Goal: Task Accomplishment & Management: Manage account settings

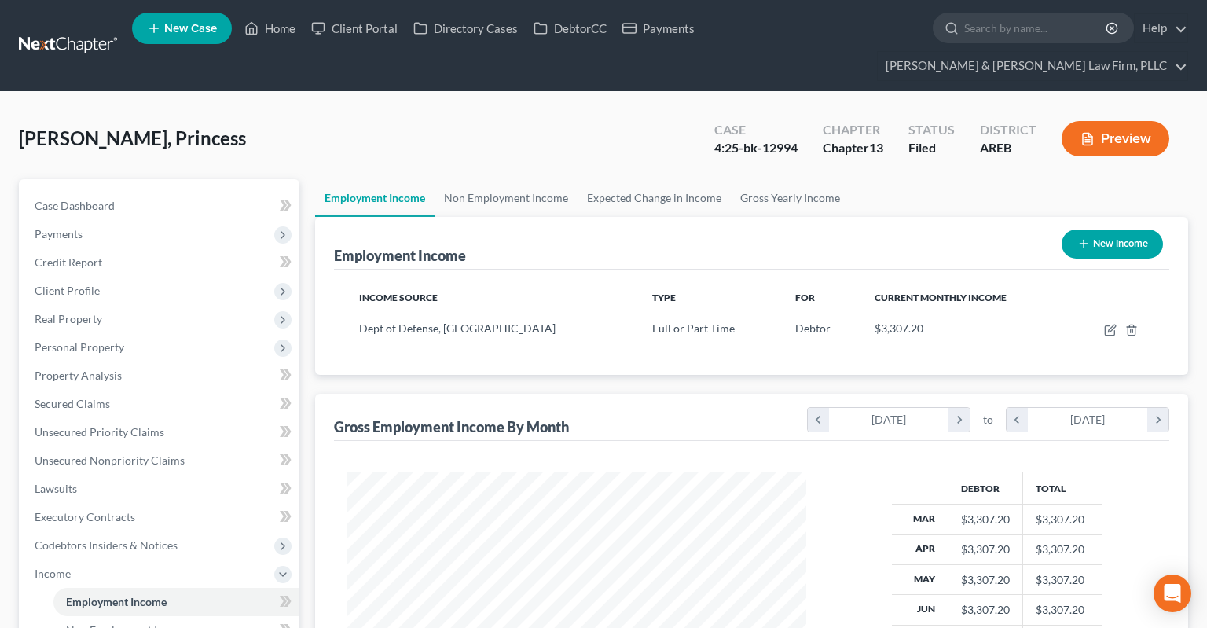
scroll to position [280, 490]
click at [276, 33] on link "Home" at bounding box center [269, 28] width 67 height 28
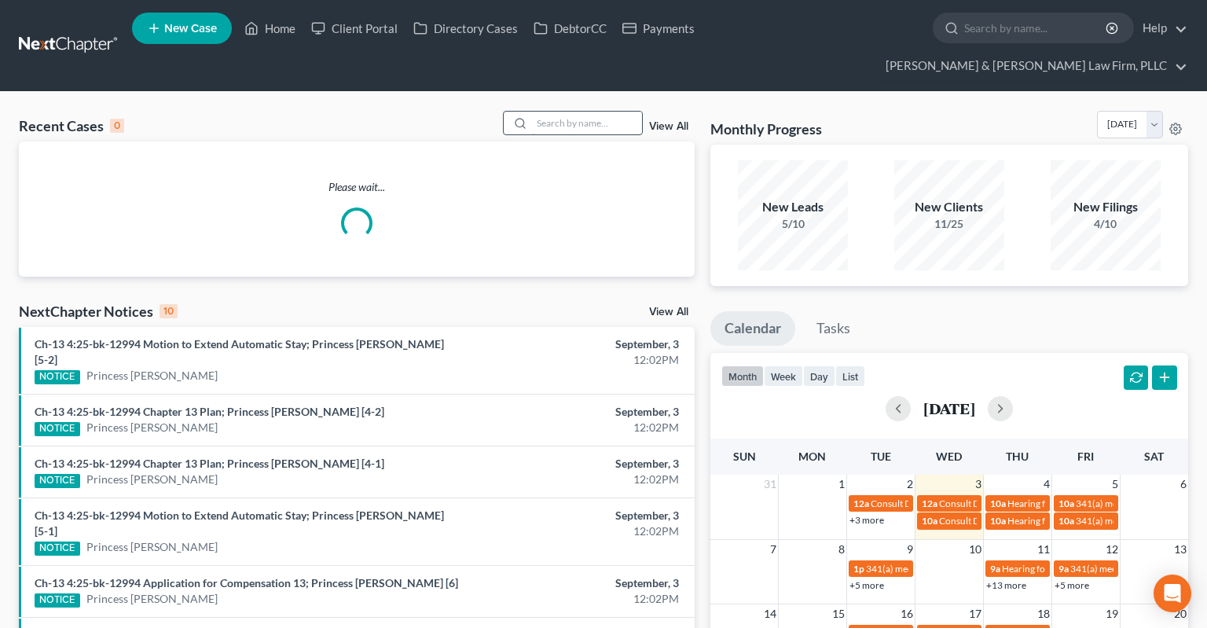
drag, startPoint x: 516, startPoint y: 97, endPoint x: 525, endPoint y: 93, distance: 10.2
click at [525, 111] on div at bounding box center [573, 123] width 140 height 24
click at [532, 112] on input "search" at bounding box center [587, 123] width 110 height 23
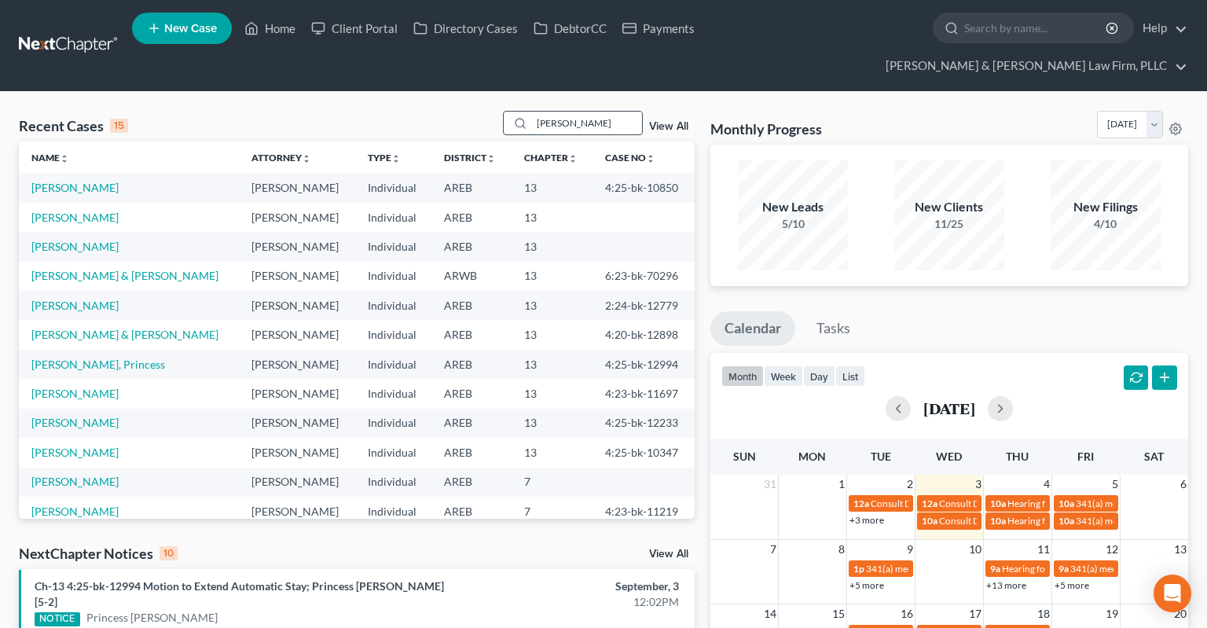
type input "[PERSON_NAME]"
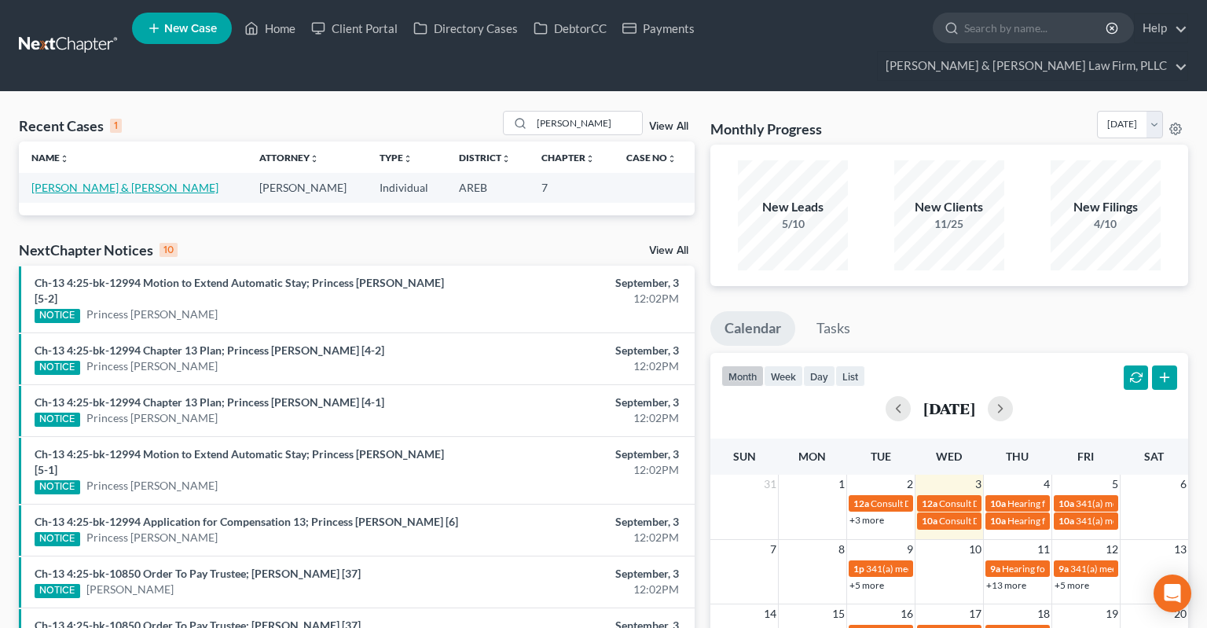
click at [113, 181] on link "[PERSON_NAME] & [PERSON_NAME]" at bounding box center [124, 187] width 187 height 13
select select "3"
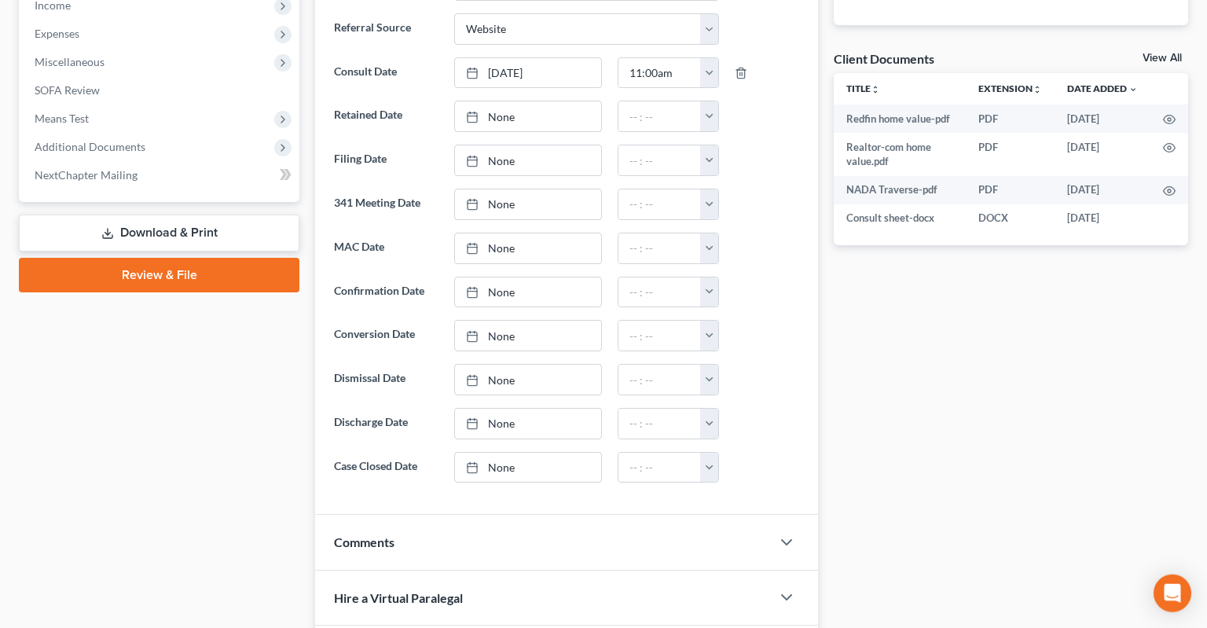
scroll to position [507, 0]
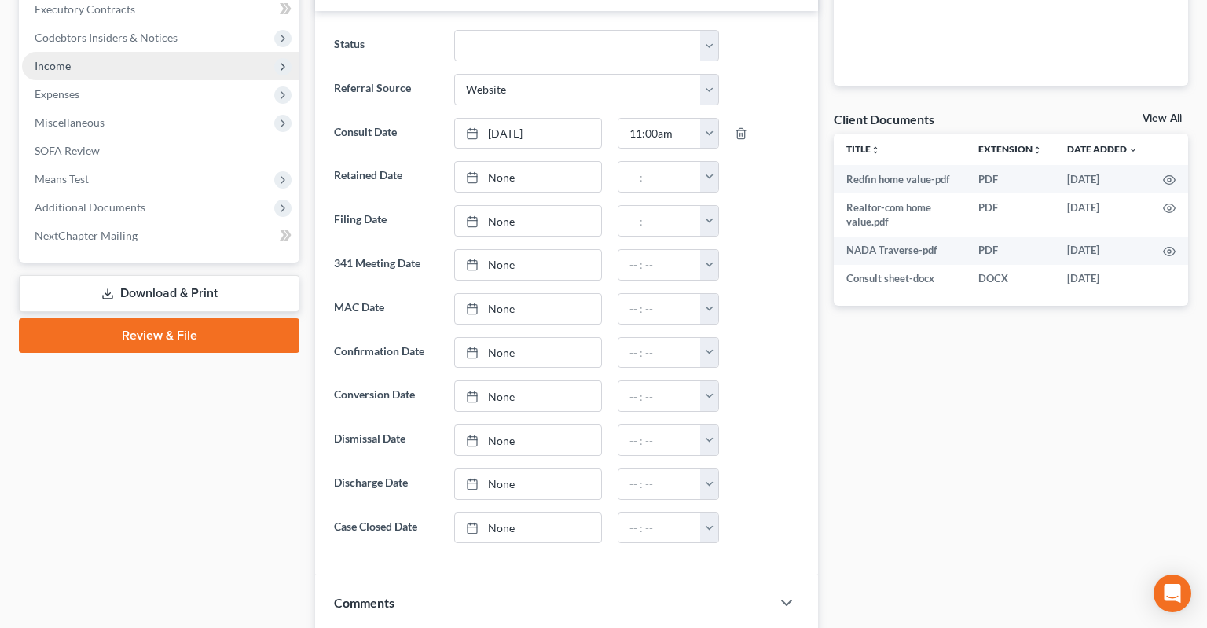
click at [119, 52] on span "Income" at bounding box center [160, 66] width 277 height 28
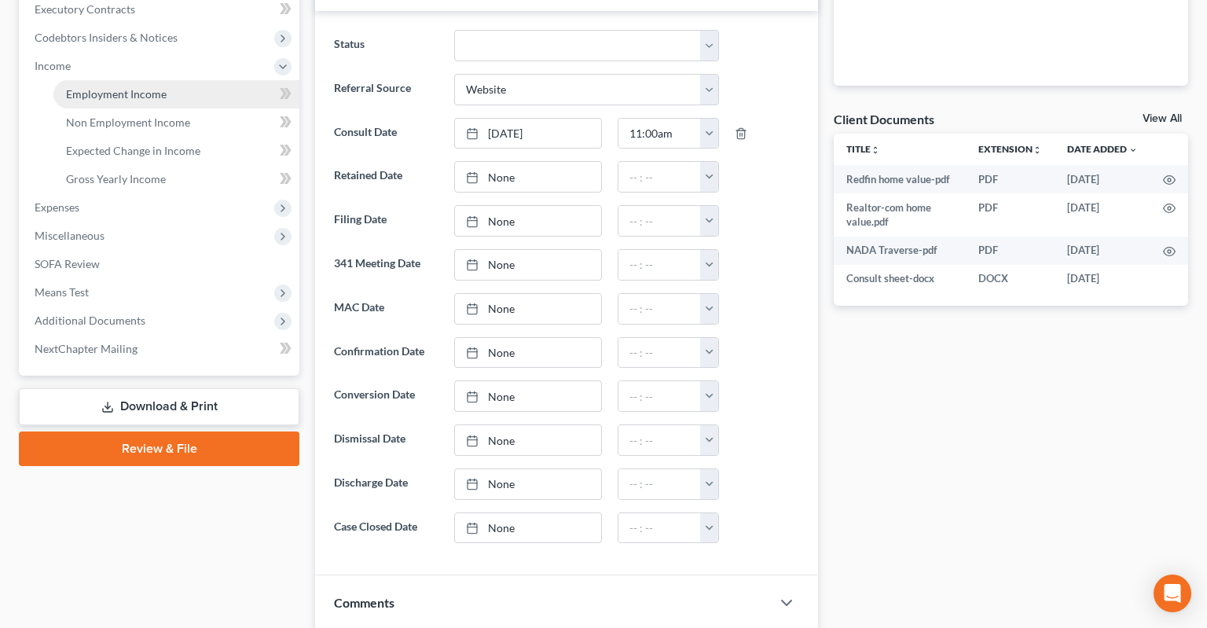
click at [132, 87] on span "Employment Income" at bounding box center [116, 93] width 101 height 13
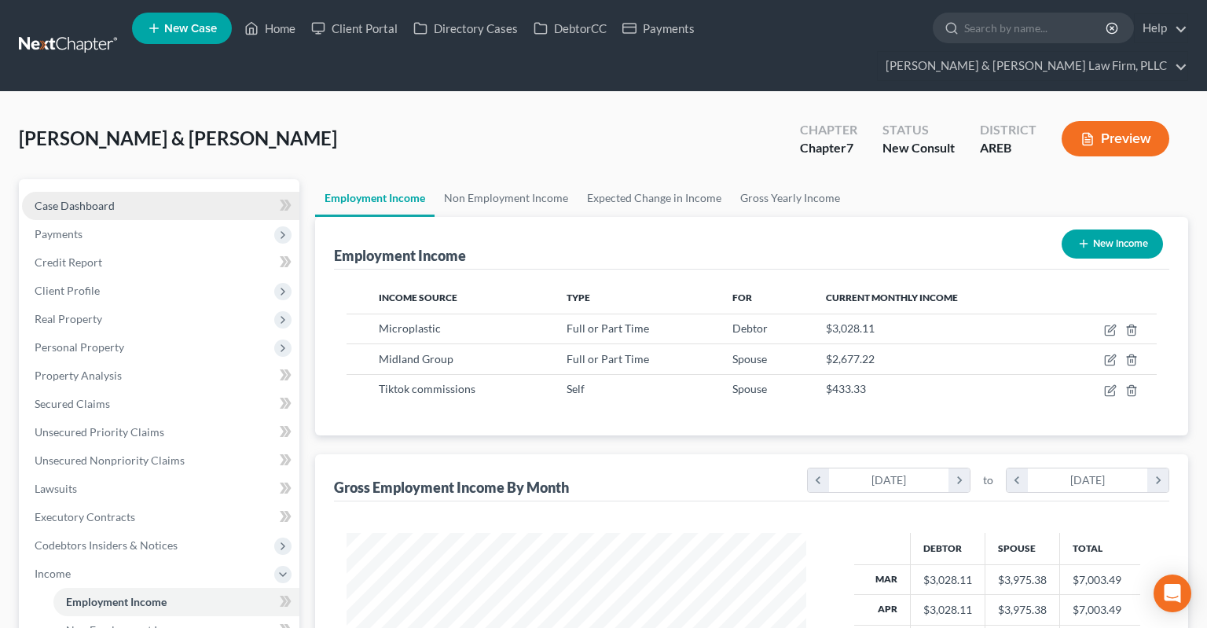
click at [124, 192] on link "Case Dashboard" at bounding box center [160, 206] width 277 height 28
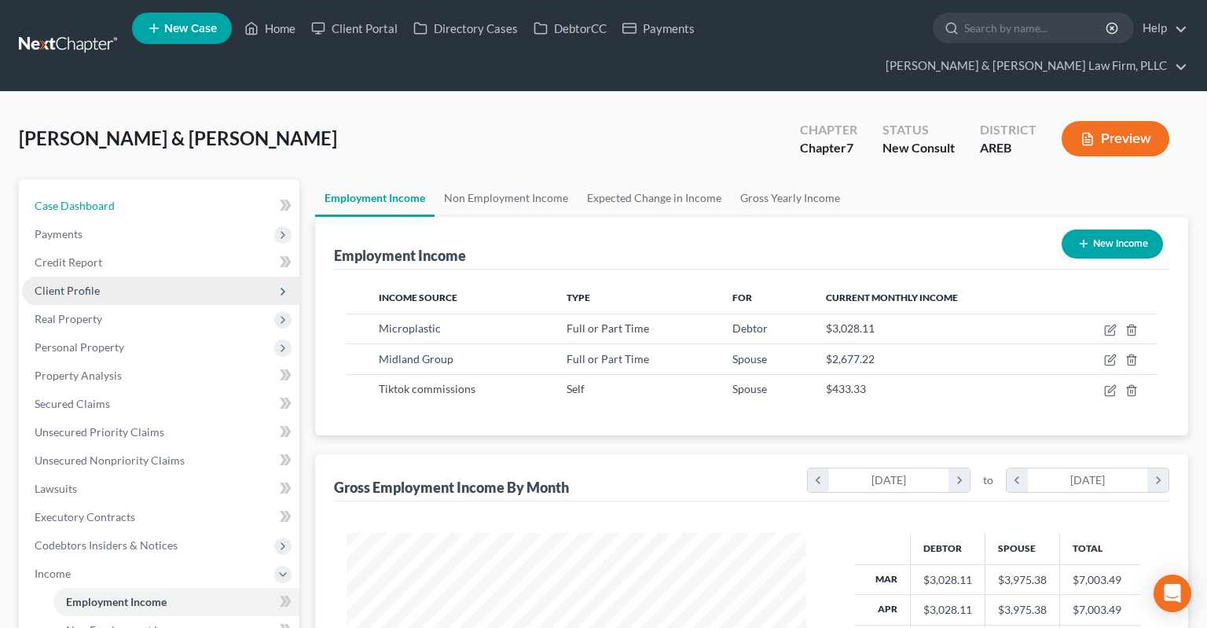
select select "3"
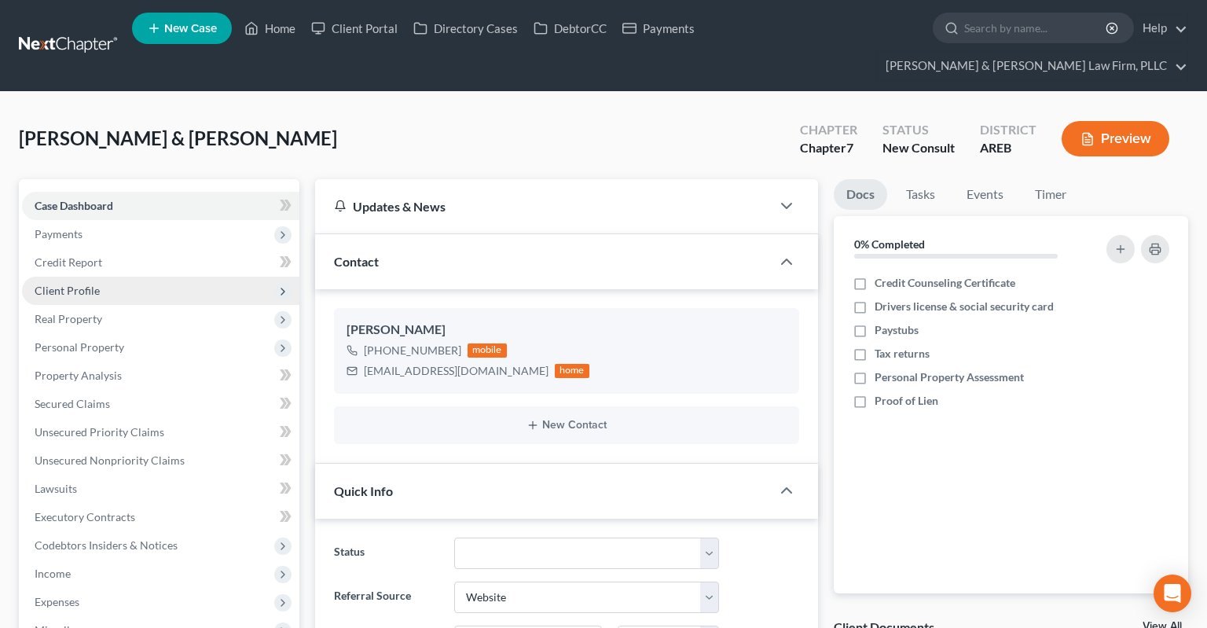
click at [115, 276] on span "Client Profile" at bounding box center [160, 290] width 277 height 28
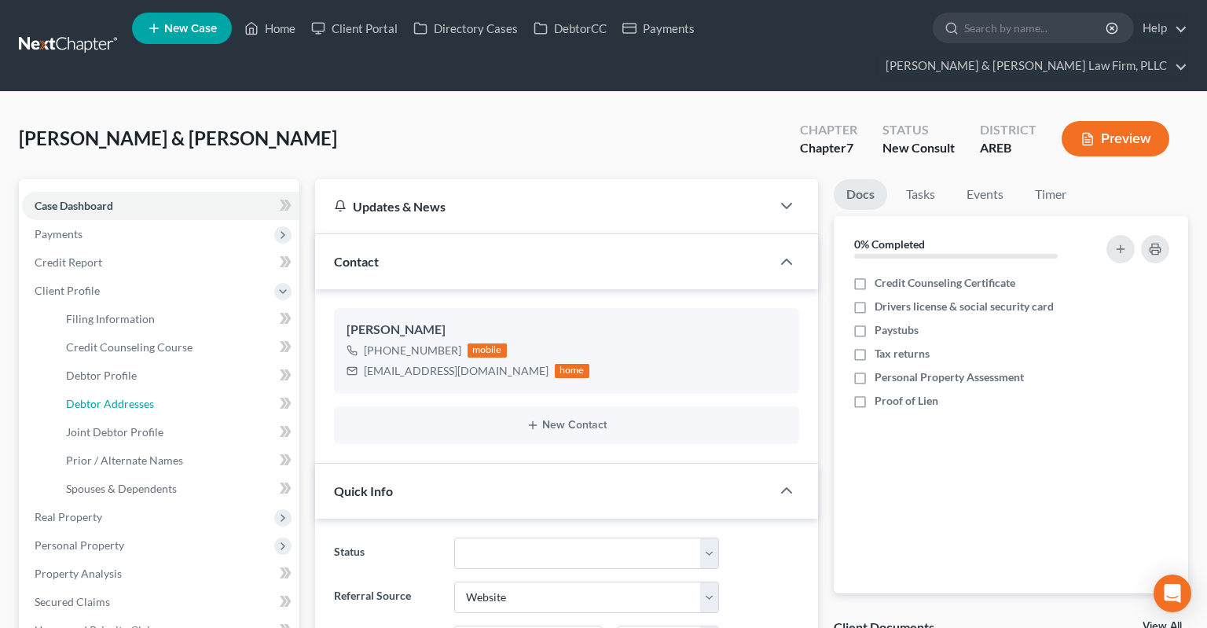
drag, startPoint x: 120, startPoint y: 372, endPoint x: 310, endPoint y: 308, distance: 200.5
click at [121, 397] on span "Debtor Addresses" at bounding box center [110, 403] width 88 height 13
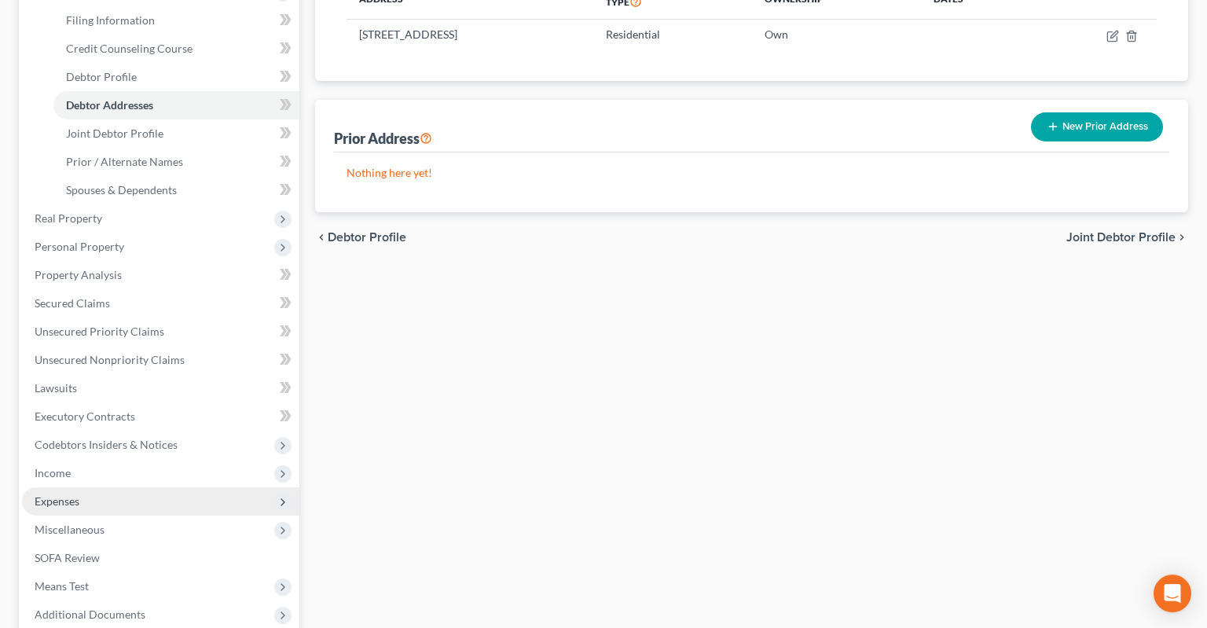
scroll to position [331, 0]
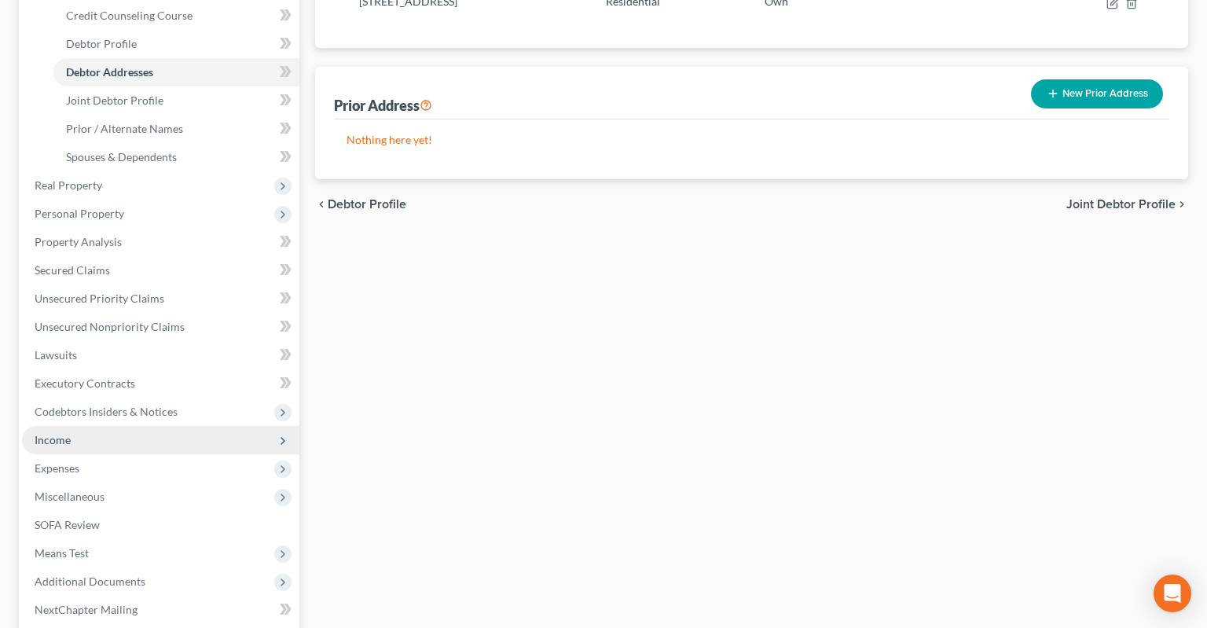
click at [187, 426] on span "Income" at bounding box center [160, 440] width 277 height 28
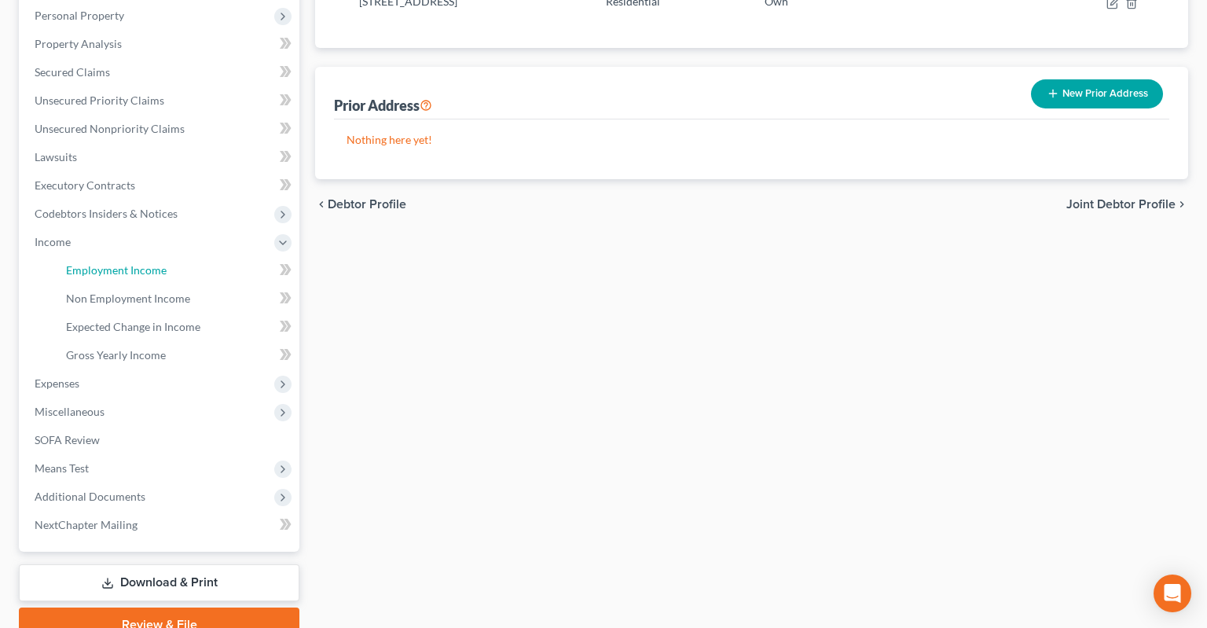
drag, startPoint x: 153, startPoint y: 244, endPoint x: 409, endPoint y: 254, distance: 256.3
click at [154, 263] on span "Employment Income" at bounding box center [116, 269] width 101 height 13
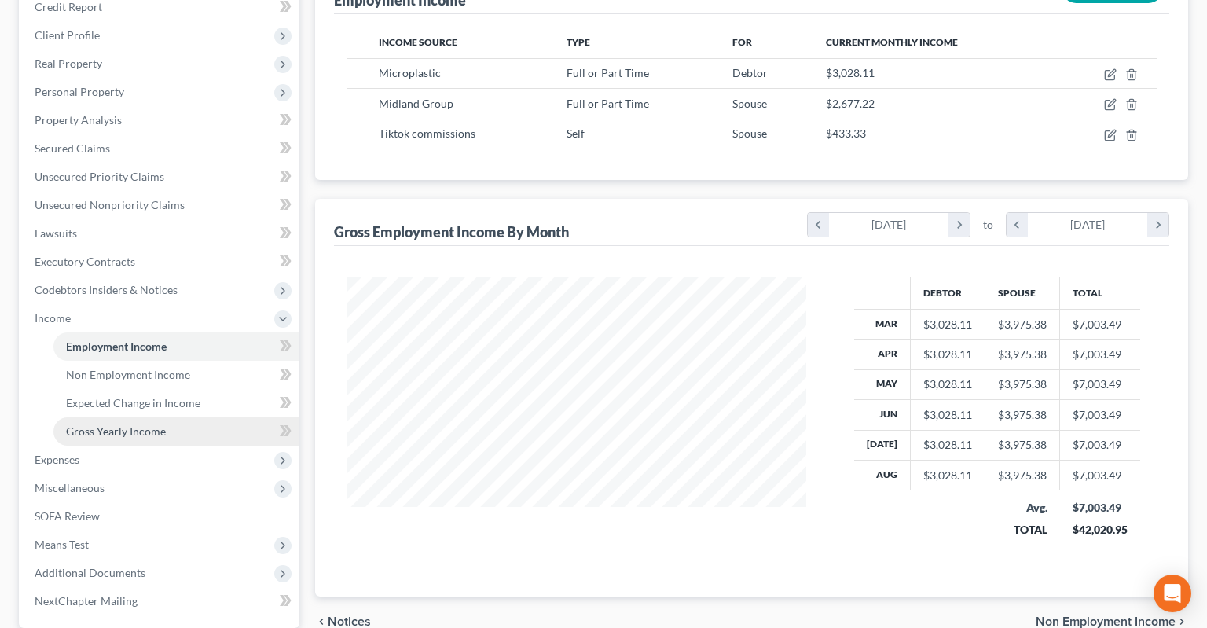
scroll to position [331, 0]
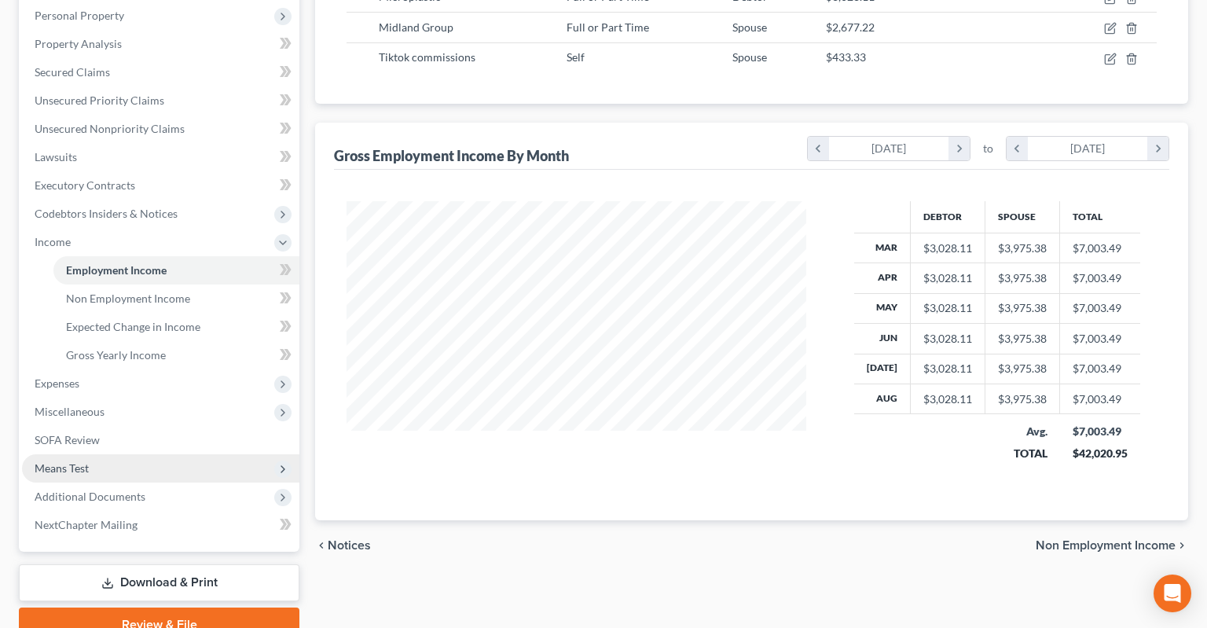
click at [124, 454] on span "Means Test" at bounding box center [160, 468] width 277 height 28
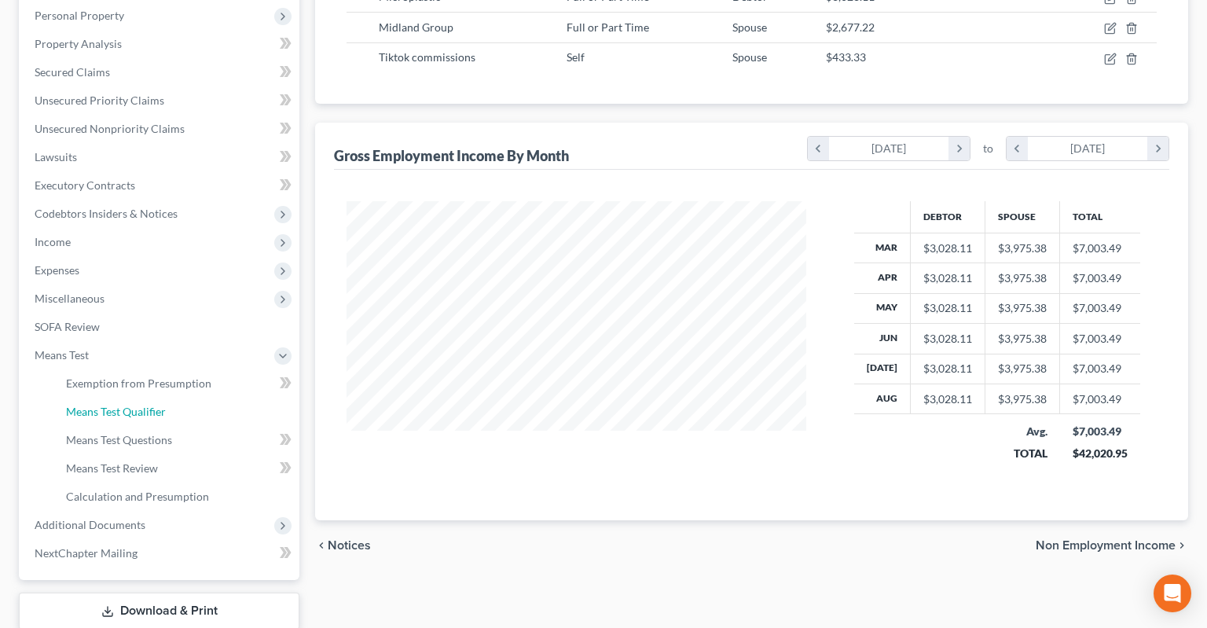
drag, startPoint x: 178, startPoint y: 383, endPoint x: 410, endPoint y: 372, distance: 232.8
click at [181, 397] on link "Means Test Qualifier" at bounding box center [176, 411] width 246 height 28
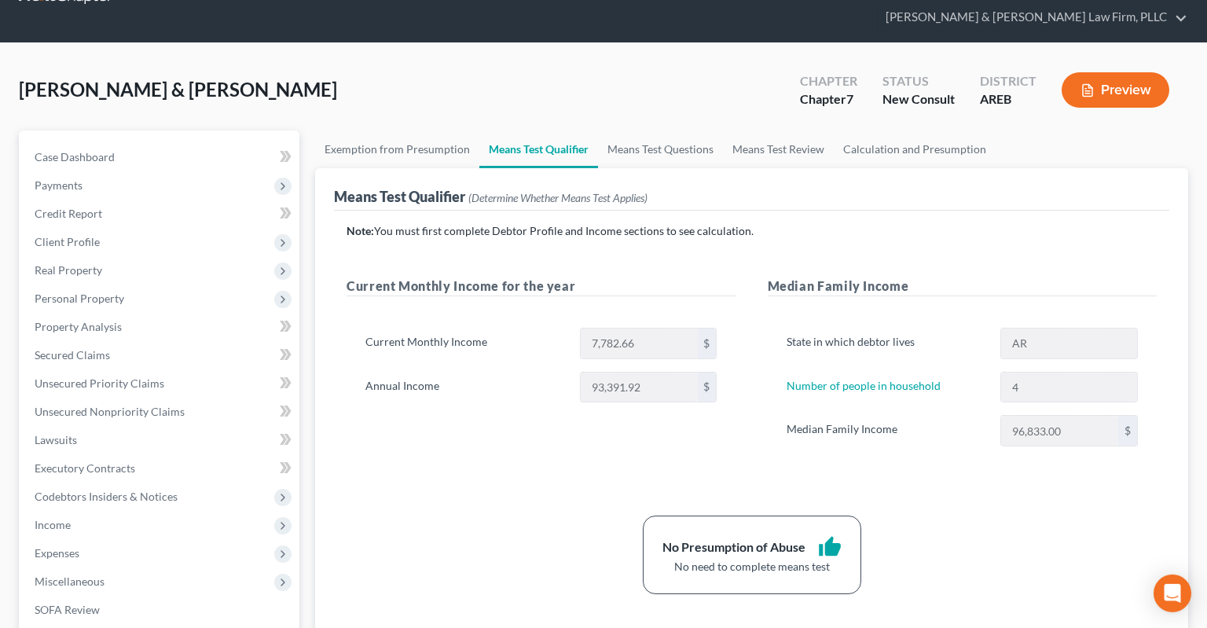
scroll to position [82, 0]
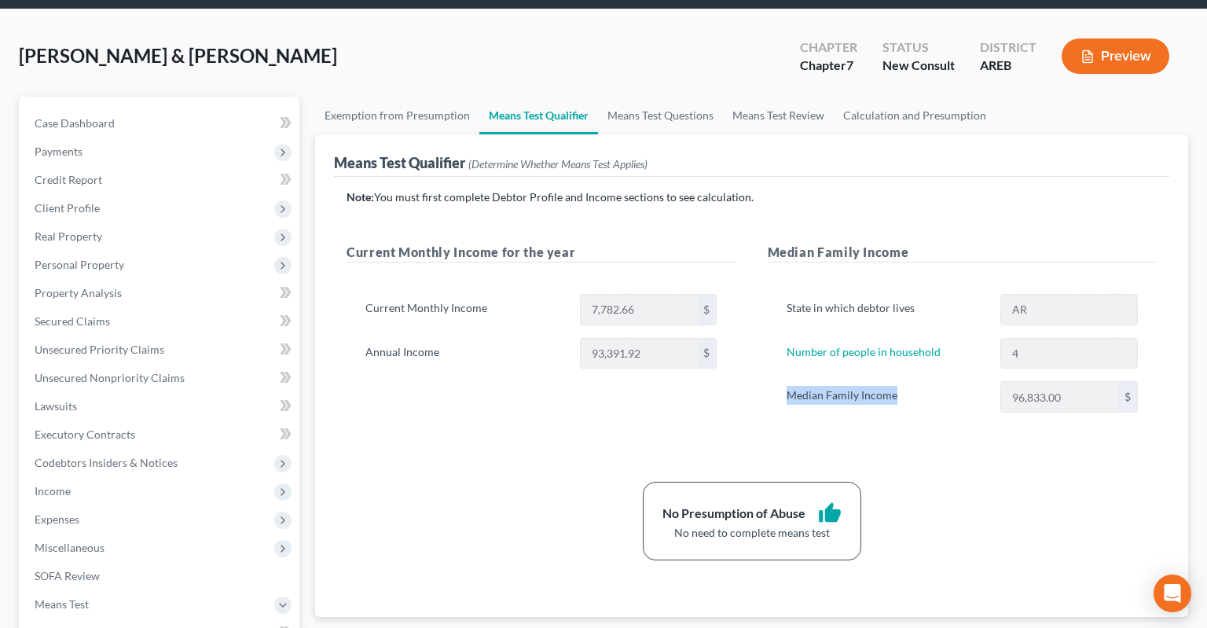
drag, startPoint x: 788, startPoint y: 370, endPoint x: 916, endPoint y: 369, distance: 128.0
click at [916, 381] on label "Median Family Income" at bounding box center [885, 396] width 214 height 31
drag, startPoint x: 916, startPoint y: 369, endPoint x: 832, endPoint y: 390, distance: 86.5
click at [916, 381] on label "Median Family Income" at bounding box center [885, 396] width 214 height 31
click at [889, 97] on link "Calculation and Presumption" at bounding box center [914, 116] width 162 height 38
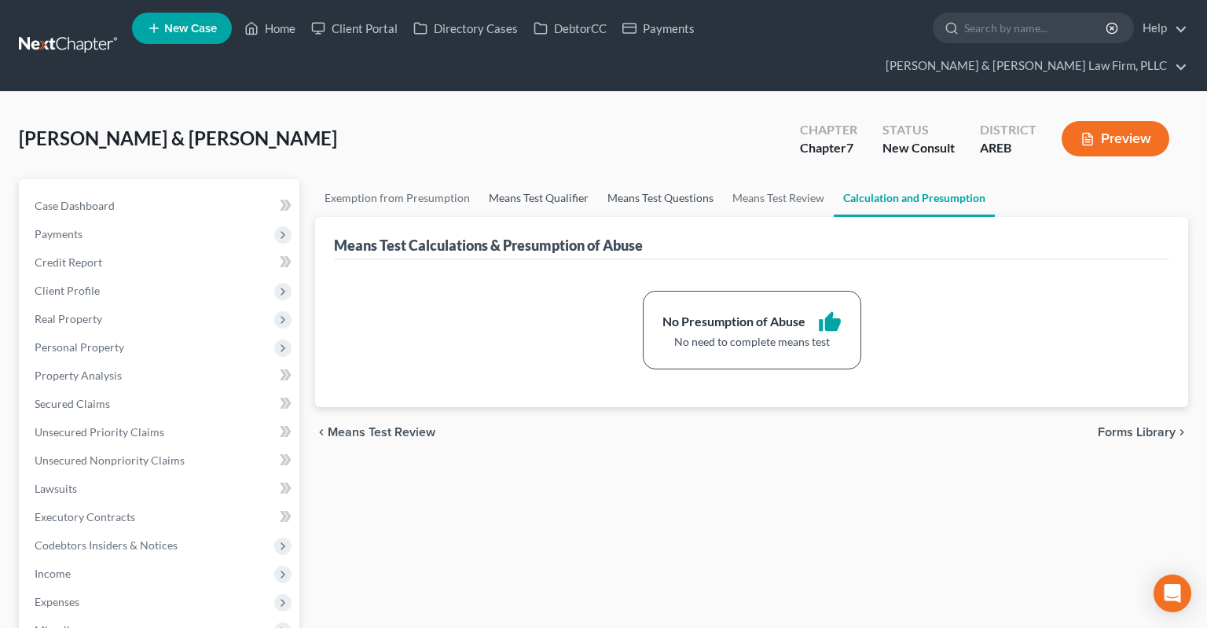
drag, startPoint x: 671, startPoint y: 171, endPoint x: 582, endPoint y: 166, distance: 88.9
click at [668, 179] on link "Means Test Questions" at bounding box center [660, 198] width 125 height 38
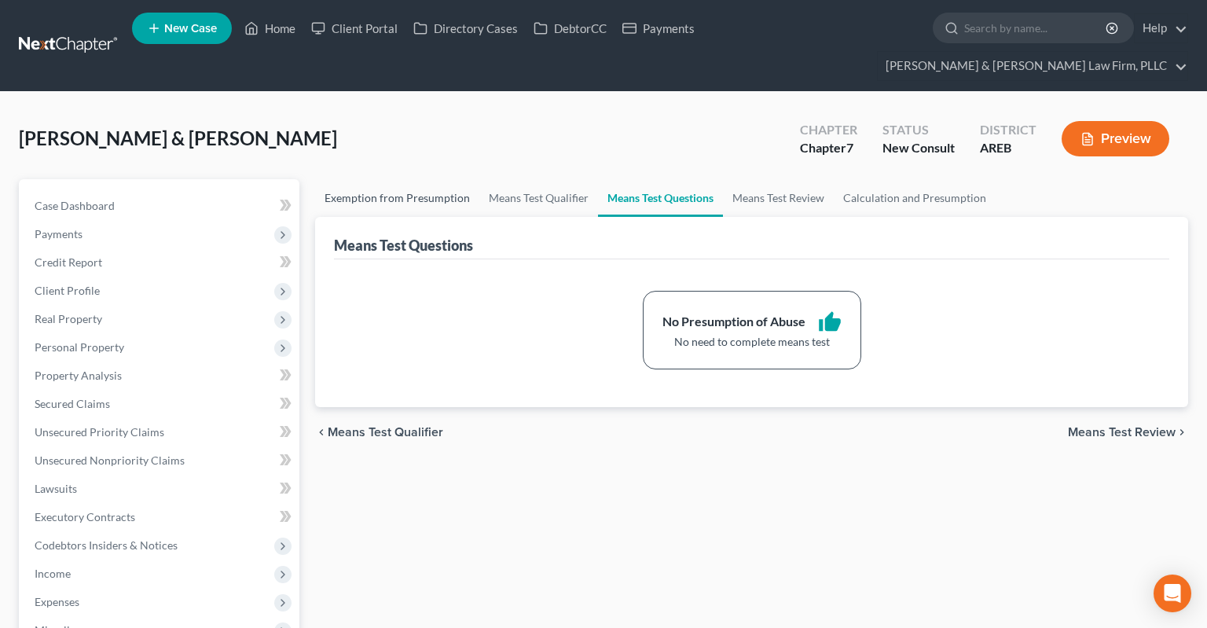
click at [349, 179] on link "Exemption from Presumption" at bounding box center [397, 198] width 164 height 38
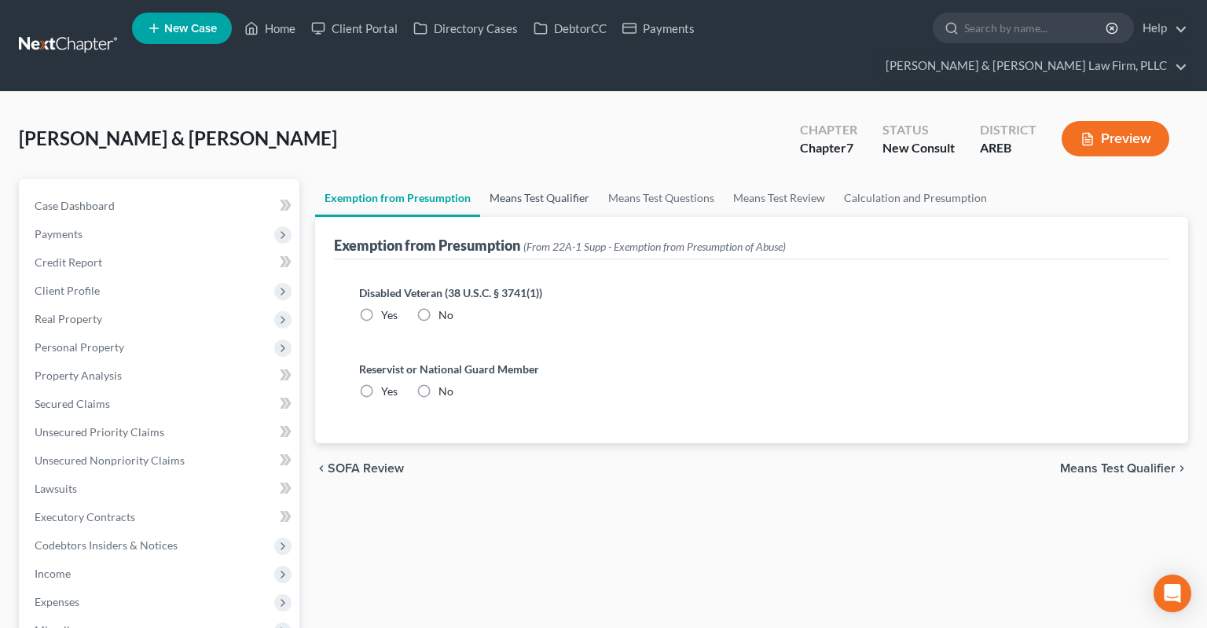
click at [524, 179] on link "Means Test Qualifier" at bounding box center [539, 198] width 119 height 38
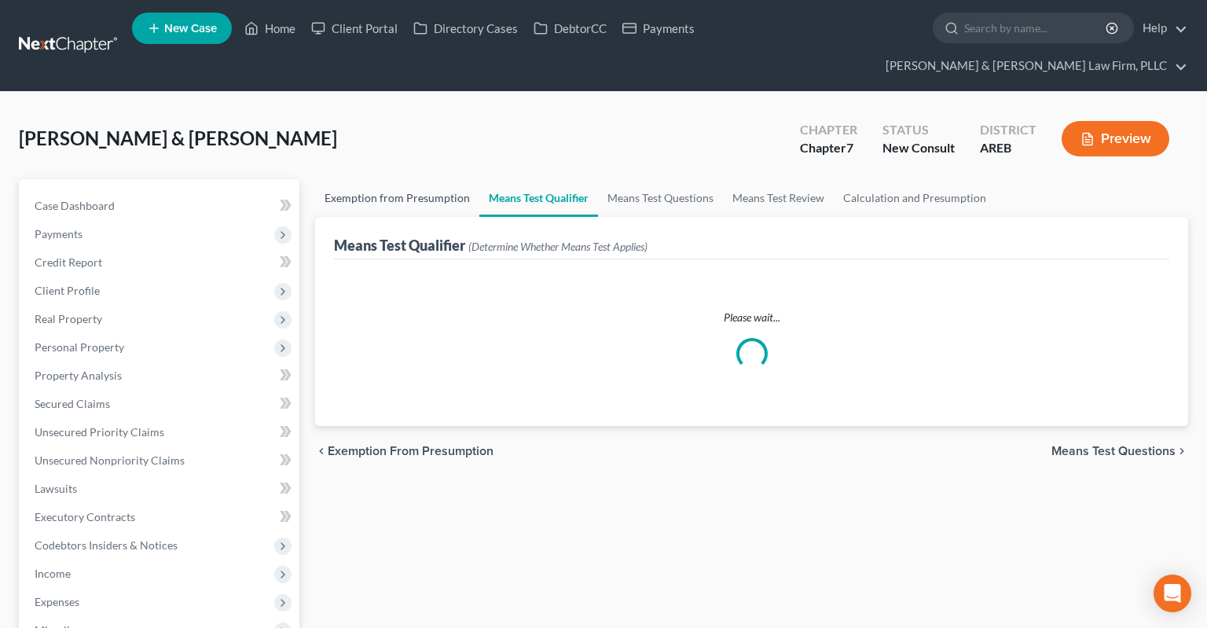
click at [385, 179] on link "Exemption from Presumption" at bounding box center [397, 198] width 164 height 38
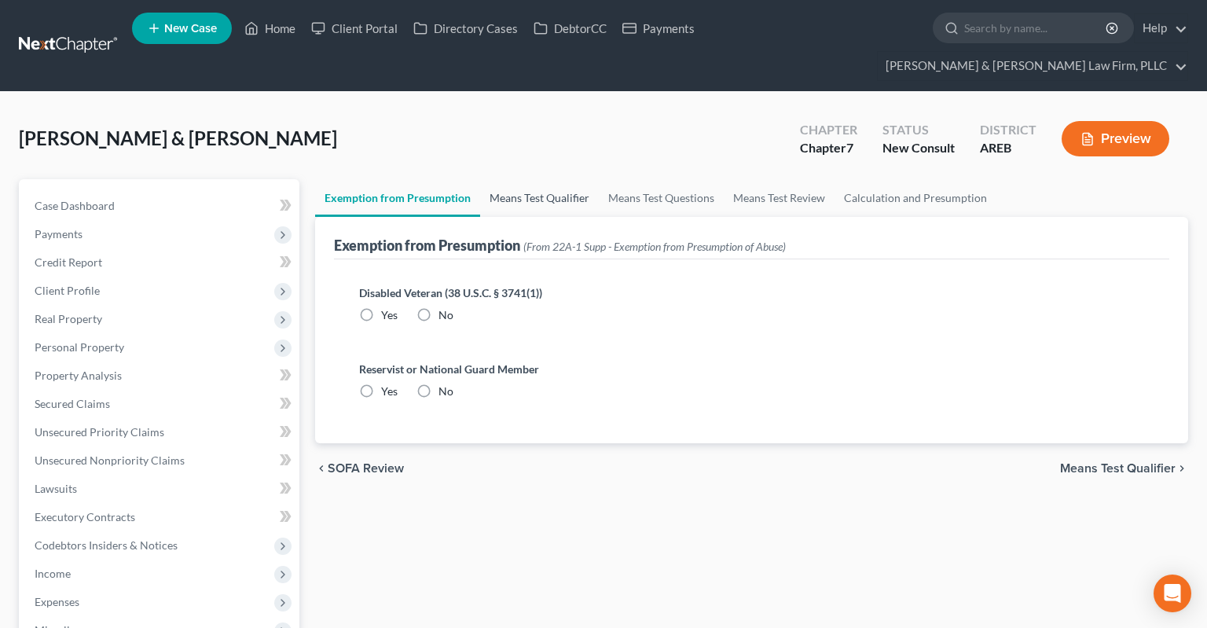
click at [529, 179] on link "Means Test Qualifier" at bounding box center [539, 198] width 119 height 38
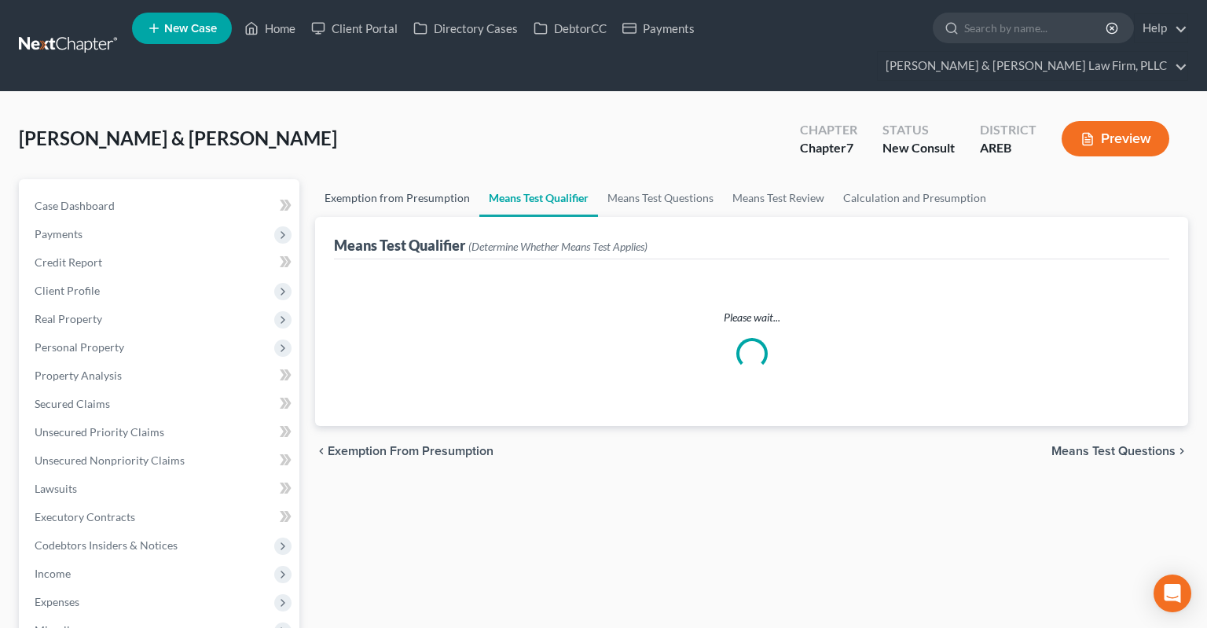
click at [434, 179] on link "Exemption from Presumption" at bounding box center [397, 198] width 164 height 38
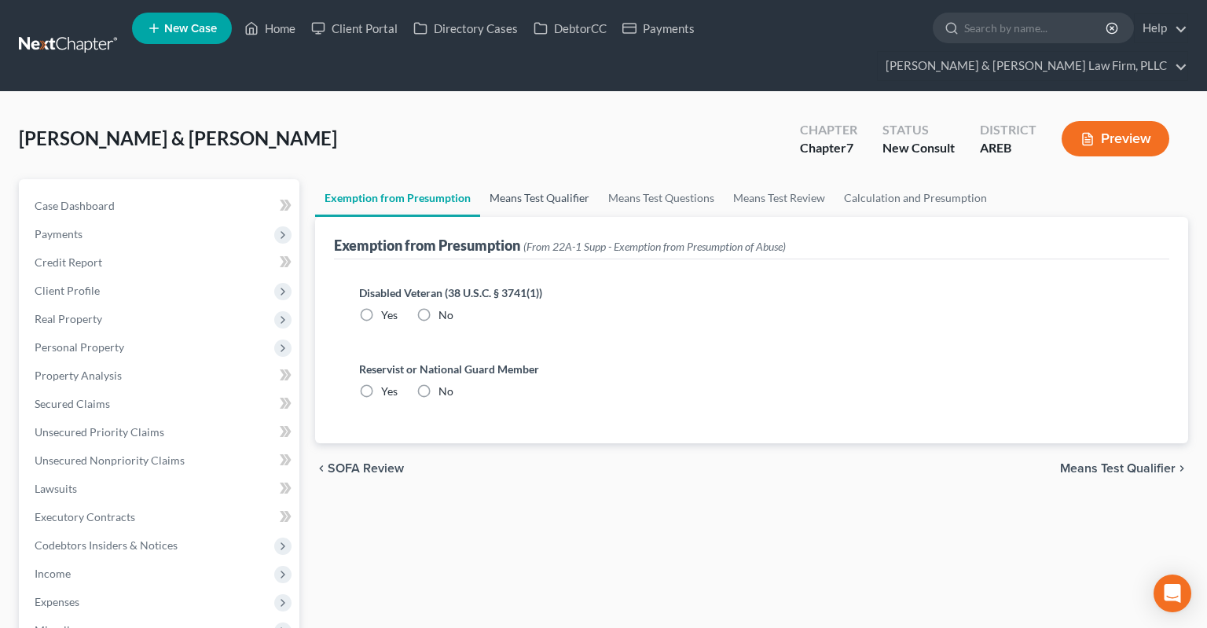
click at [513, 179] on link "Means Test Qualifier" at bounding box center [539, 198] width 119 height 38
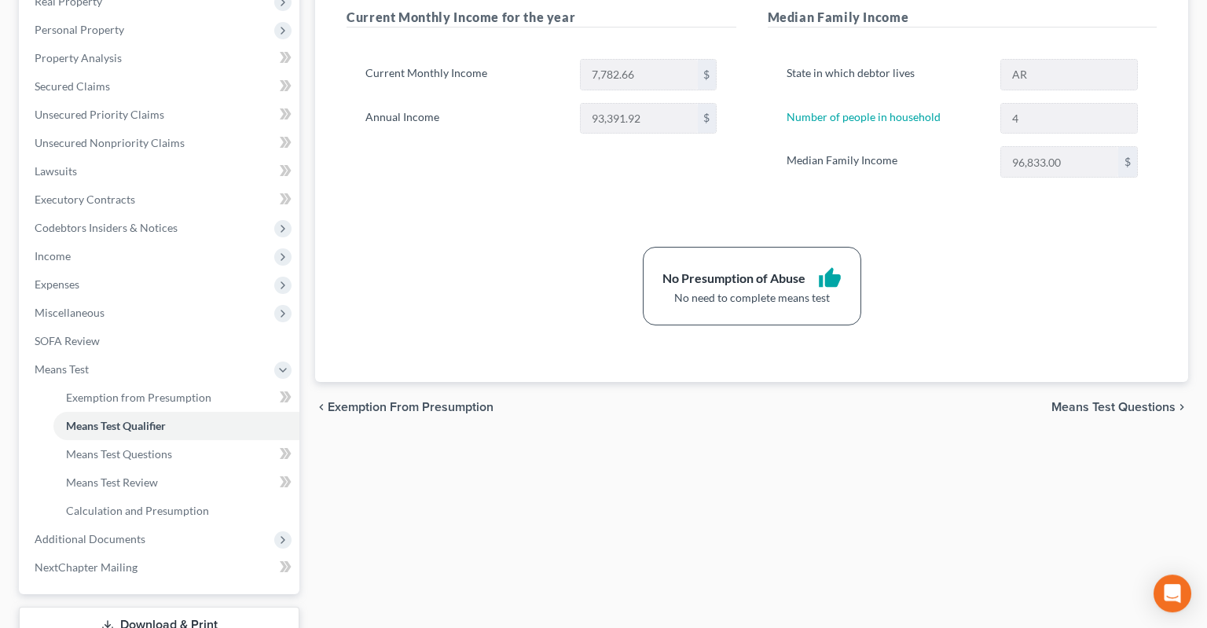
scroll to position [248, 0]
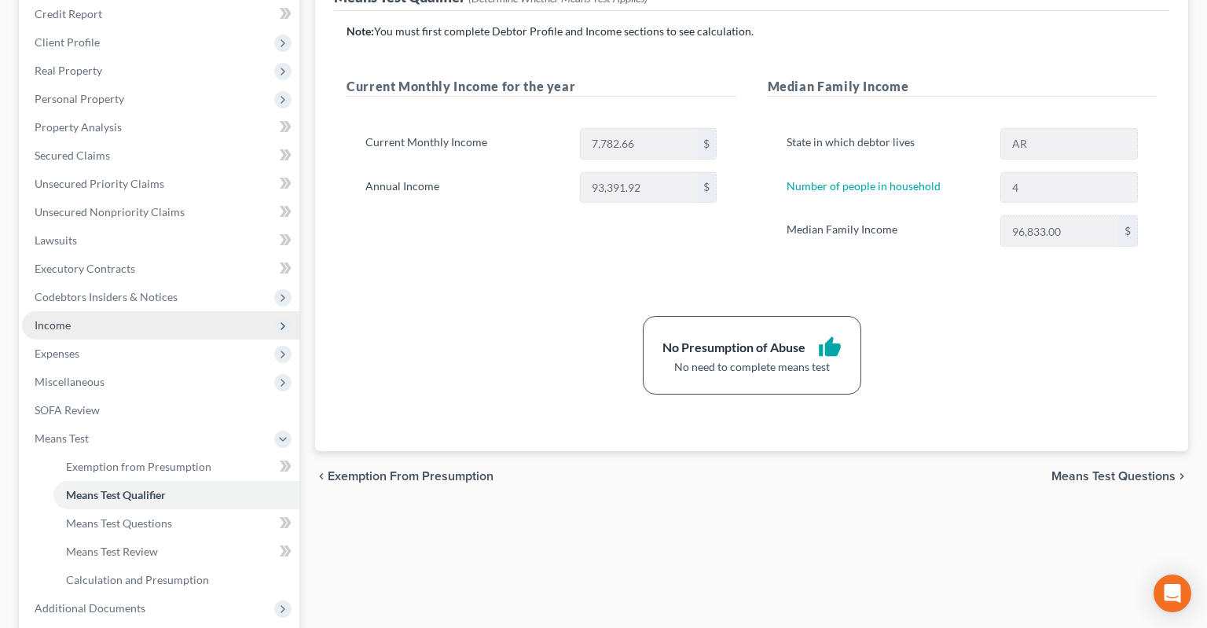
click at [152, 311] on span "Income" at bounding box center [160, 325] width 277 height 28
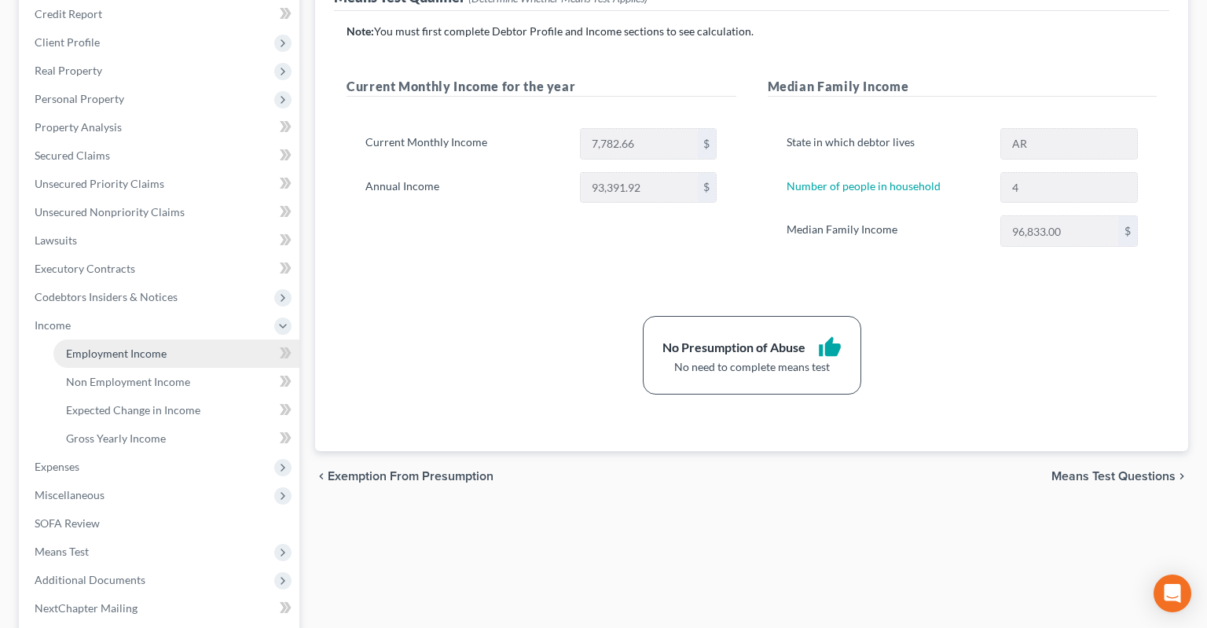
click at [186, 339] on link "Employment Income" at bounding box center [176, 353] width 246 height 28
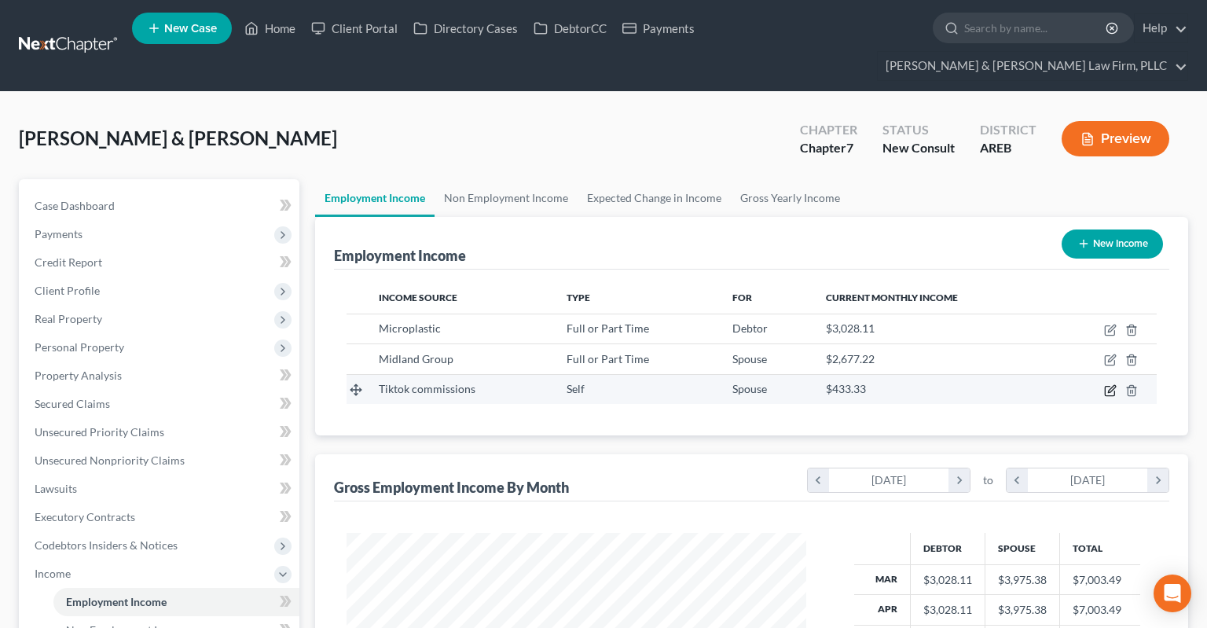
click at [1105, 386] on icon "button" at bounding box center [1108, 390] width 9 height 9
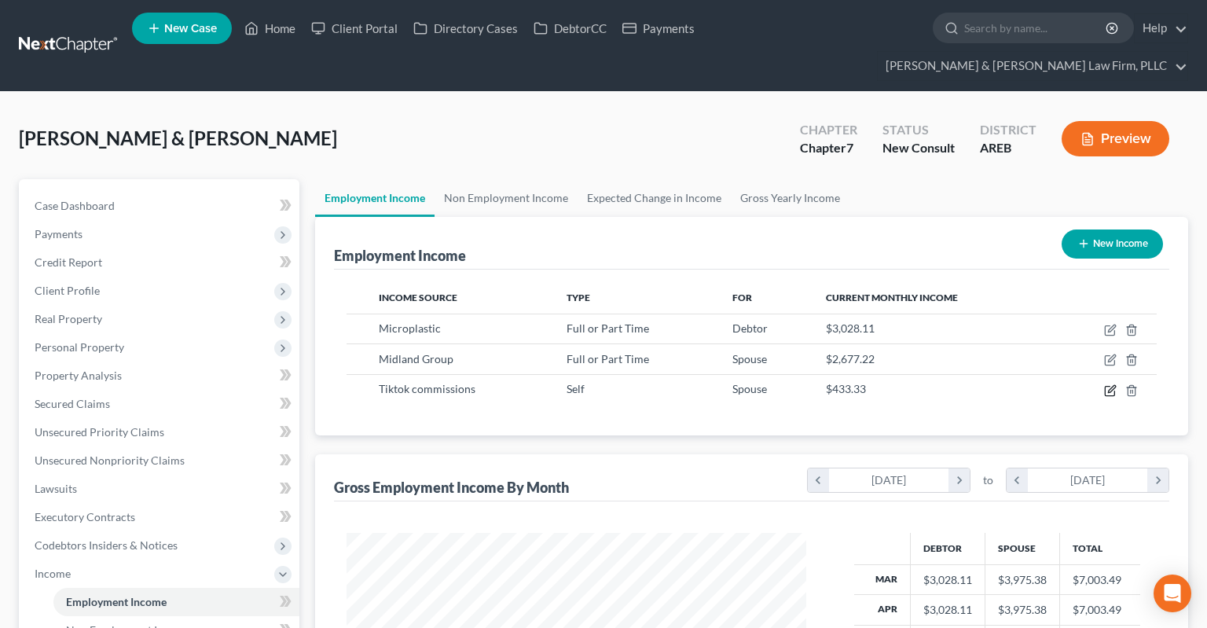
select select "1"
select select "0"
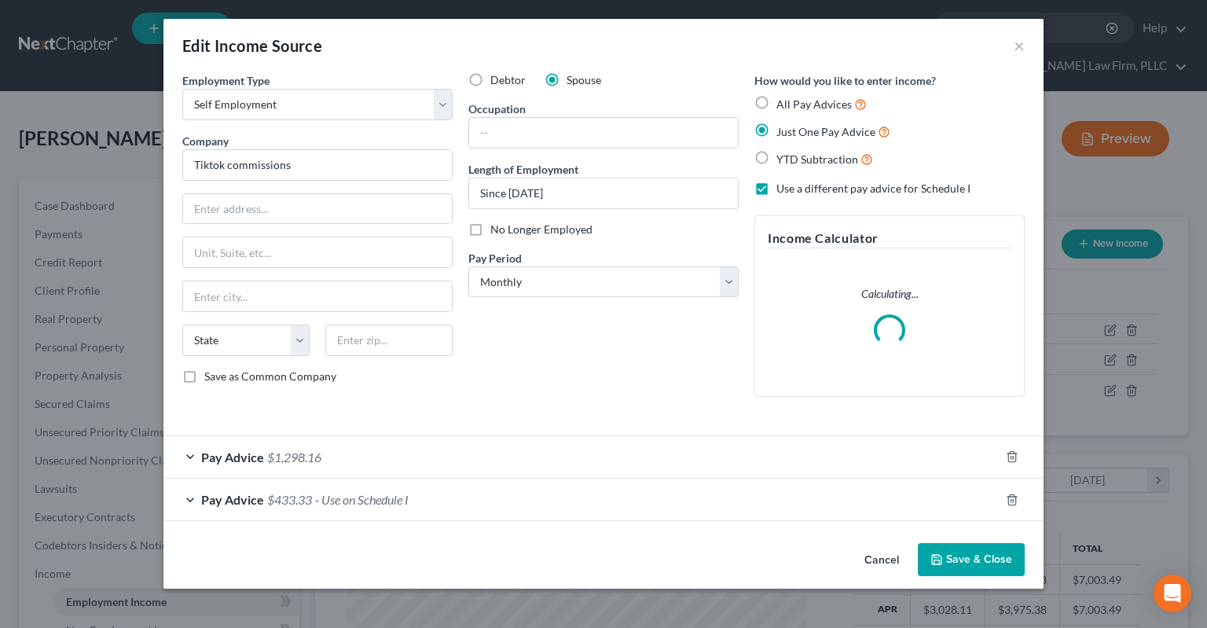
click at [417, 459] on div "Pay Advice $1,298.16" at bounding box center [581, 457] width 836 height 42
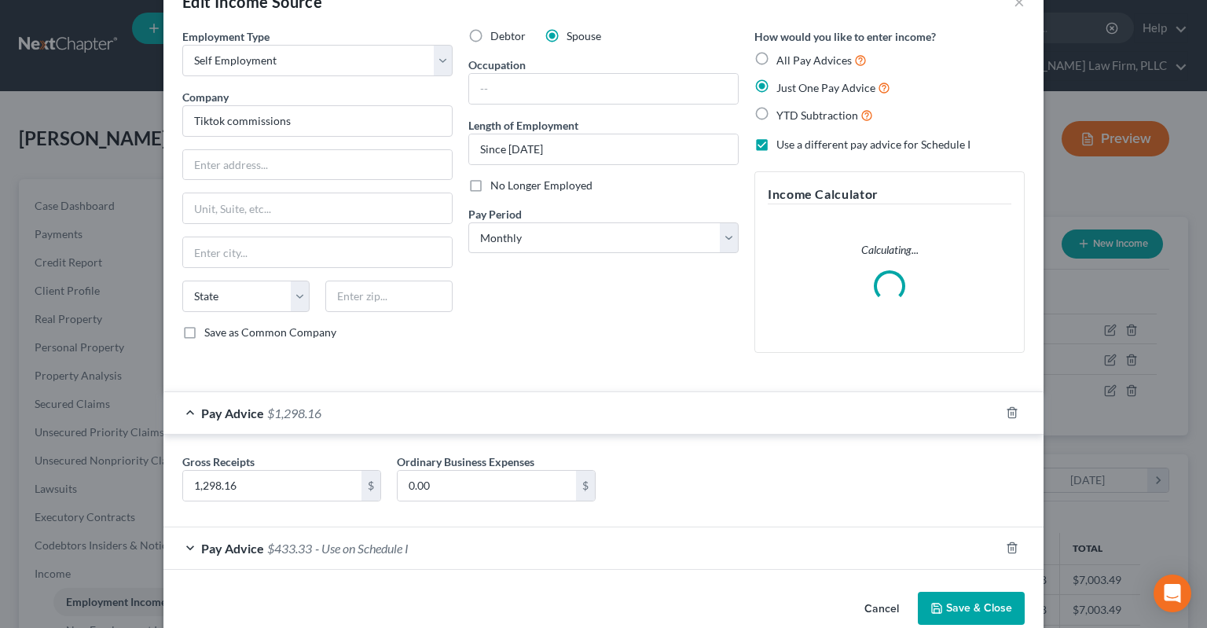
scroll to position [70, 0]
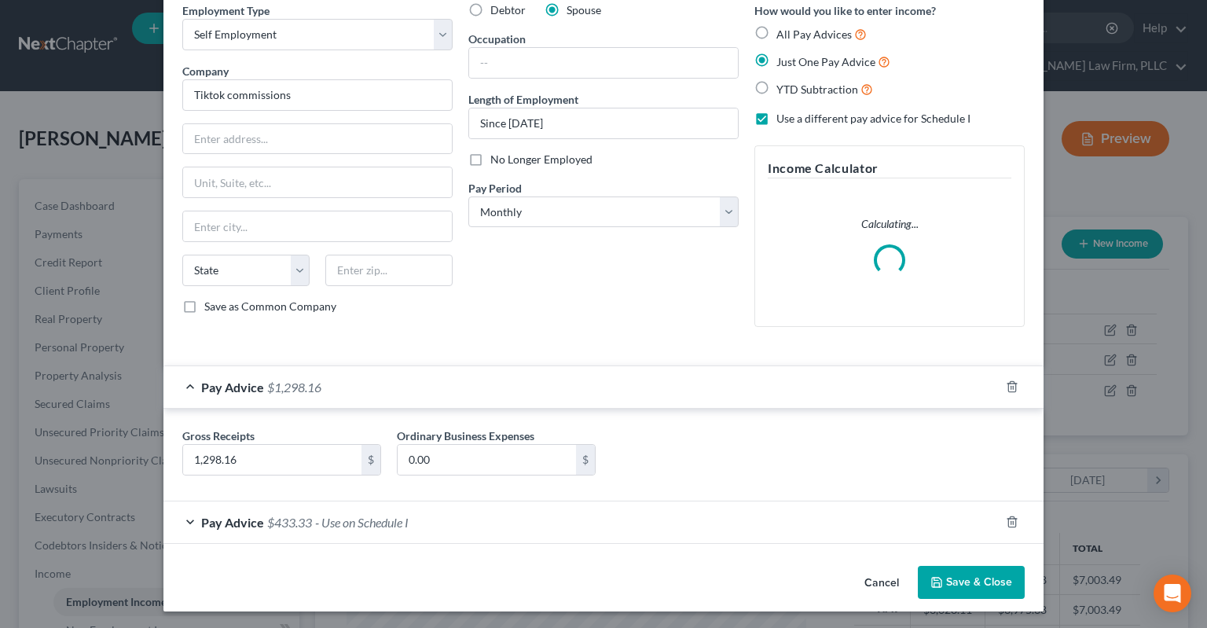
click at [354, 526] on span "- Use on Schedule I" at bounding box center [361, 521] width 93 height 15
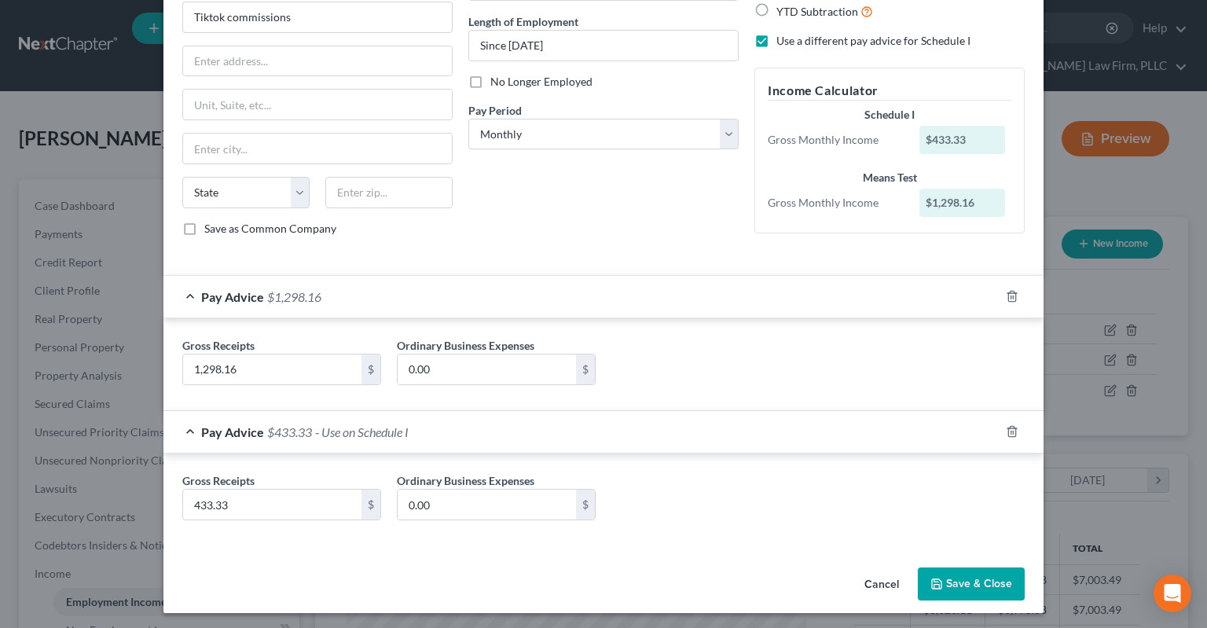
scroll to position [0, 0]
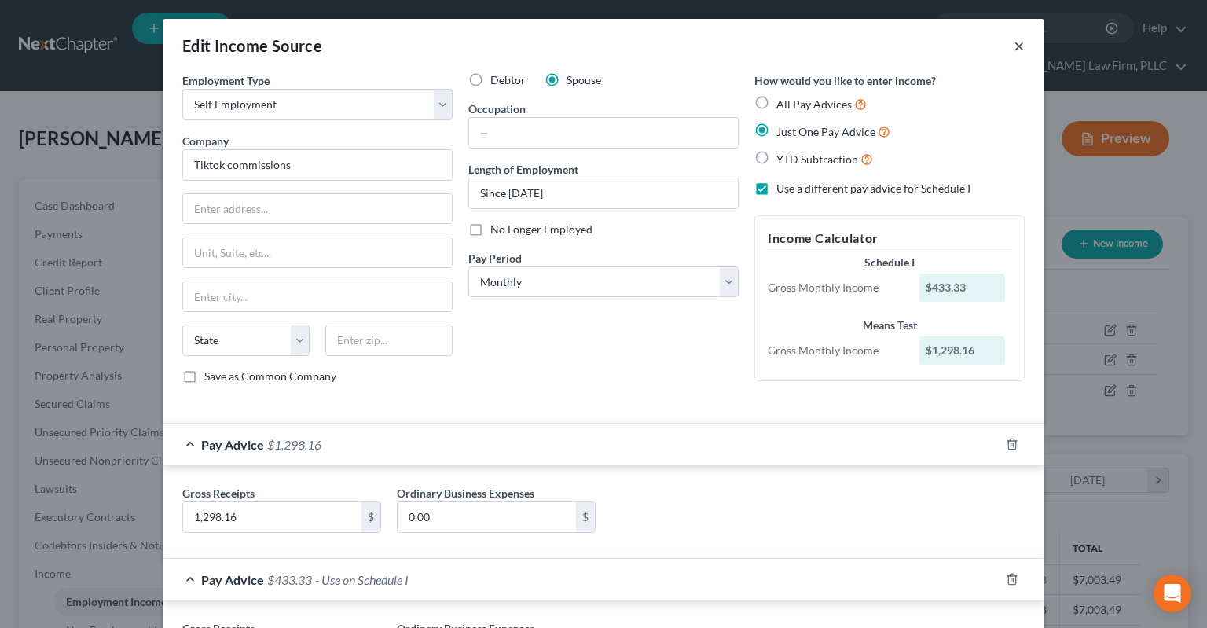
click at [1017, 50] on button "×" at bounding box center [1018, 45] width 11 height 19
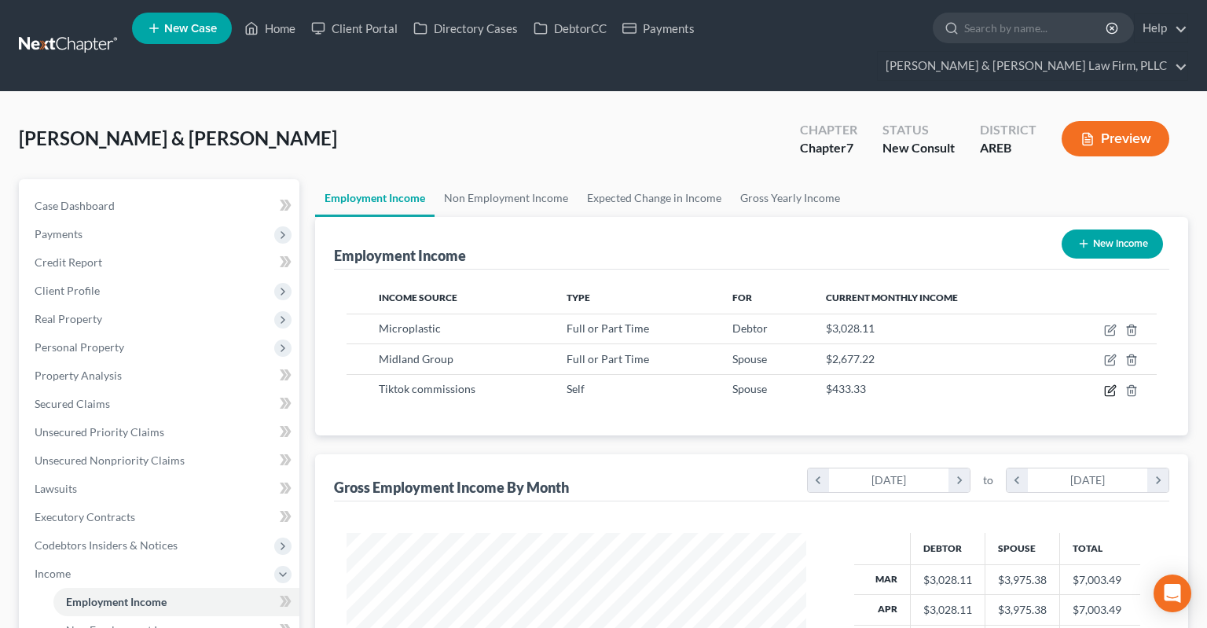
click at [1105, 386] on icon "button" at bounding box center [1108, 390] width 9 height 9
select select "1"
select select "0"
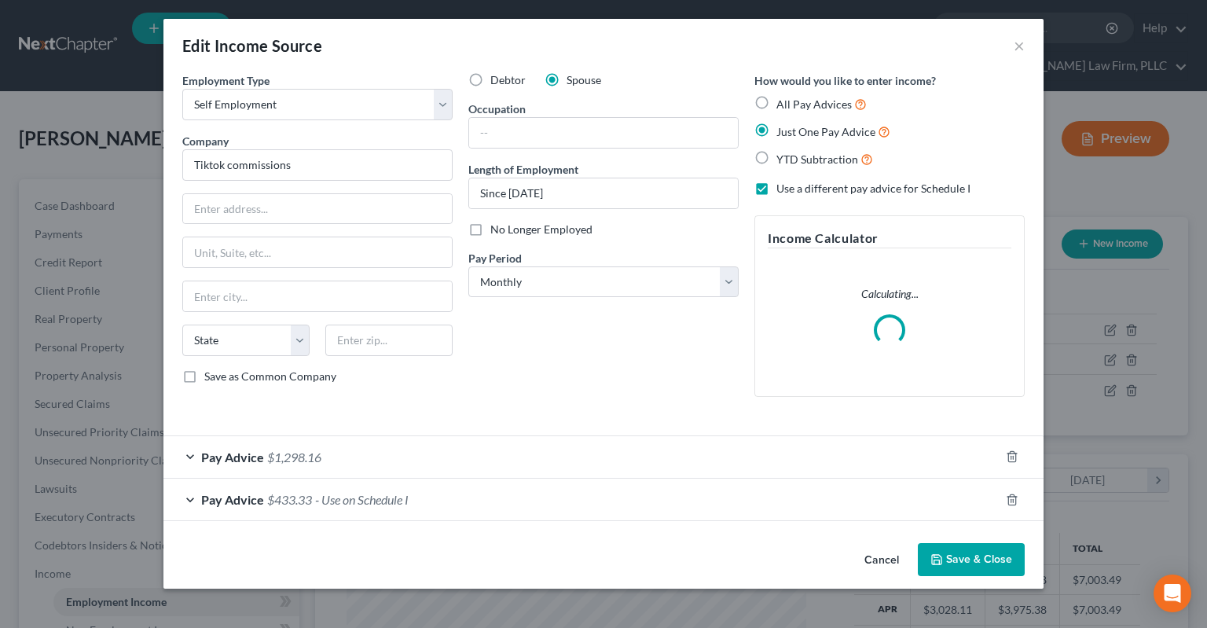
click at [451, 464] on div "Pay Advice $1,298.16" at bounding box center [581, 457] width 836 height 42
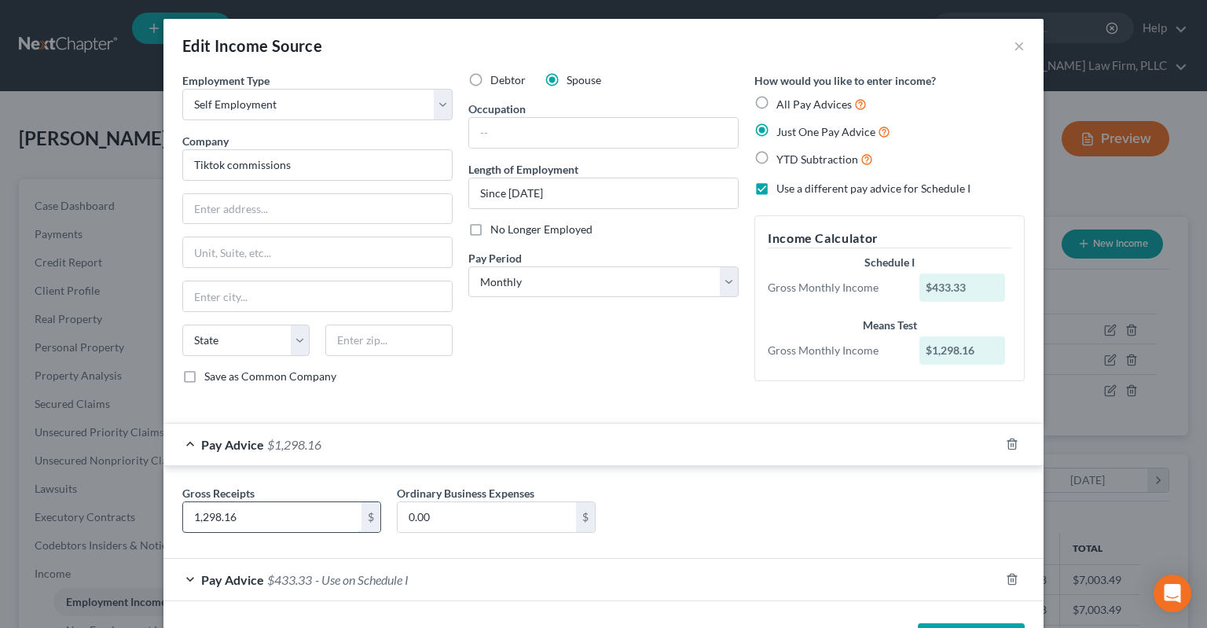
drag, startPoint x: 300, startPoint y: 514, endPoint x: 287, endPoint y: 507, distance: 15.1
click at [287, 507] on input "1,298.16" at bounding box center [272, 517] width 178 height 30
click at [595, 360] on div "Debtor Spouse Occupation Length of Employment Since [DATE] No Longer Employed P…" at bounding box center [603, 234] width 286 height 324
click at [284, 565] on div "Pay Advice $433.33 - Use on Schedule I" at bounding box center [581, 579] width 836 height 42
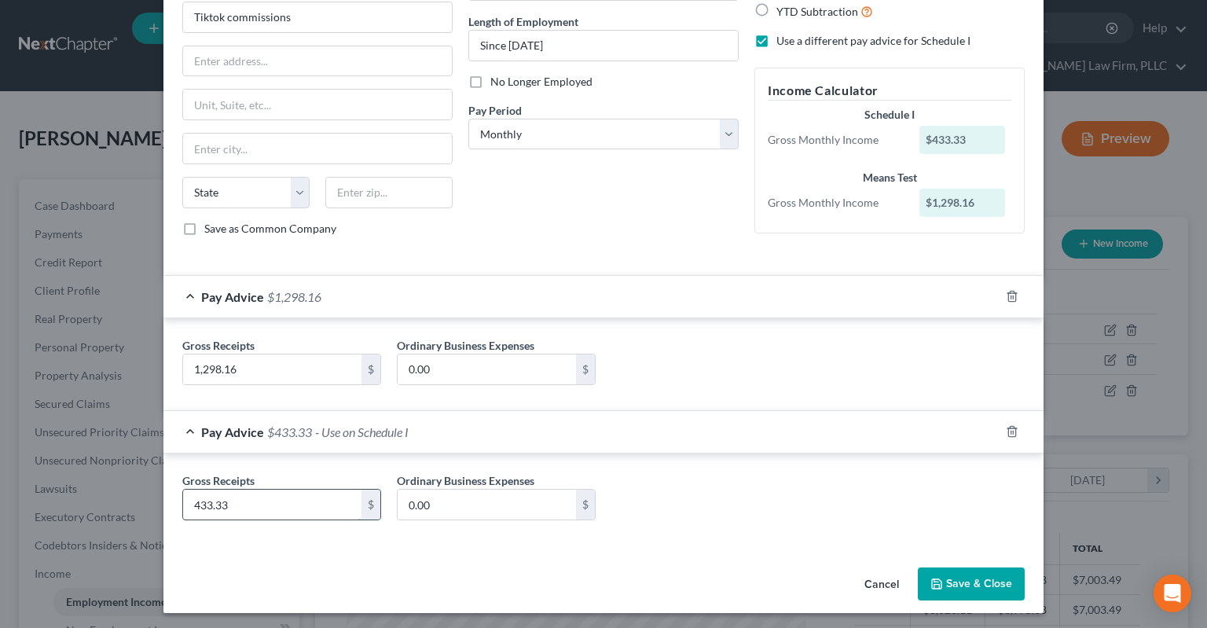
click at [280, 491] on input "433.33" at bounding box center [272, 504] width 178 height 30
type input "550"
click at [950, 576] on button "Save & Close" at bounding box center [970, 583] width 107 height 33
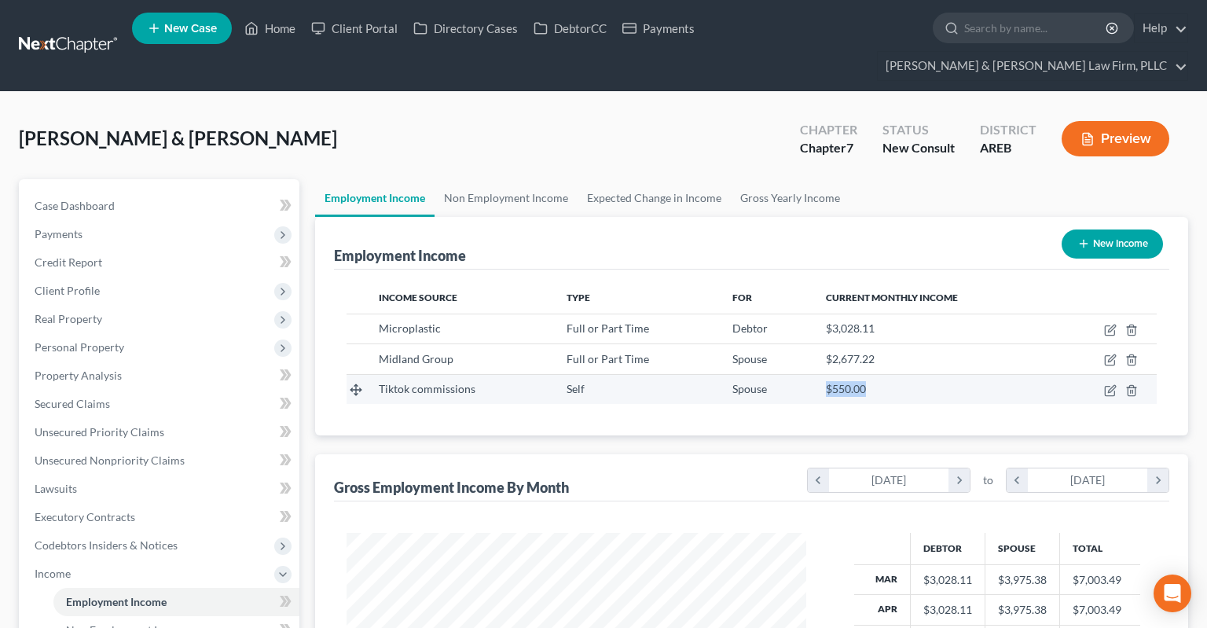
drag, startPoint x: 822, startPoint y: 360, endPoint x: 867, endPoint y: 359, distance: 45.6
click at [867, 374] on td "$550.00" at bounding box center [934, 389] width 243 height 30
click at [867, 381] on div "$550.00" at bounding box center [935, 389] width 218 height 16
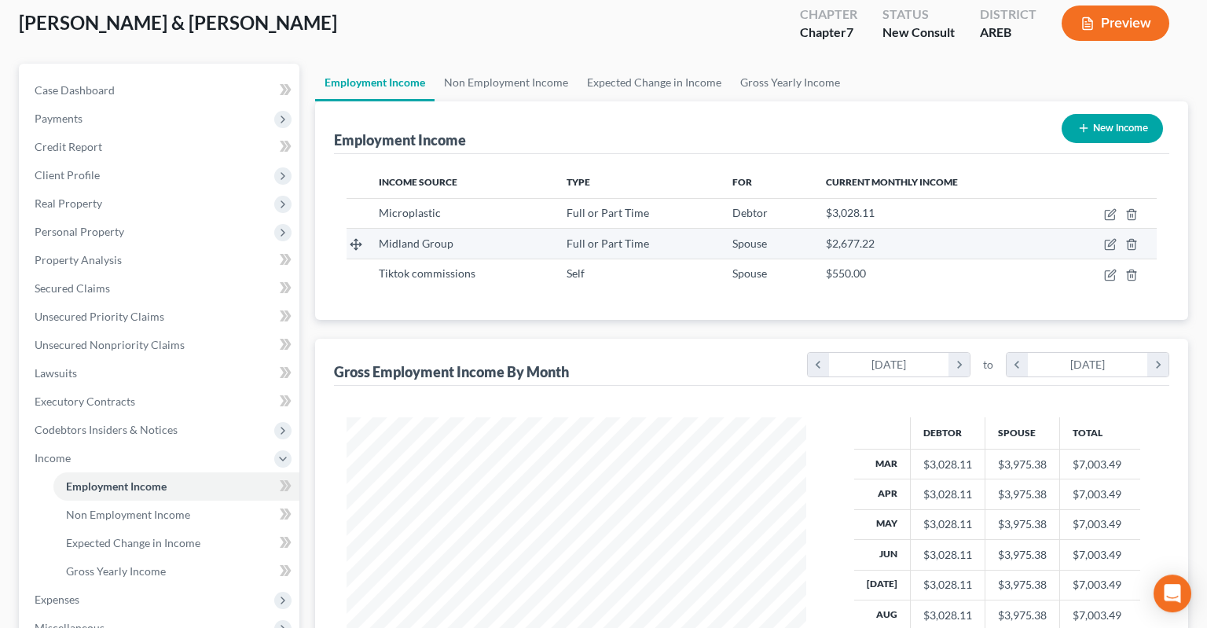
scroll to position [331, 0]
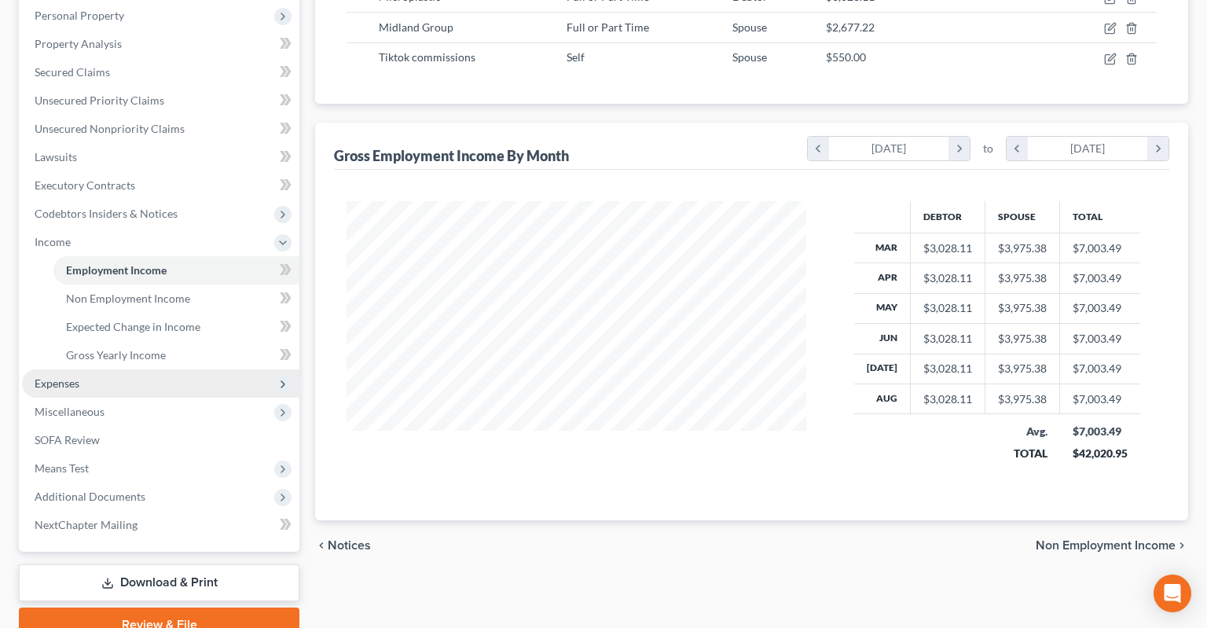
click at [157, 369] on span "Expenses" at bounding box center [160, 383] width 277 height 28
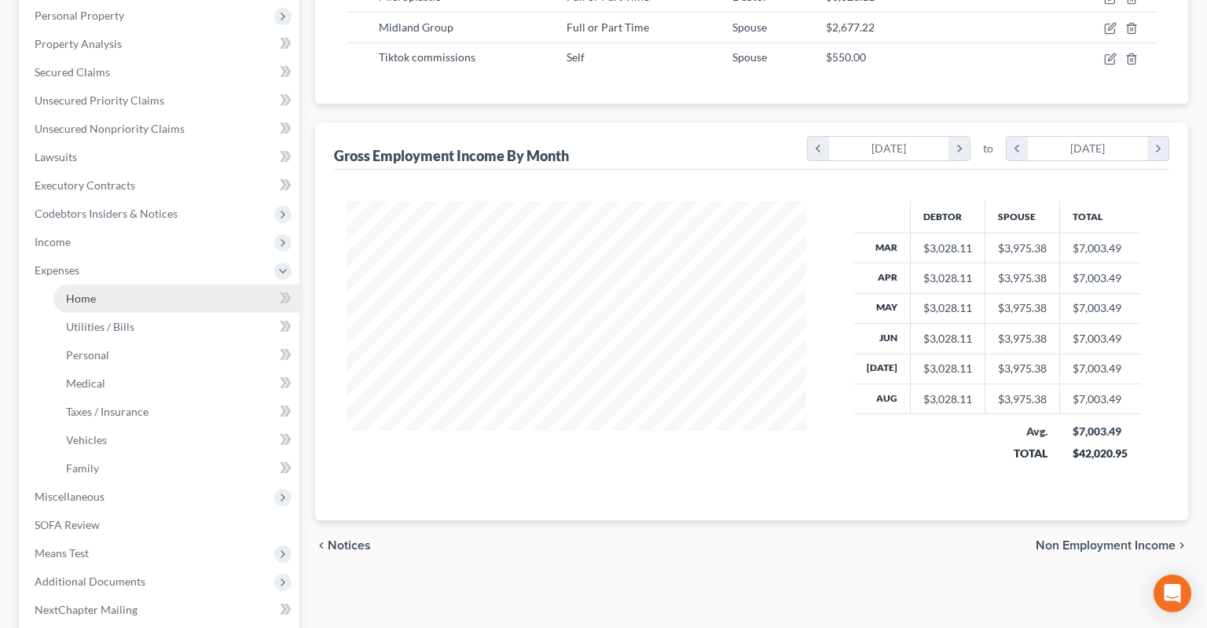
click at [165, 284] on link "Home" at bounding box center [176, 298] width 246 height 28
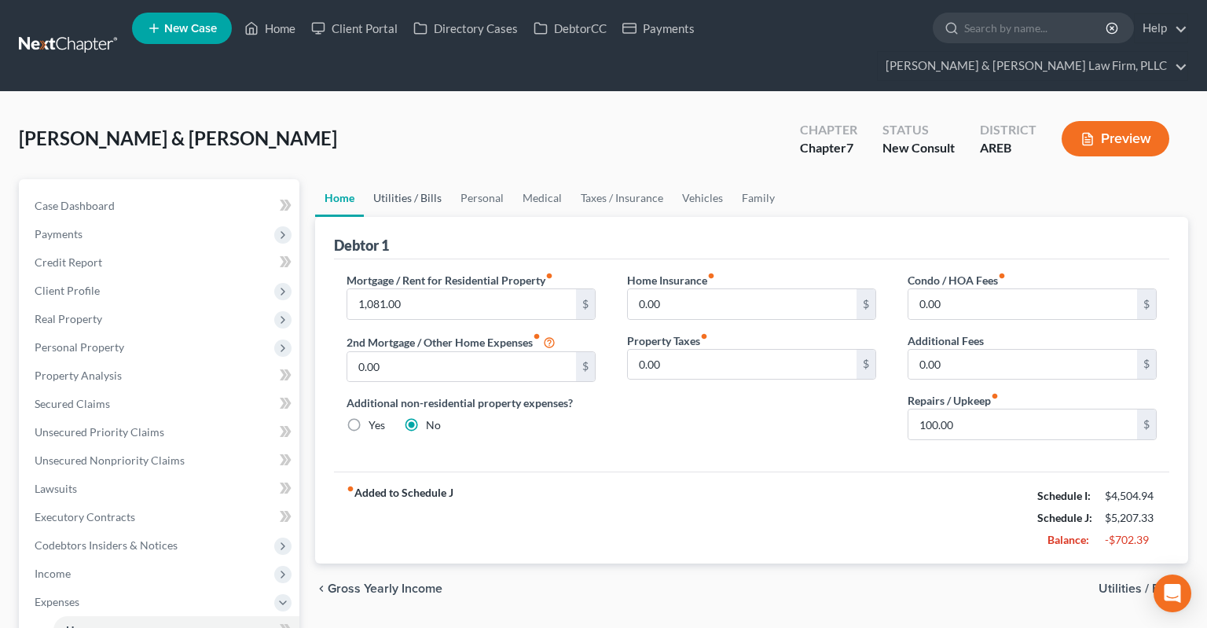
click at [409, 179] on link "Utilities / Bills" at bounding box center [407, 198] width 87 height 38
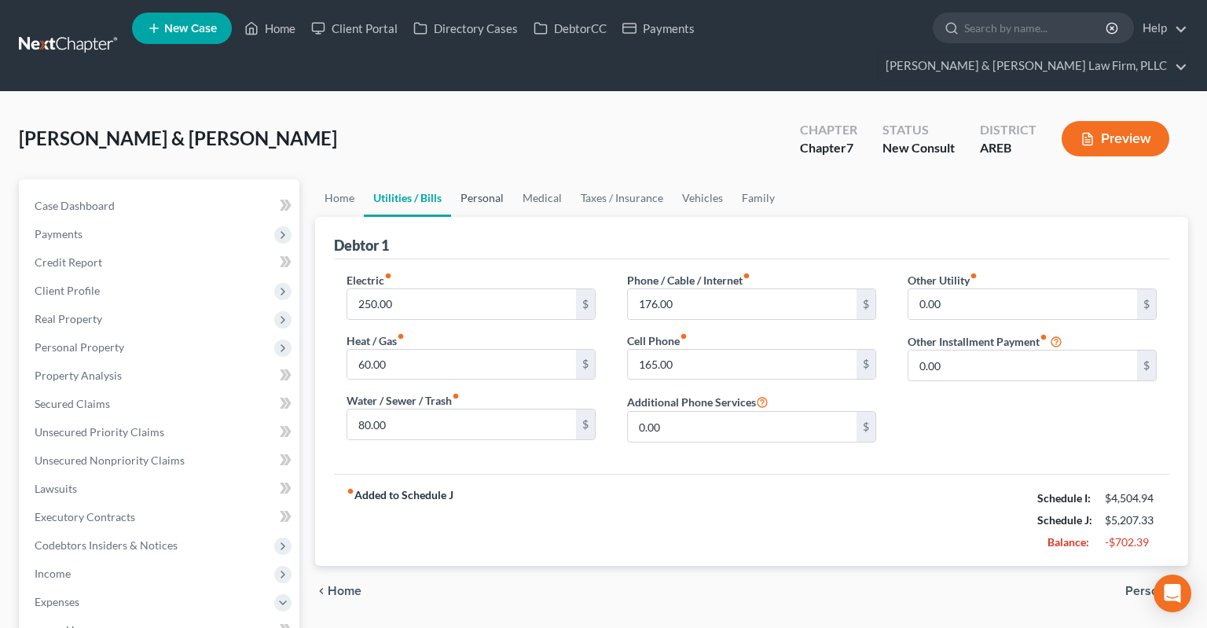
click at [482, 179] on link "Personal" at bounding box center [482, 198] width 62 height 38
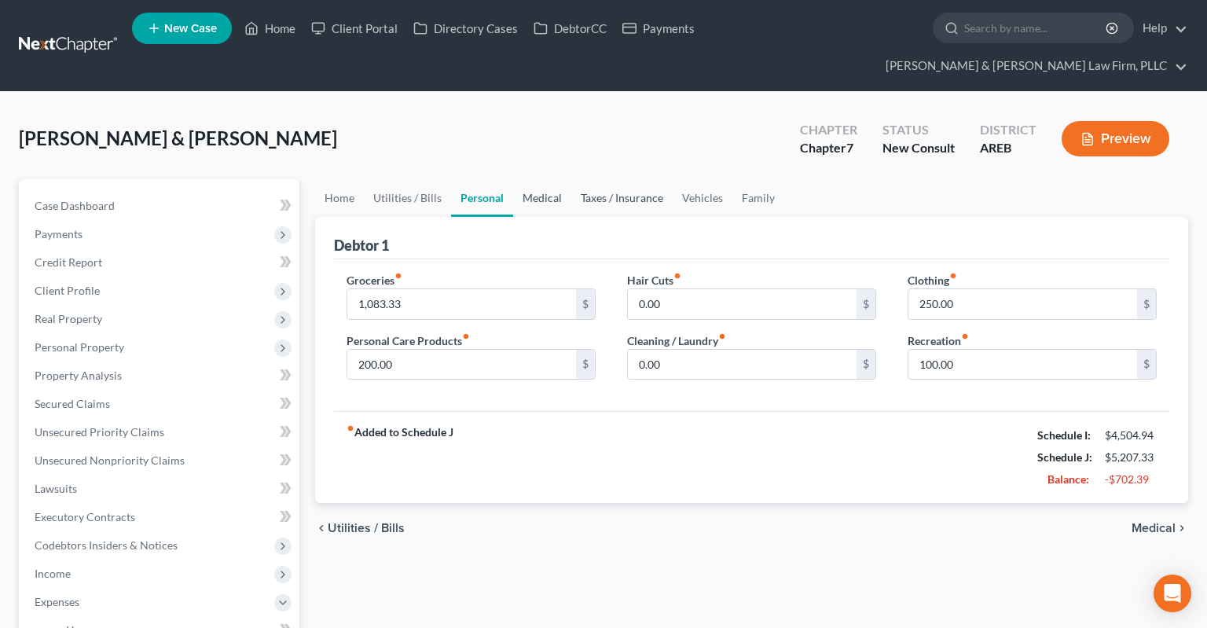
drag, startPoint x: 536, startPoint y: 181, endPoint x: 571, endPoint y: 184, distance: 35.5
click at [536, 181] on link "Medical" at bounding box center [542, 198] width 58 height 38
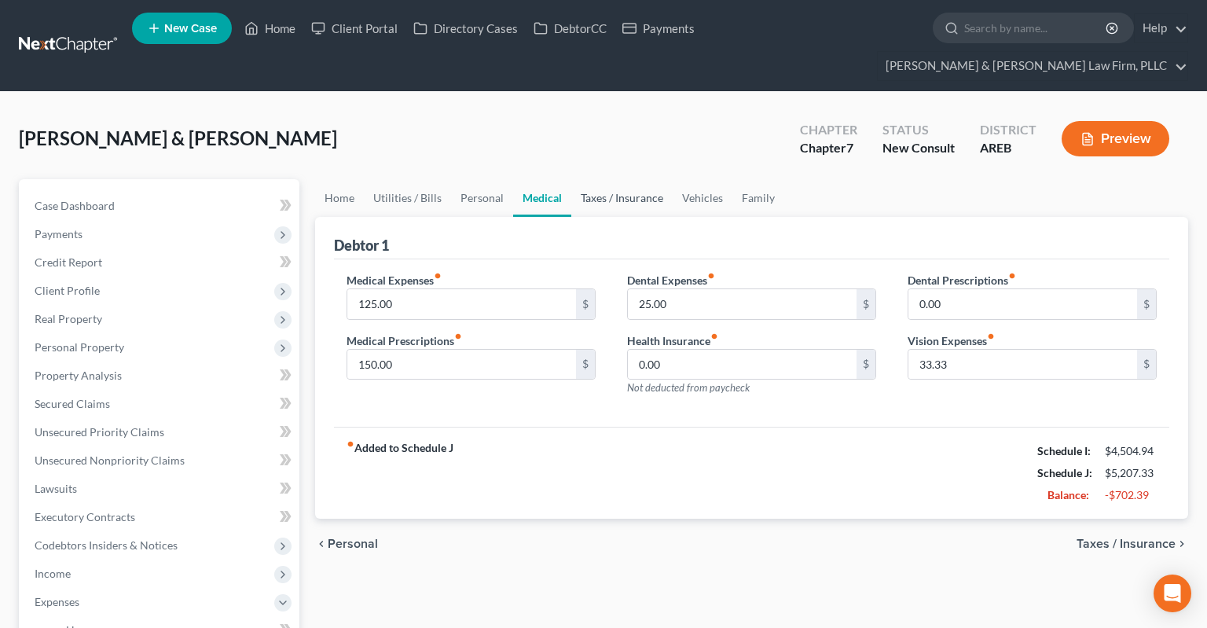
click at [616, 179] on link "Taxes / Insurance" at bounding box center [621, 198] width 101 height 38
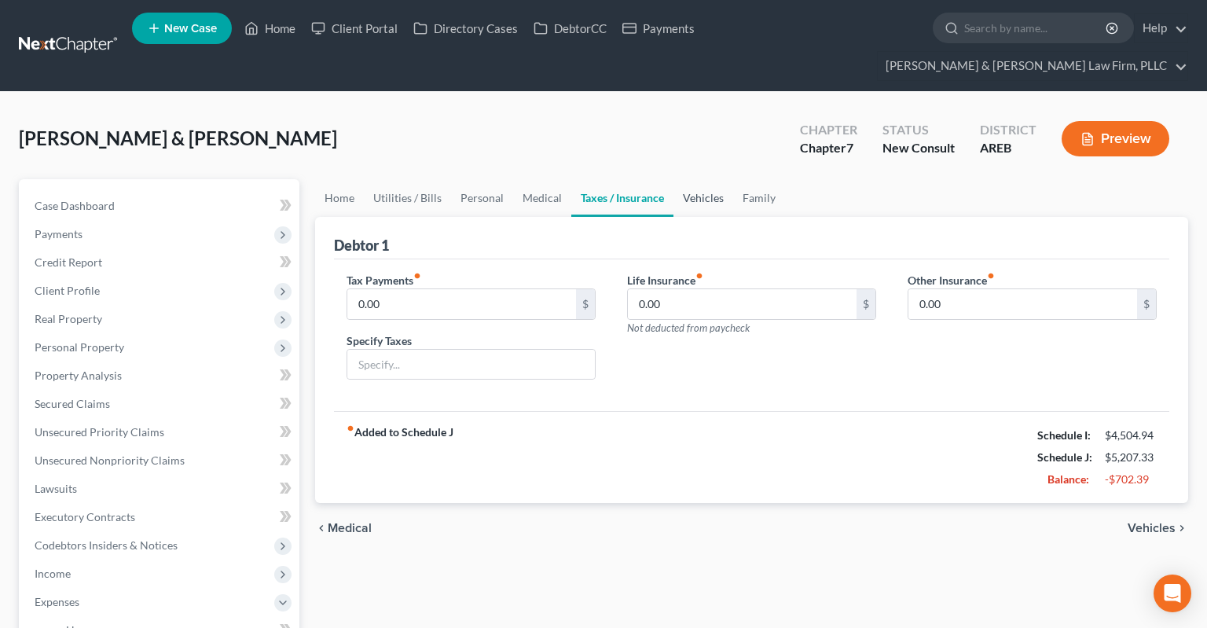
click at [721, 184] on link "Vehicles" at bounding box center [703, 198] width 60 height 38
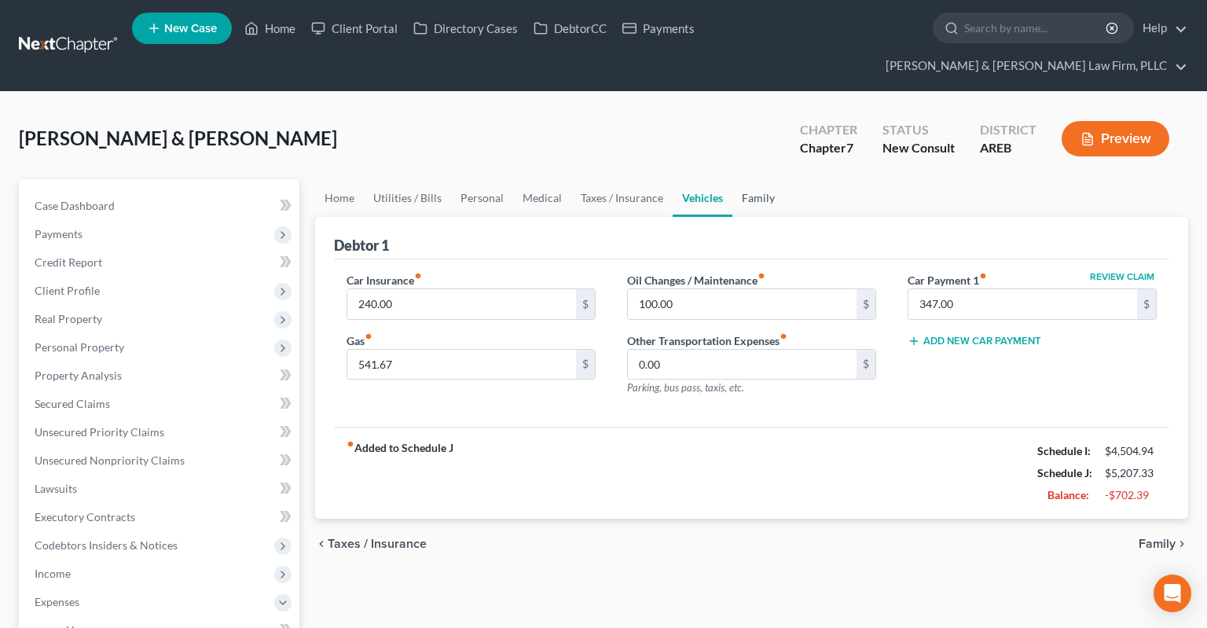
click at [759, 179] on link "Family" at bounding box center [758, 198] width 52 height 38
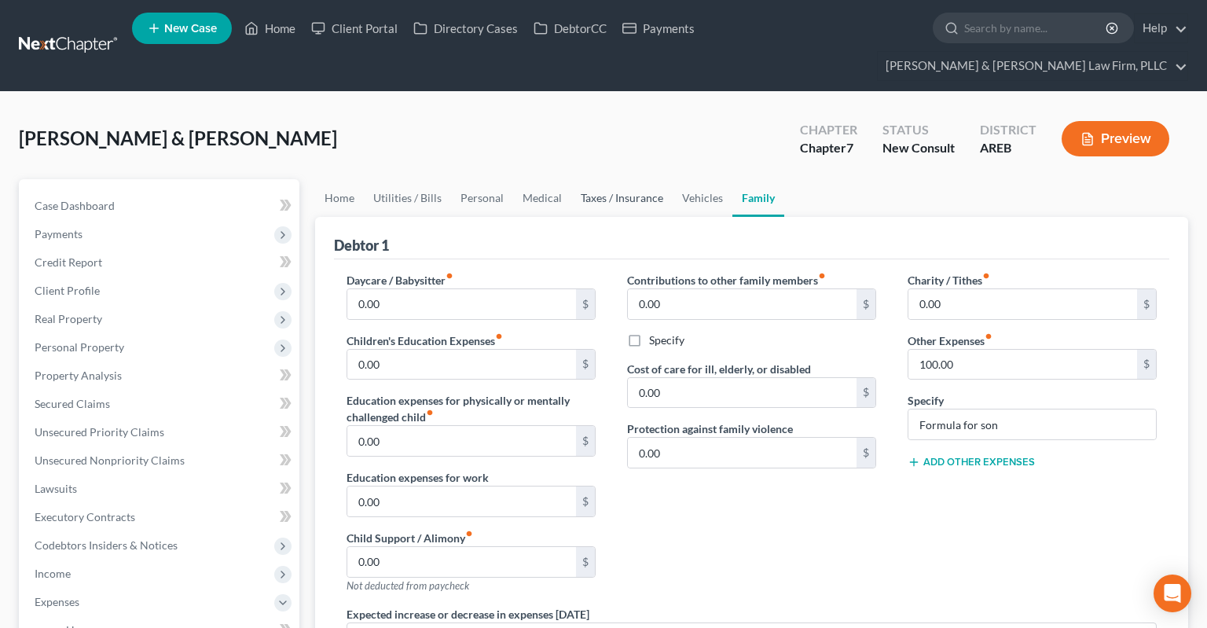
click at [594, 179] on link "Taxes / Insurance" at bounding box center [621, 198] width 101 height 38
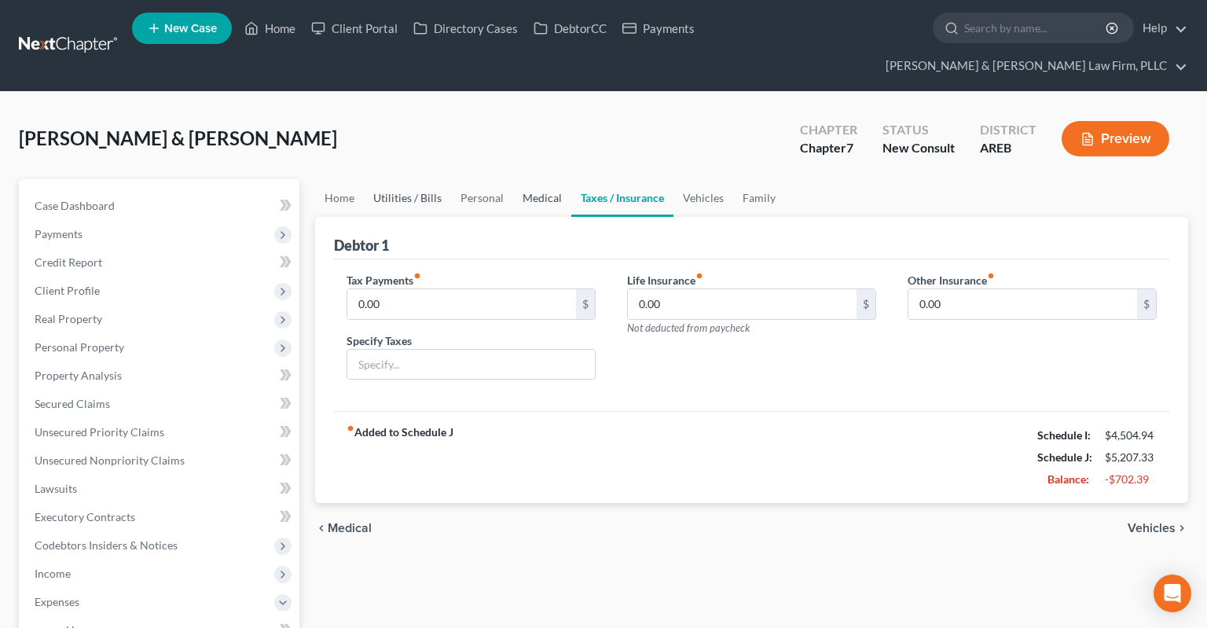
drag, startPoint x: 517, startPoint y: 178, endPoint x: 445, endPoint y: 173, distance: 71.6
click at [513, 179] on link "Medical" at bounding box center [542, 198] width 58 height 38
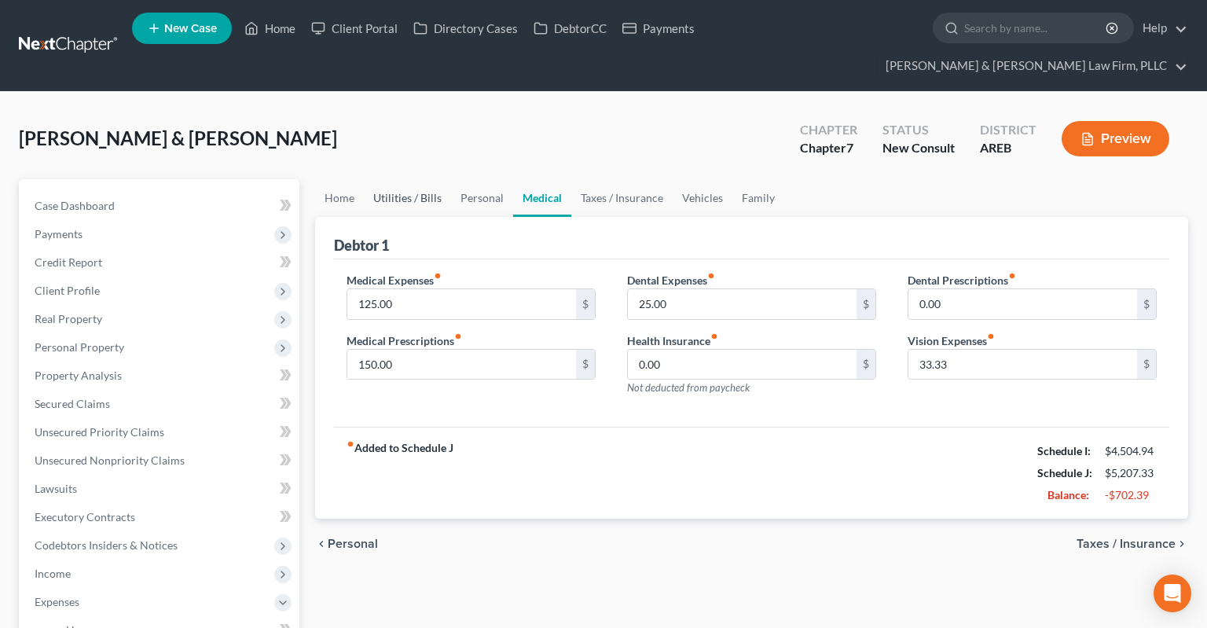
click at [407, 179] on link "Utilities / Bills" at bounding box center [407, 198] width 87 height 38
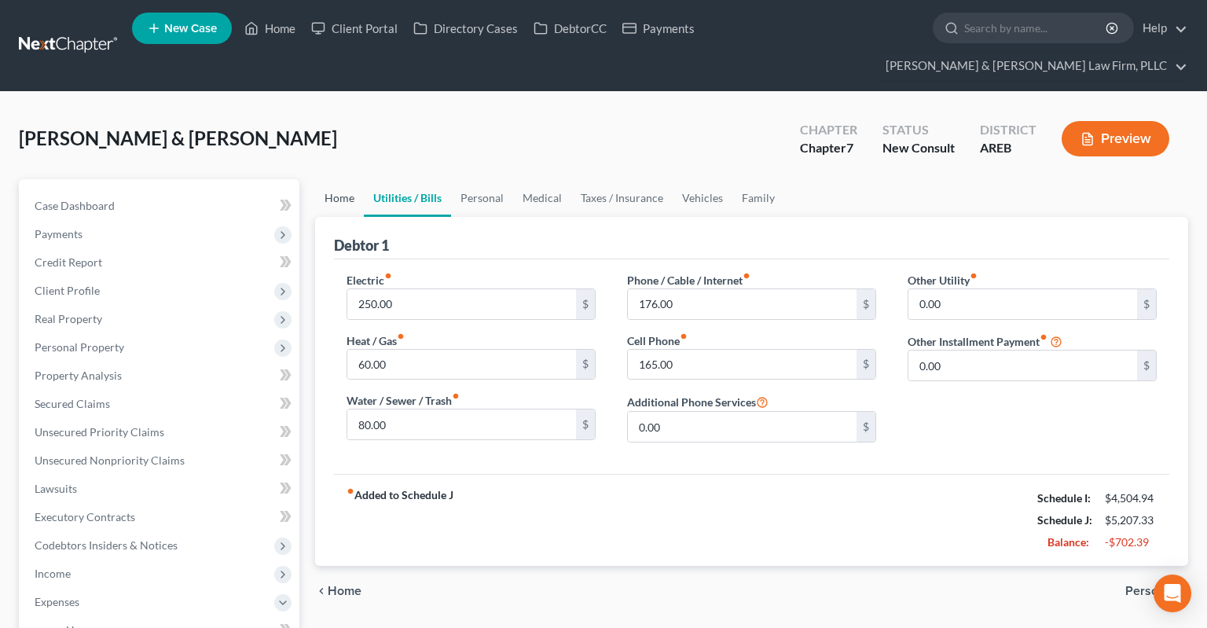
click at [328, 179] on link "Home" at bounding box center [339, 198] width 49 height 38
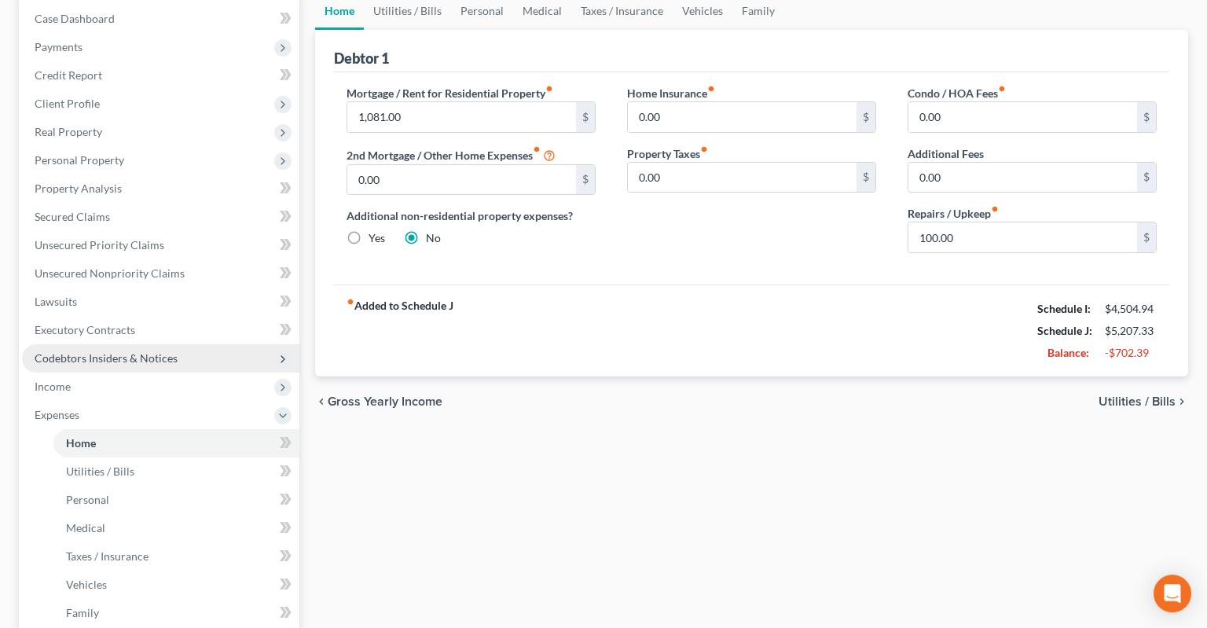
scroll to position [248, 0]
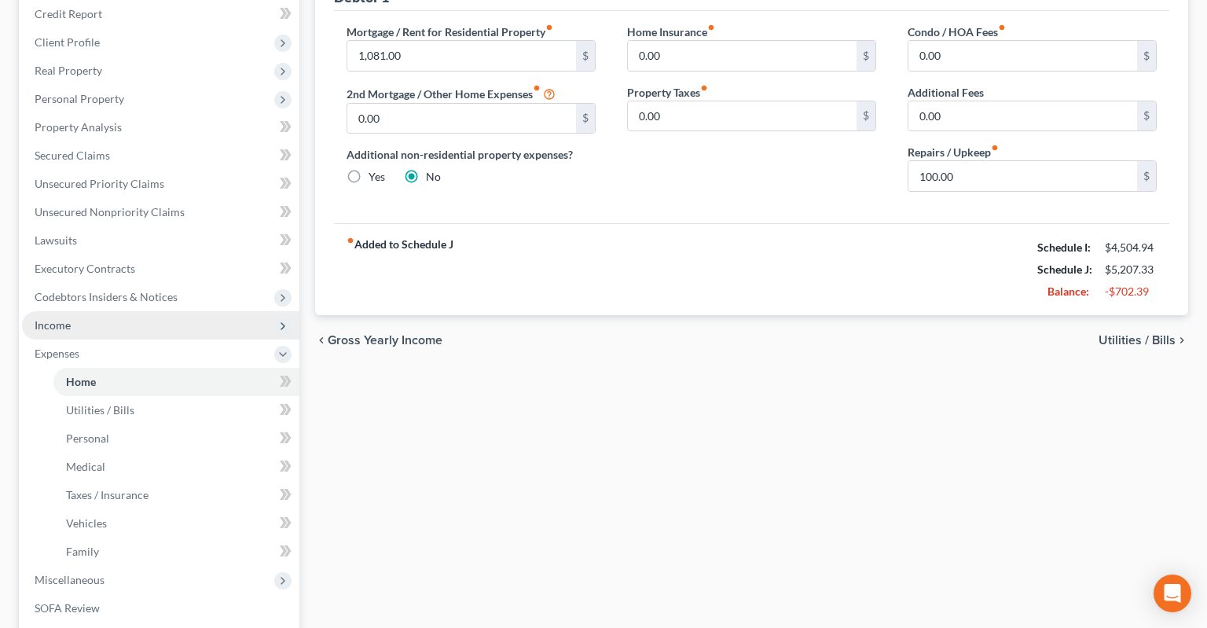
drag, startPoint x: 116, startPoint y: 291, endPoint x: 125, endPoint y: 303, distance: 14.6
click at [116, 311] on span "Income" at bounding box center [160, 325] width 277 height 28
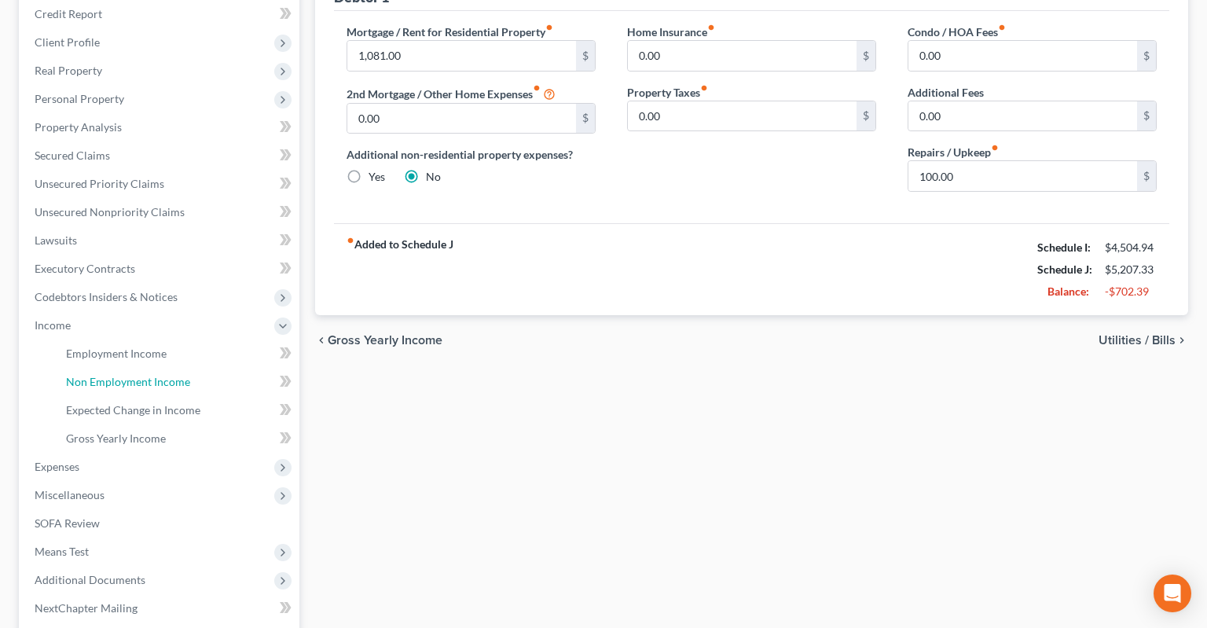
click at [178, 375] on span "Non Employment Income" at bounding box center [128, 381] width 124 height 13
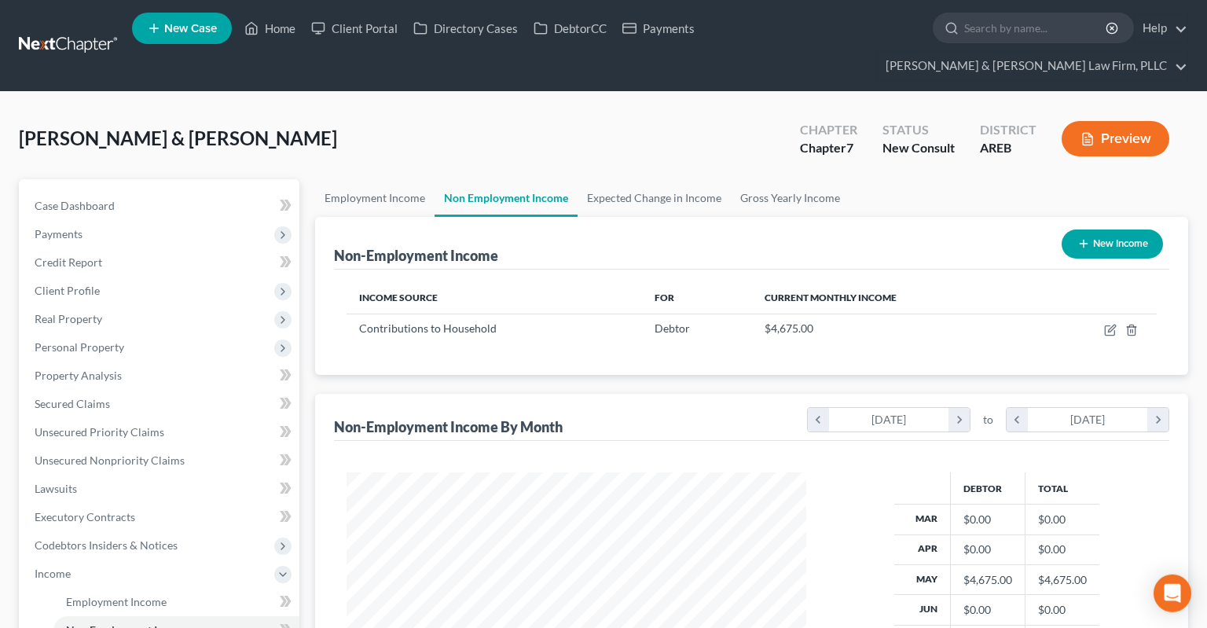
scroll to position [280, 490]
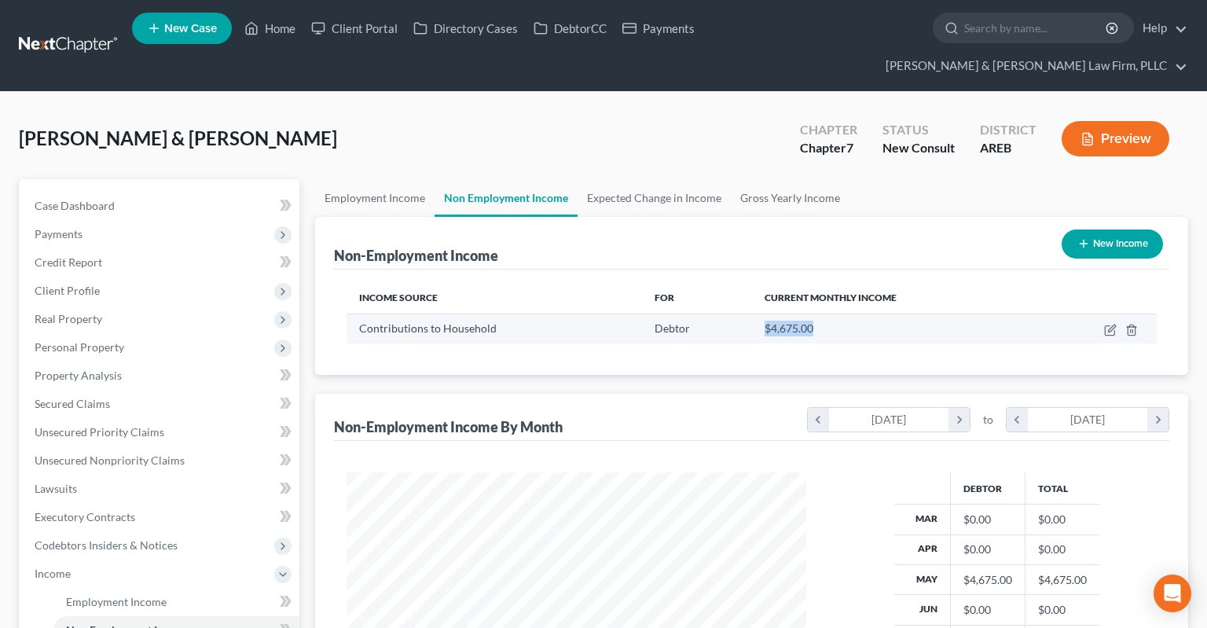
drag, startPoint x: 759, startPoint y: 303, endPoint x: 837, endPoint y: 297, distance: 78.8
click at [837, 313] on td "$4,675.00" at bounding box center [895, 328] width 286 height 30
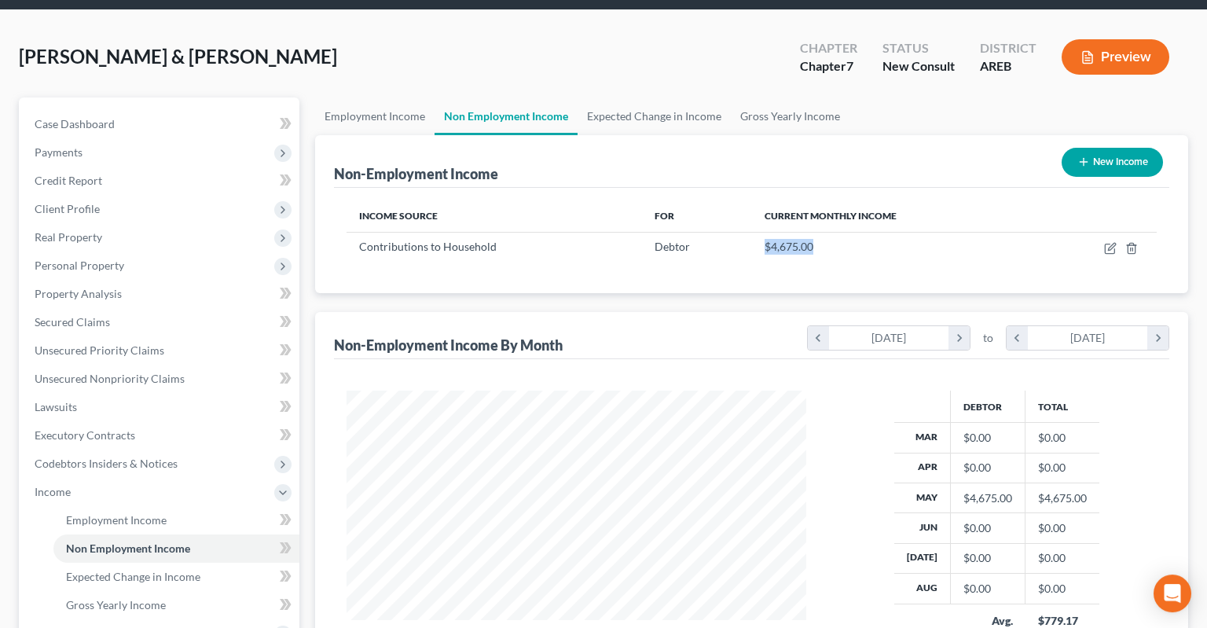
scroll to position [0, 0]
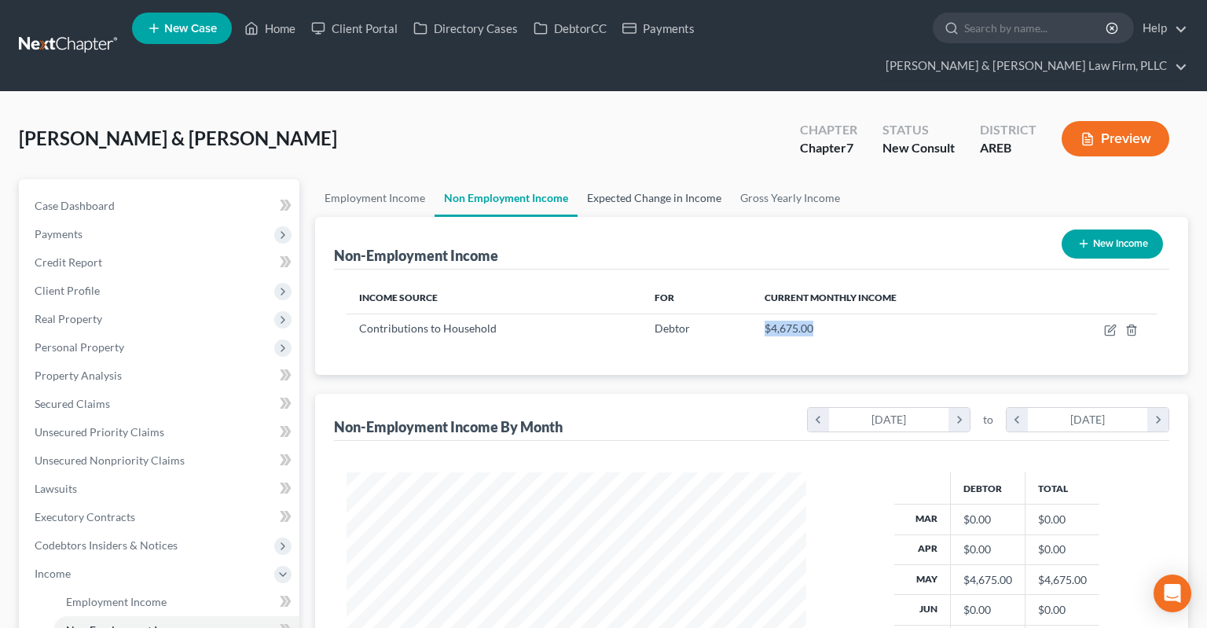
click at [688, 179] on link "Expected Change in Income" at bounding box center [653, 198] width 153 height 38
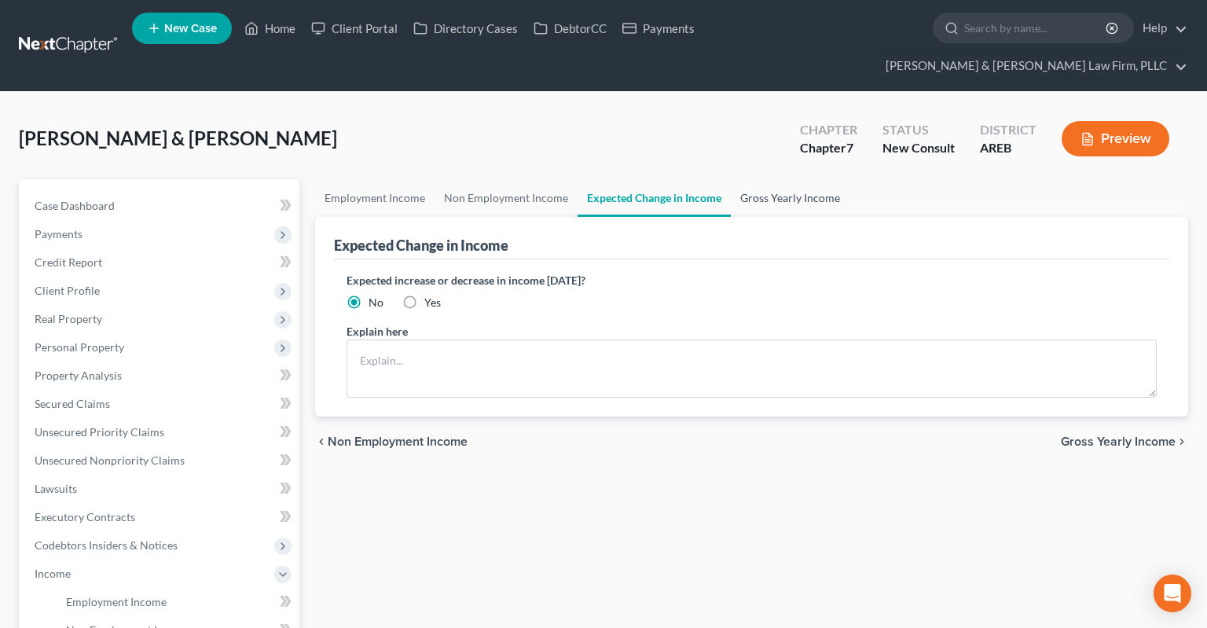
click at [749, 179] on link "Gross Yearly Income" at bounding box center [790, 198] width 119 height 38
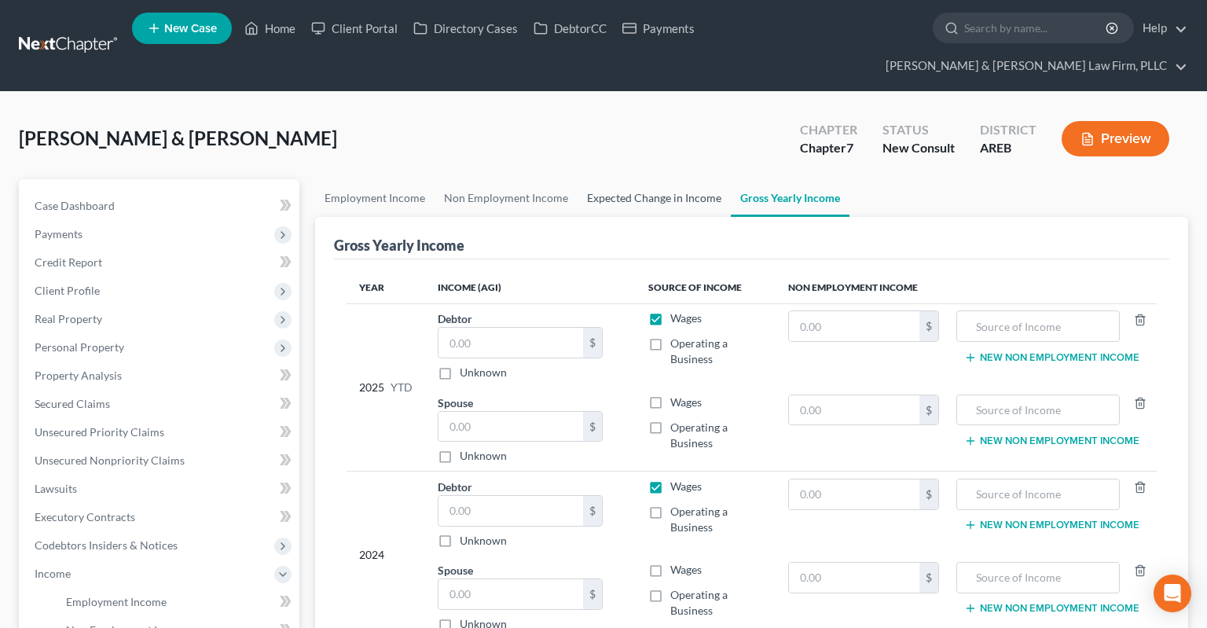
click at [650, 179] on link "Expected Change in Income" at bounding box center [653, 198] width 153 height 38
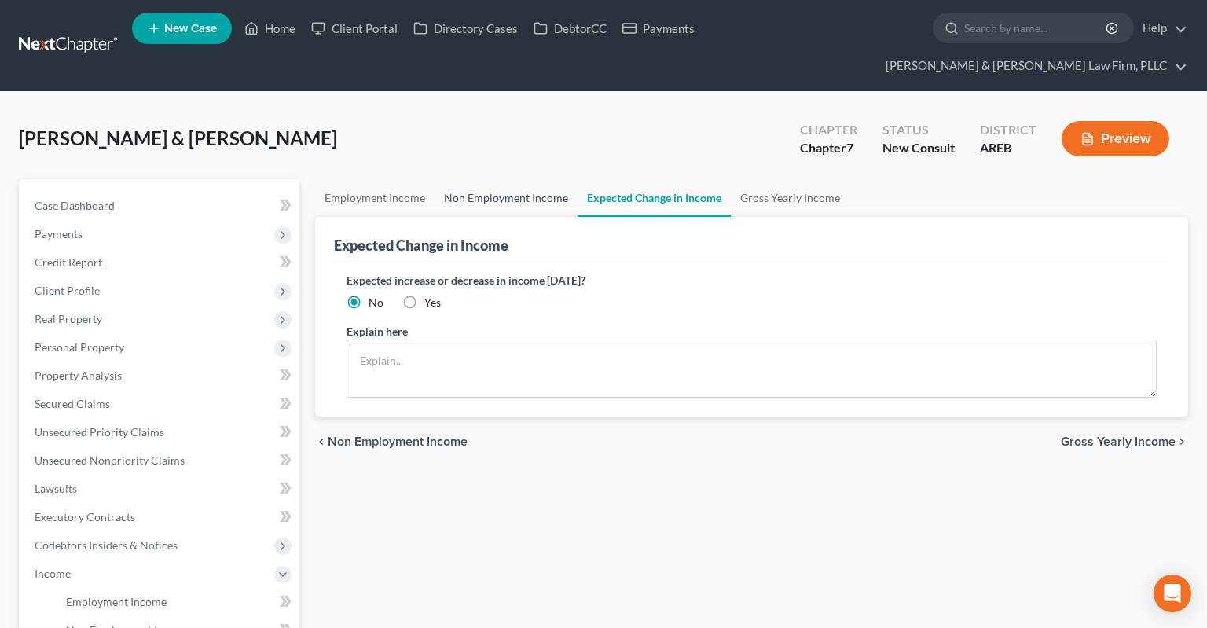
click at [519, 179] on link "Non Employment Income" at bounding box center [505, 198] width 143 height 38
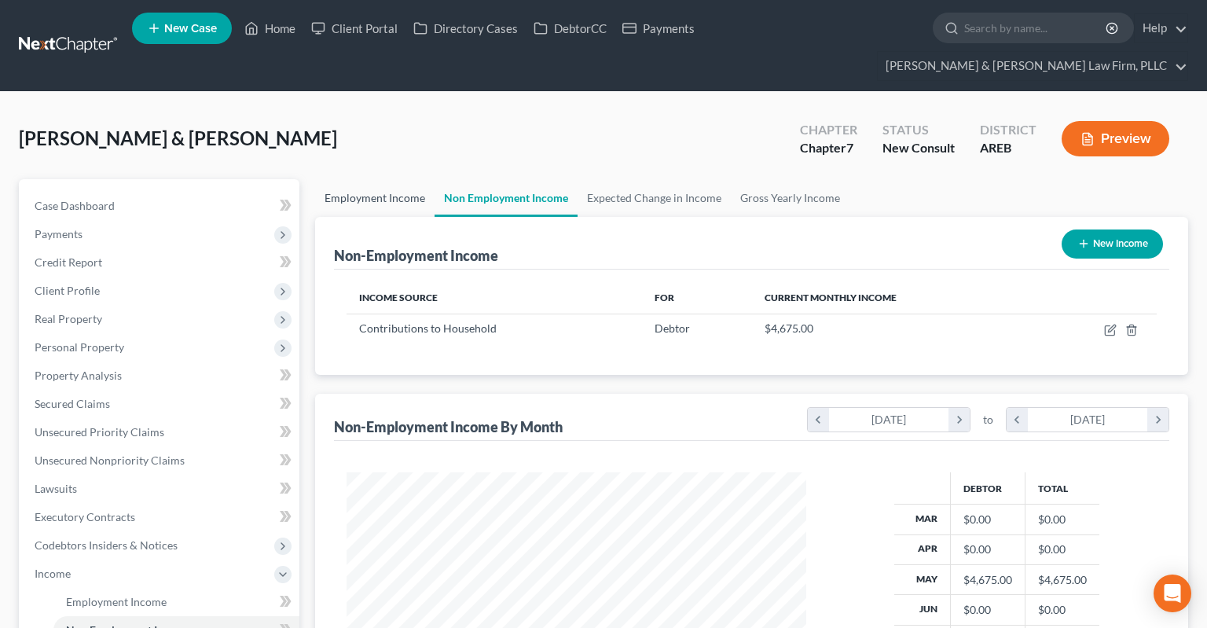
scroll to position [280, 490]
click at [394, 179] on link "Employment Income" at bounding box center [374, 198] width 119 height 38
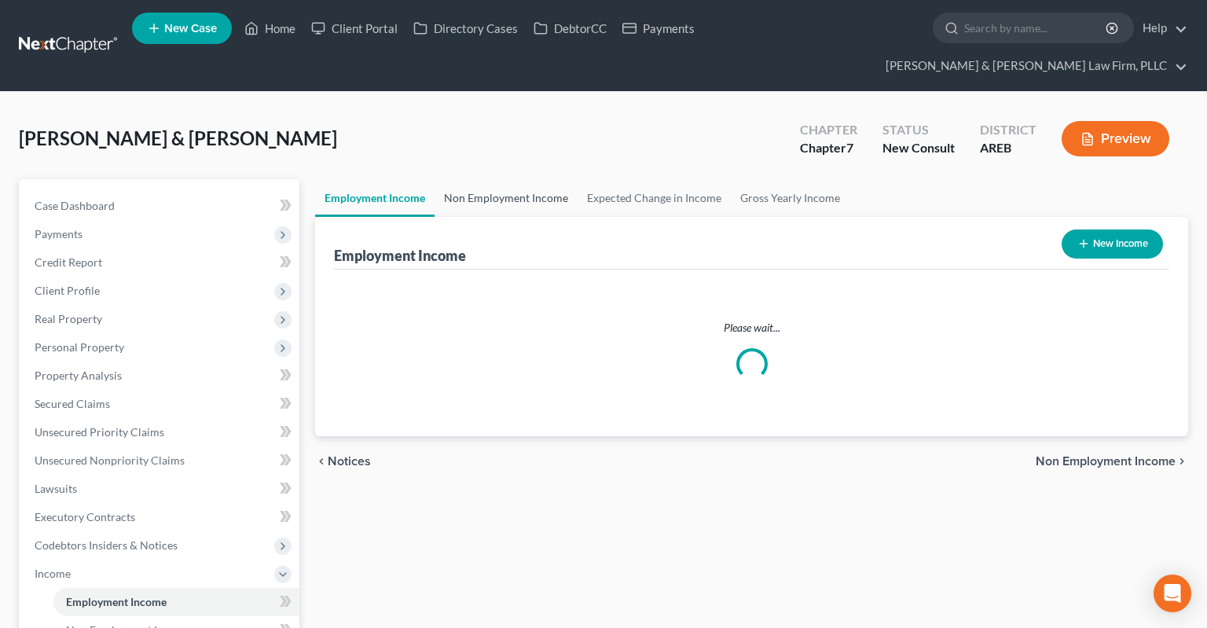
click at [511, 185] on link "Non Employment Income" at bounding box center [505, 198] width 143 height 38
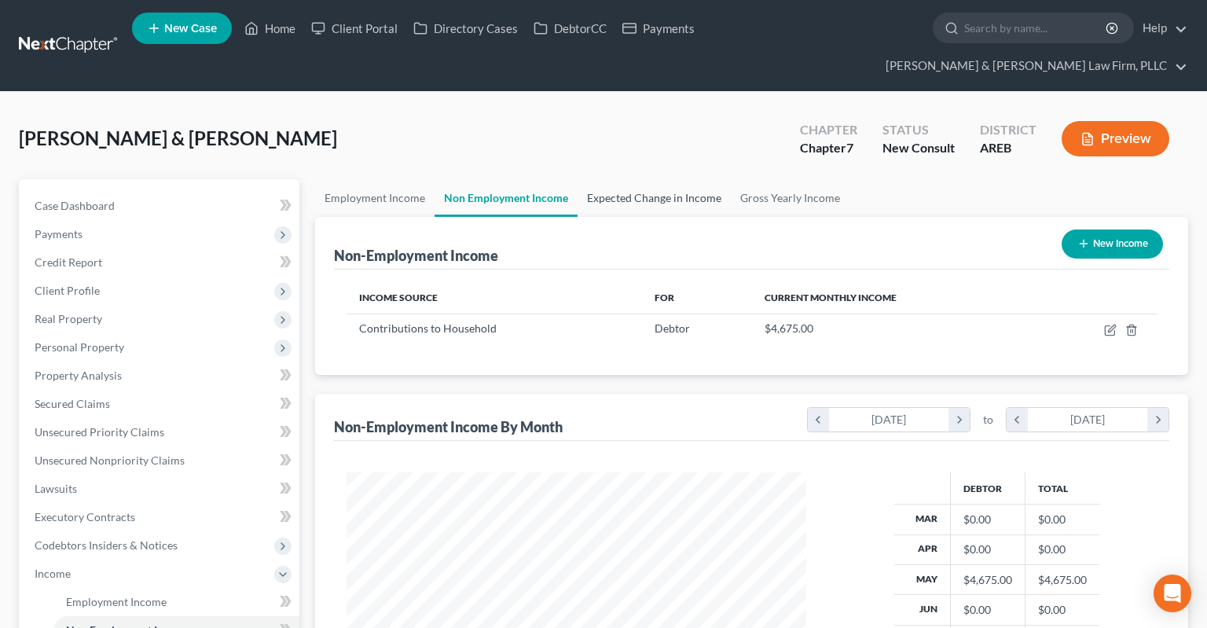
scroll to position [280, 490]
click at [624, 183] on link "Expected Change in Income" at bounding box center [653, 198] width 153 height 38
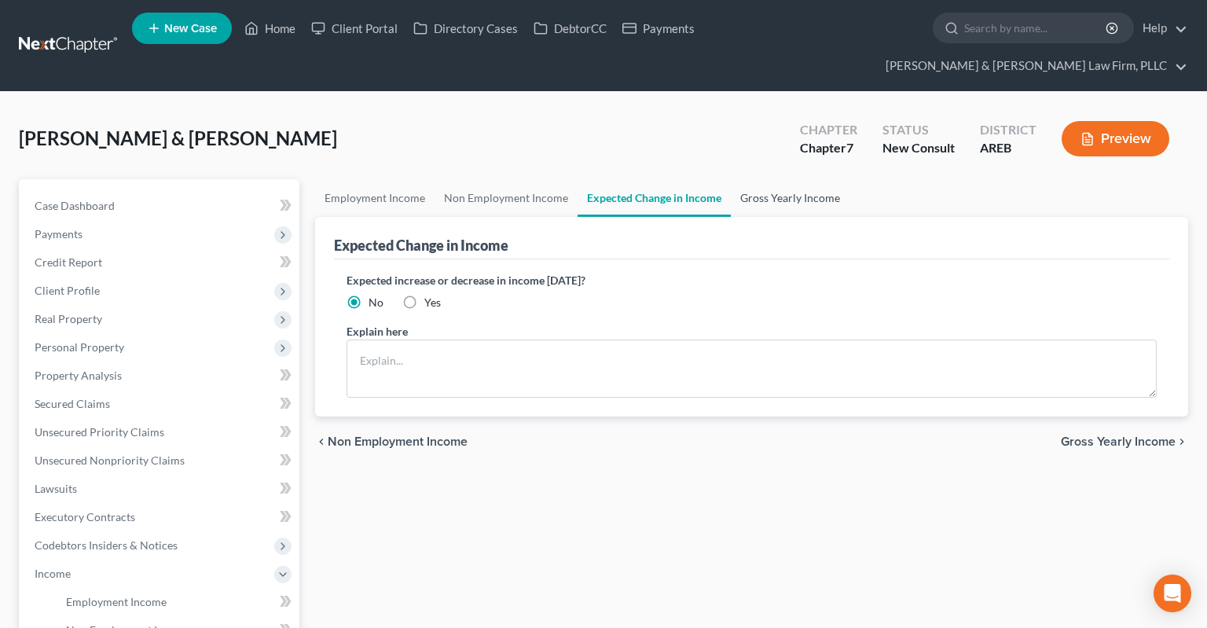
click at [743, 179] on link "Gross Yearly Income" at bounding box center [790, 198] width 119 height 38
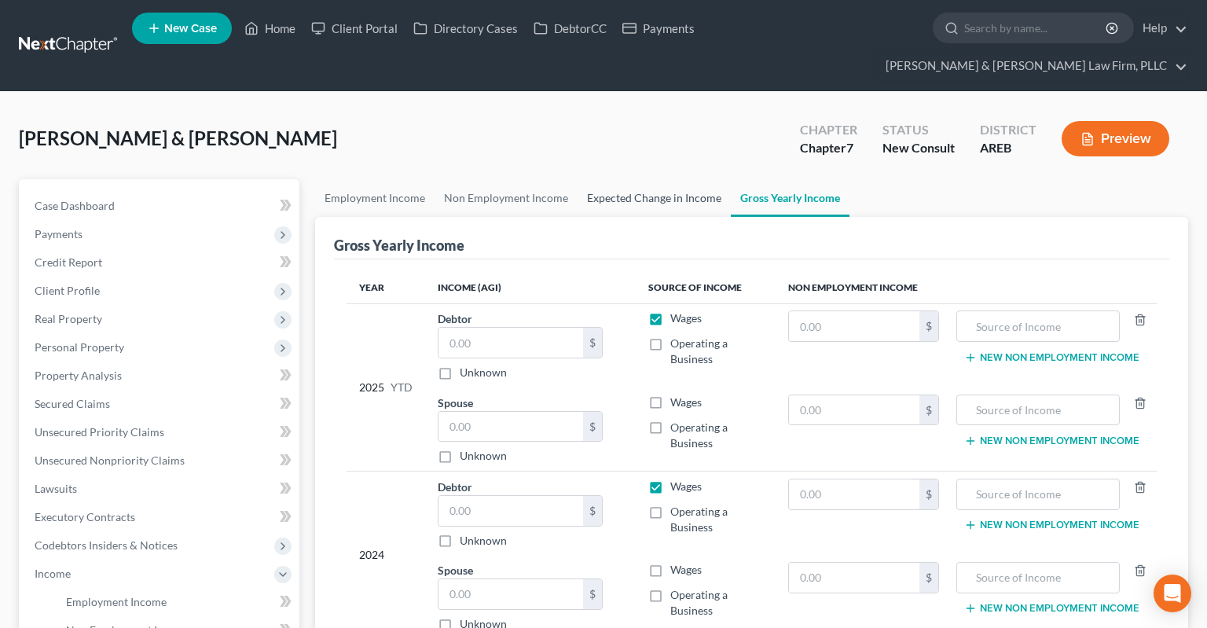
click at [690, 179] on link "Expected Change in Income" at bounding box center [653, 198] width 153 height 38
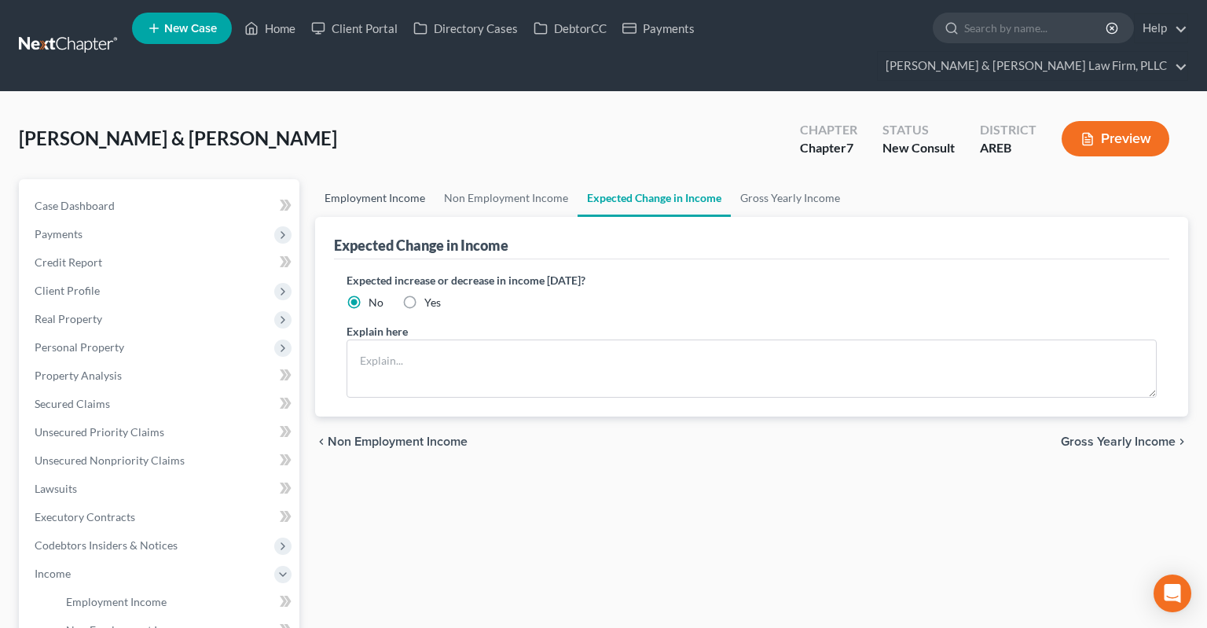
click at [386, 179] on link "Employment Income" at bounding box center [374, 198] width 119 height 38
click at [375, 134] on div "[PERSON_NAME] & [PERSON_NAME] Upgraded Chapter Chapter 7 Status New Consult Dis…" at bounding box center [603, 145] width 1169 height 68
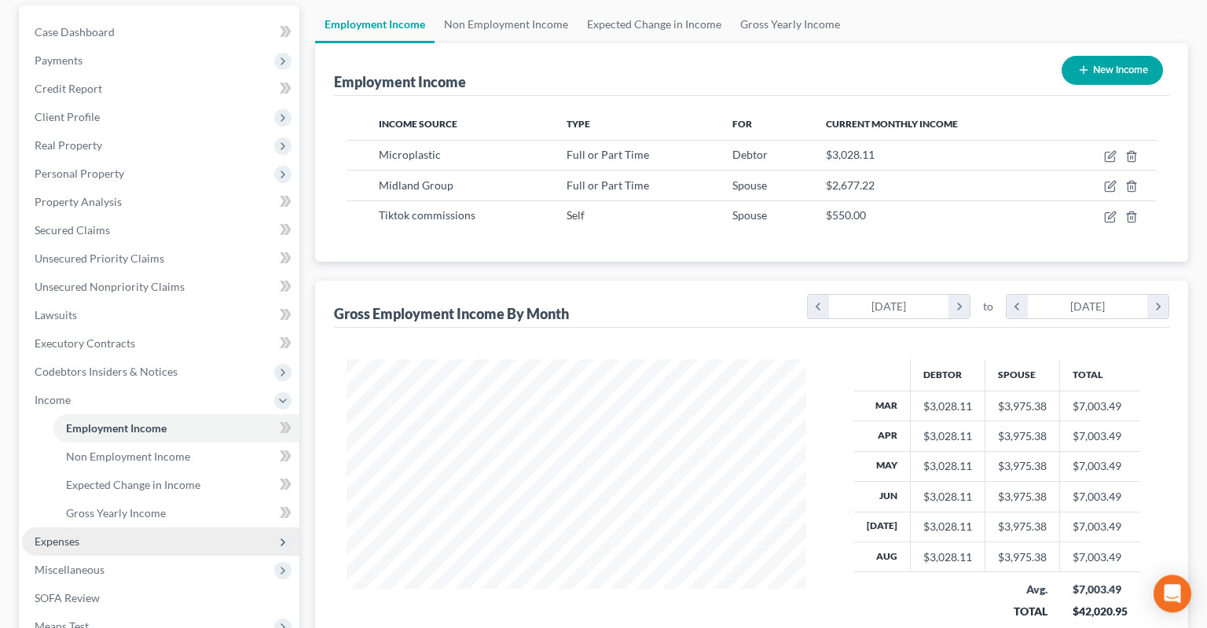
scroll to position [248, 0]
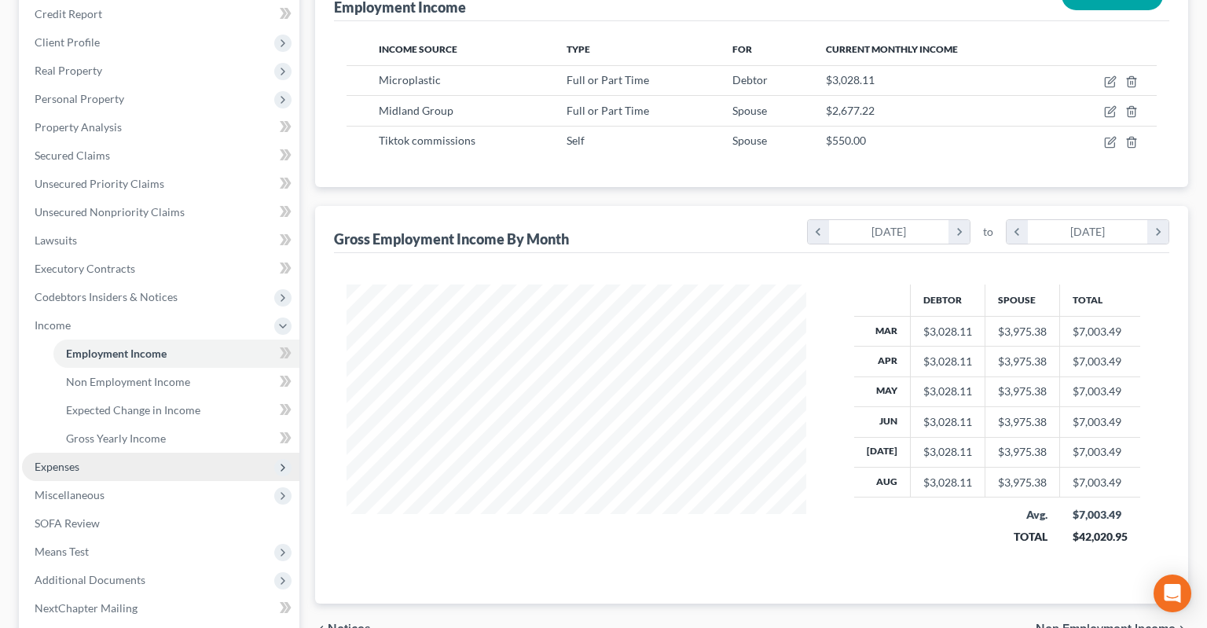
click at [159, 452] on span "Expenses" at bounding box center [160, 466] width 277 height 28
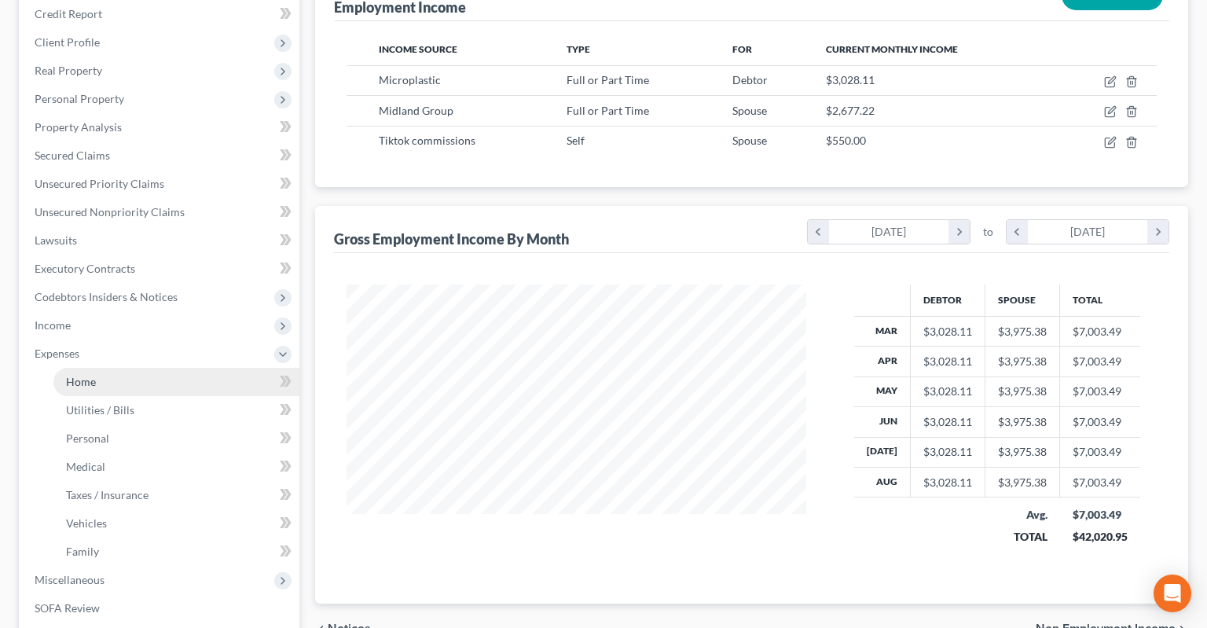
click at [126, 368] on link "Home" at bounding box center [176, 382] width 246 height 28
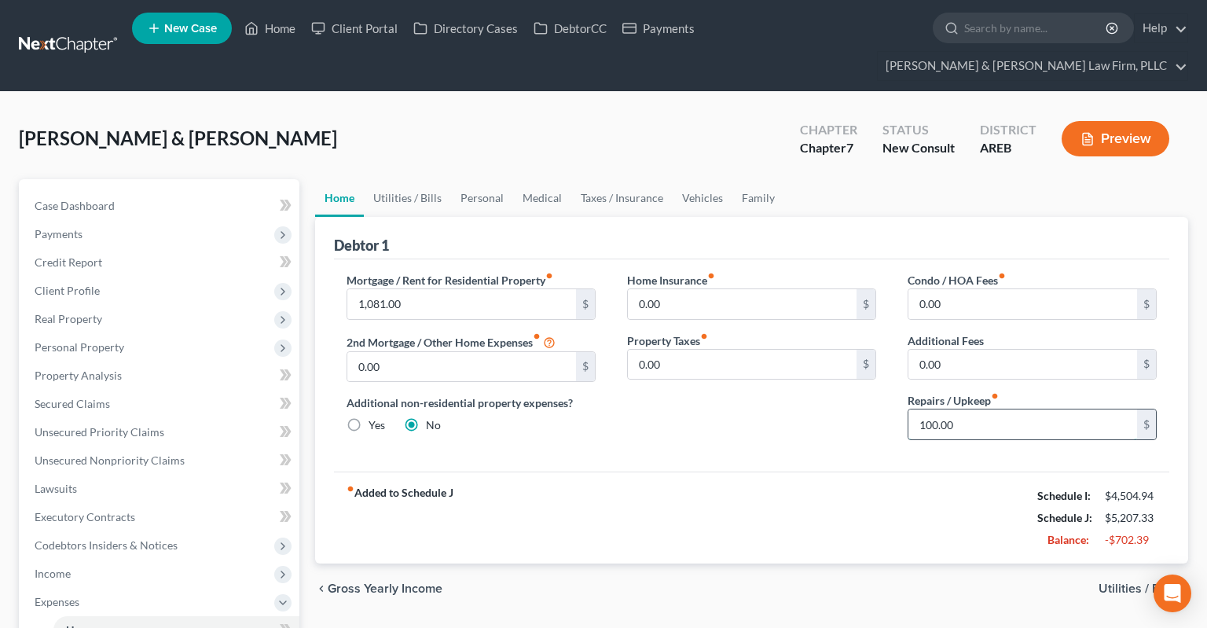
click at [982, 409] on input "100.00" at bounding box center [1022, 424] width 229 height 30
type input "50"
click at [424, 179] on link "Utilities / Bills" at bounding box center [407, 198] width 87 height 38
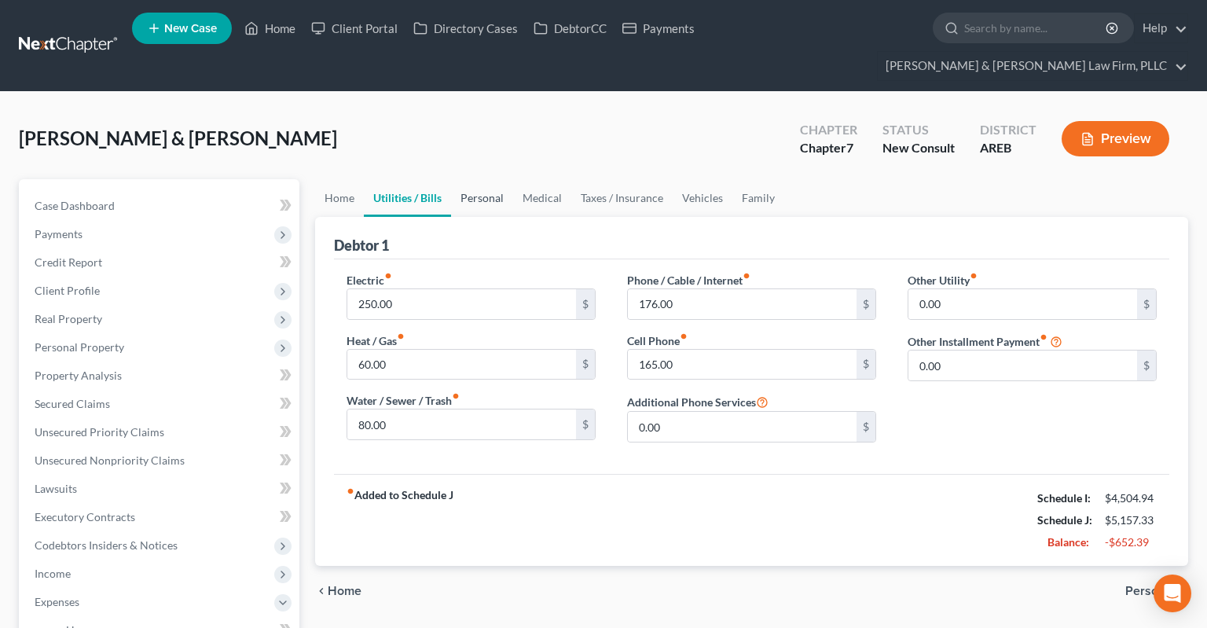
click at [490, 179] on link "Personal" at bounding box center [482, 198] width 62 height 38
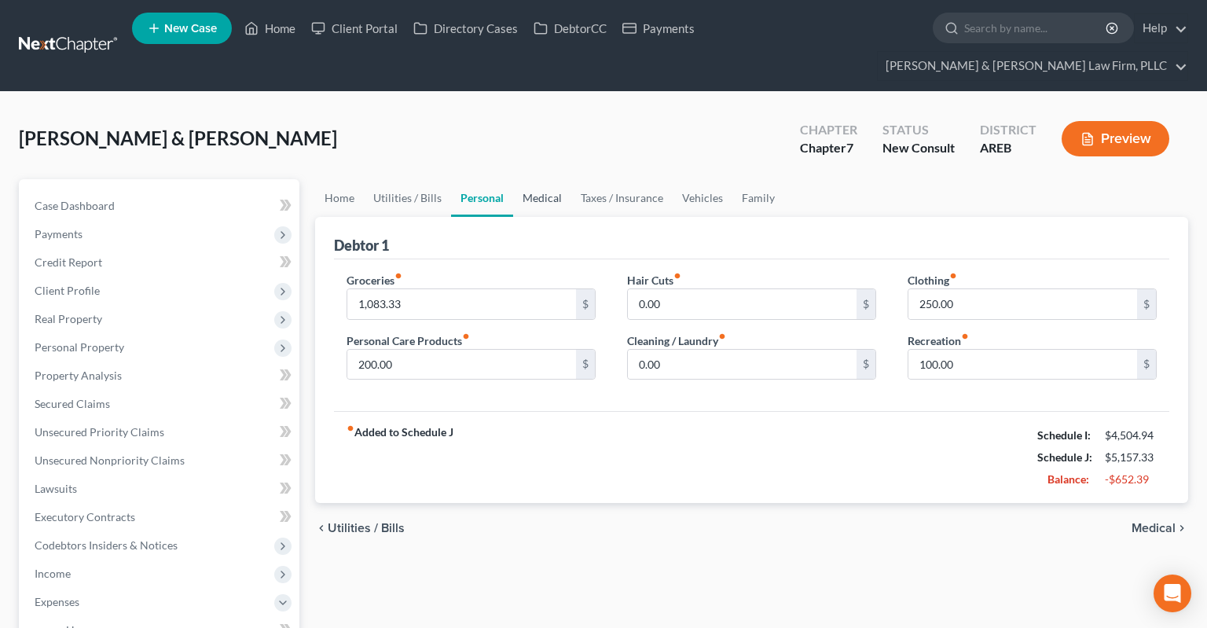
click at [555, 179] on link "Medical" at bounding box center [542, 198] width 58 height 38
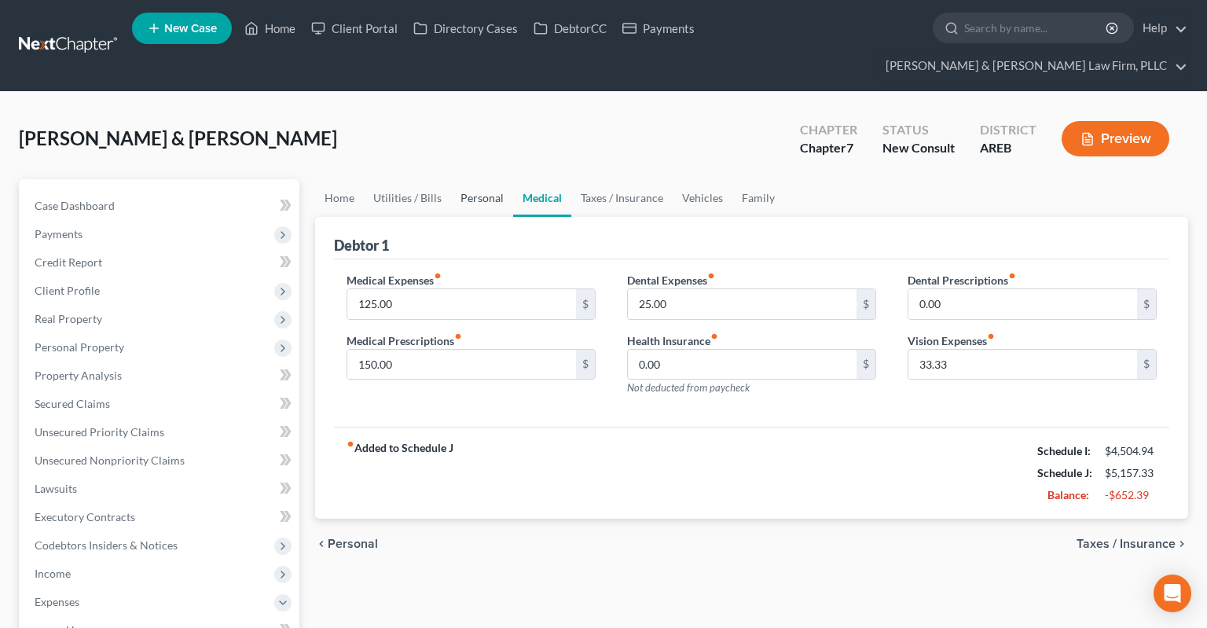
click at [495, 179] on link "Personal" at bounding box center [482, 198] width 62 height 38
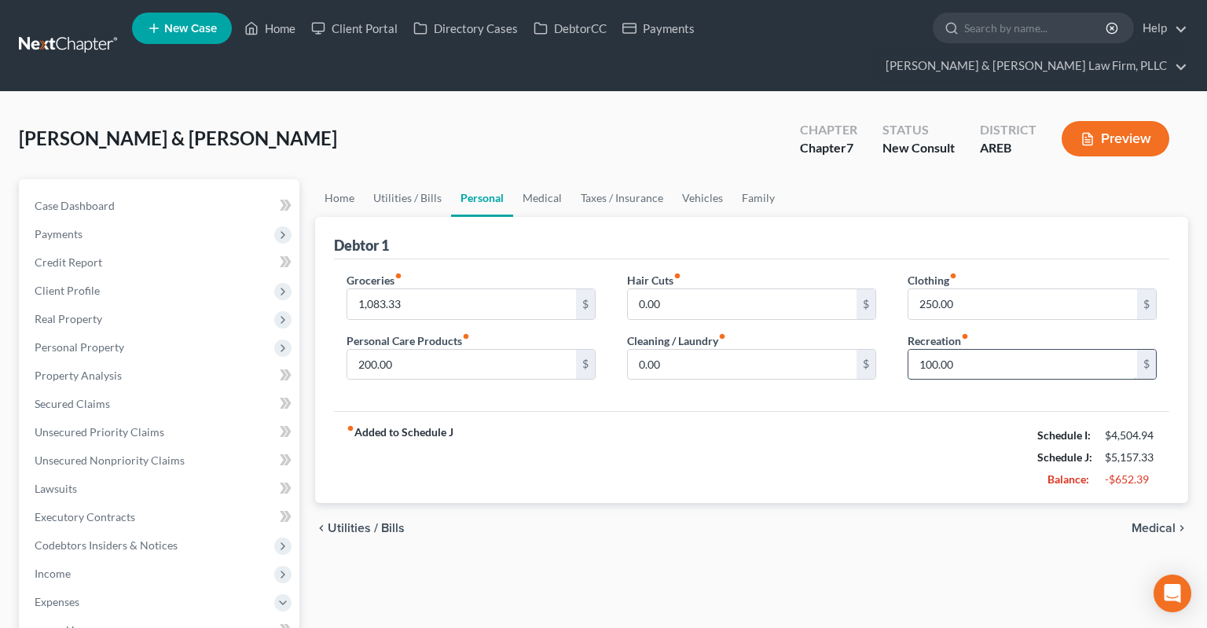
click at [979, 350] on input "100.00" at bounding box center [1022, 365] width 229 height 30
type input "0"
click at [515, 289] on input "1,083.33" at bounding box center [461, 304] width 229 height 30
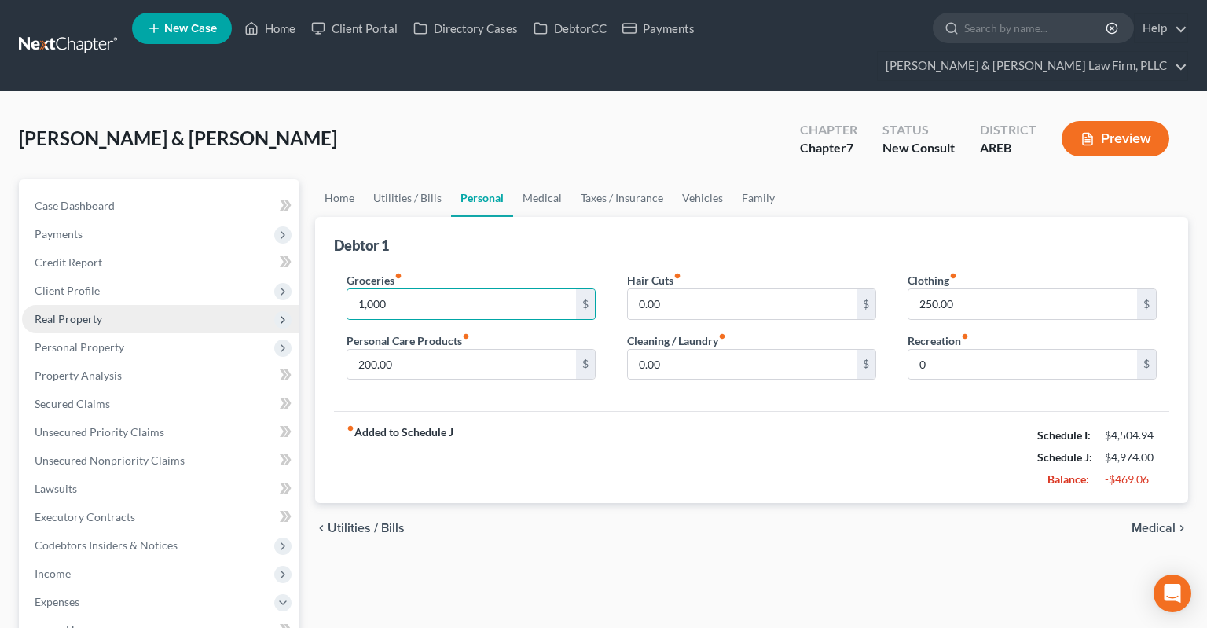
click at [133, 305] on span "Real Property" at bounding box center [160, 319] width 277 height 28
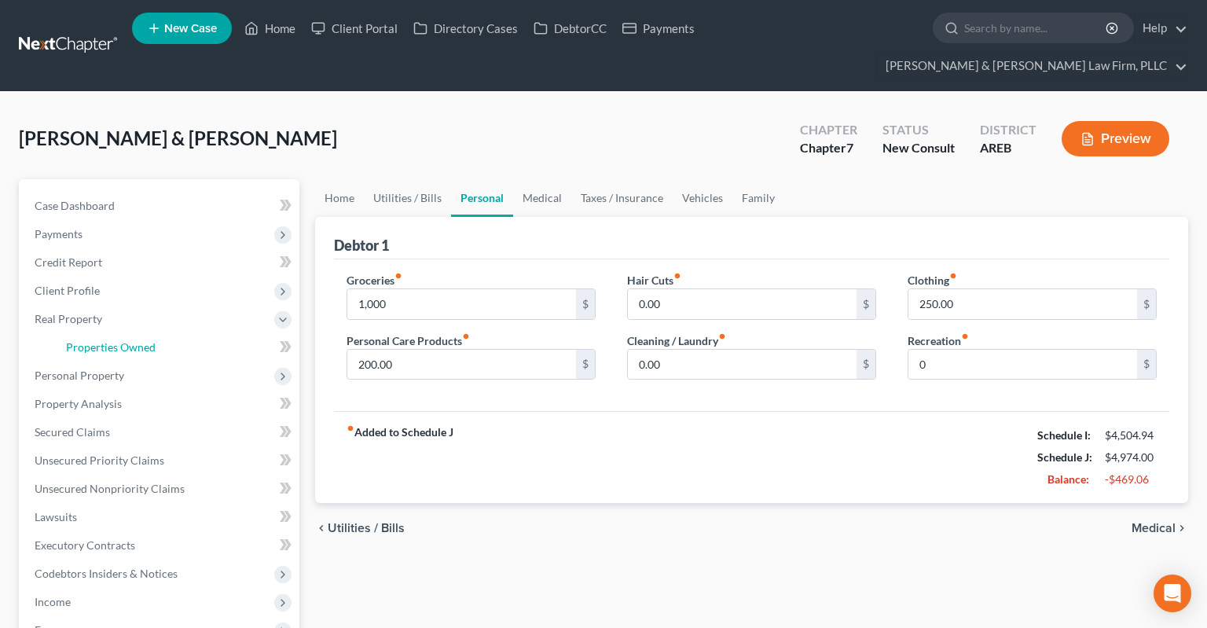
click at [143, 340] on span "Properties Owned" at bounding box center [111, 346] width 90 height 13
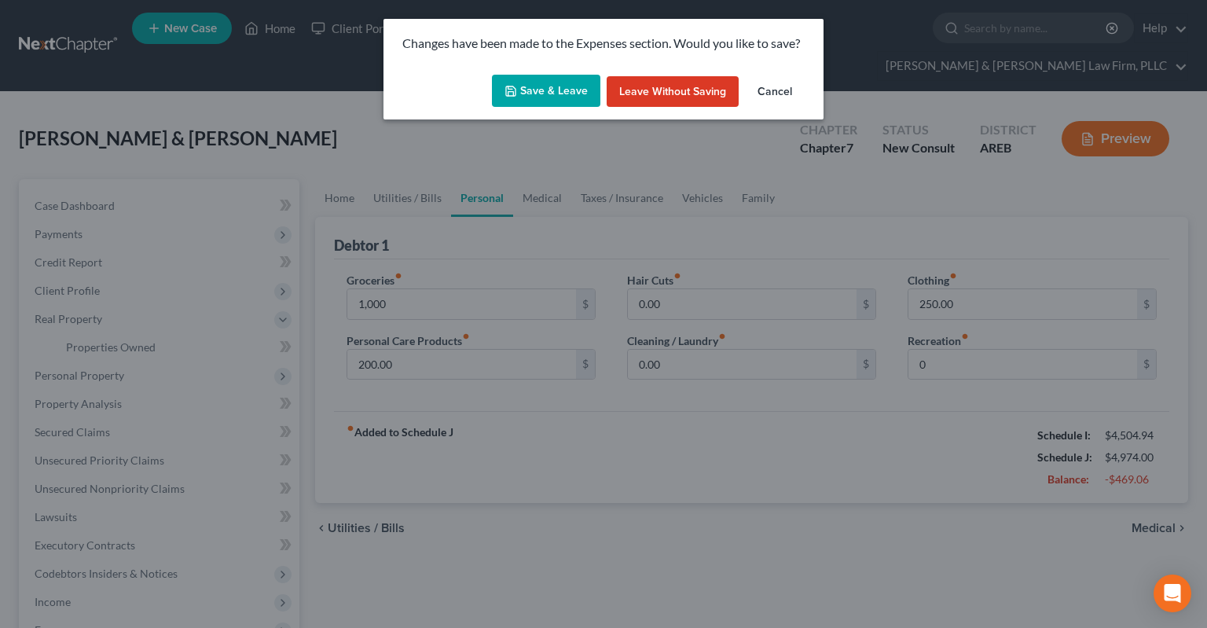
click at [547, 86] on button "Save & Leave" at bounding box center [546, 91] width 108 height 33
type input "1,000.00"
type input "0.00"
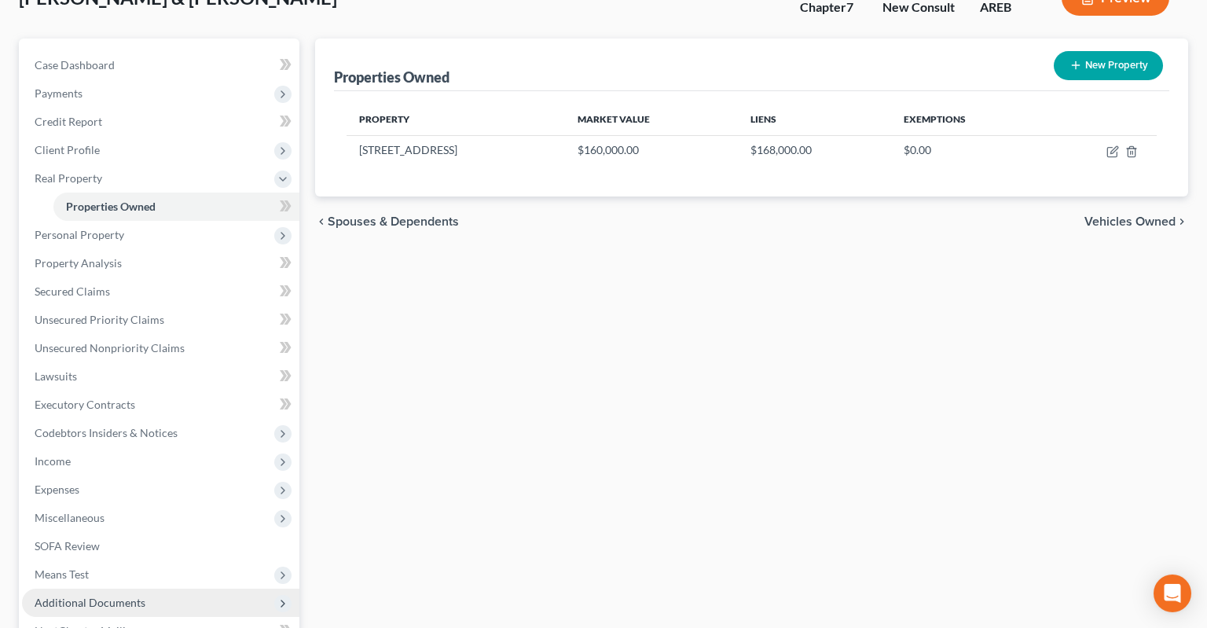
scroll to position [248, 0]
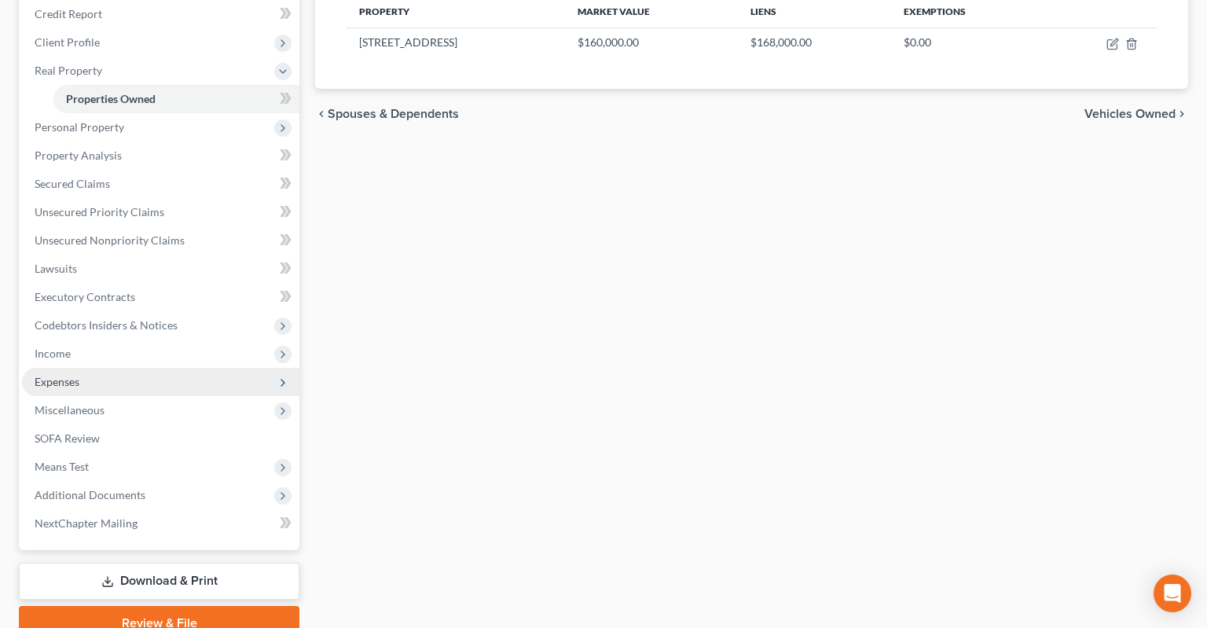
click at [159, 368] on span "Expenses" at bounding box center [160, 382] width 277 height 28
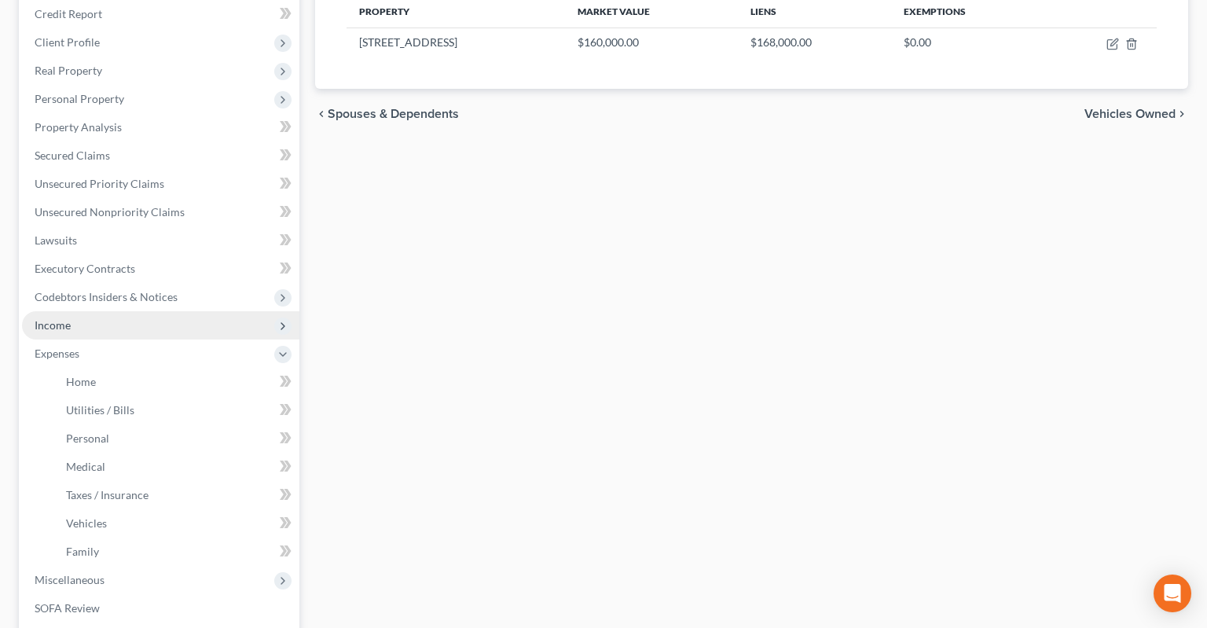
drag, startPoint x: 152, startPoint y: 295, endPoint x: 149, endPoint y: 314, distance: 19.0
click at [152, 311] on span "Income" at bounding box center [160, 325] width 277 height 28
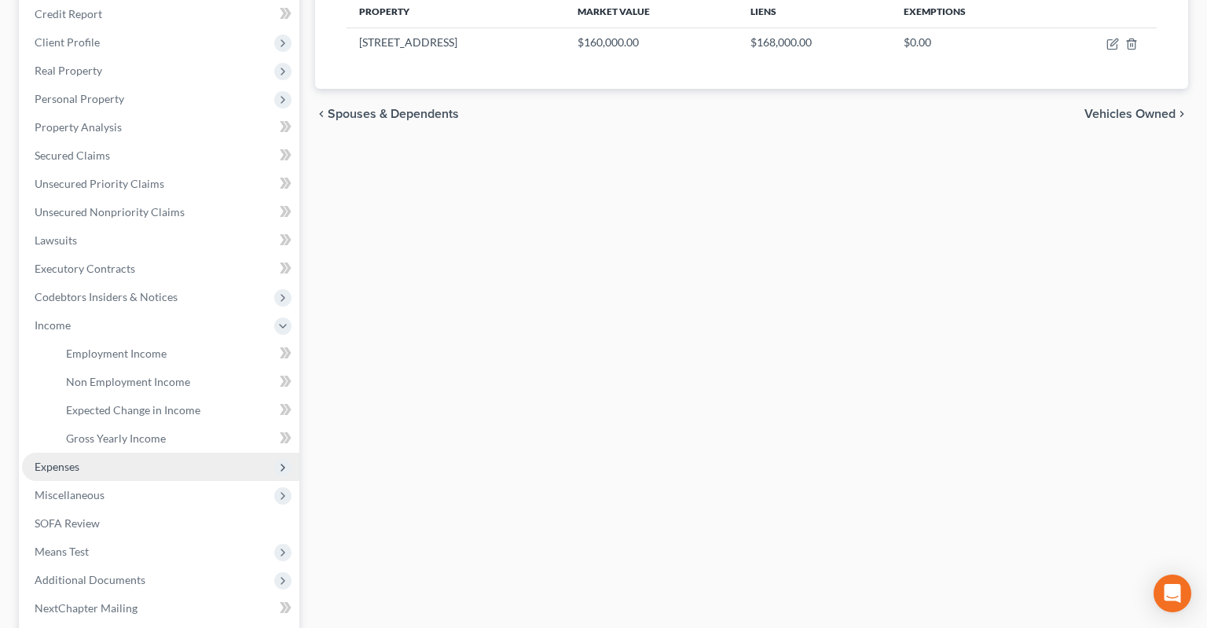
click at [134, 452] on span "Expenses" at bounding box center [160, 466] width 277 height 28
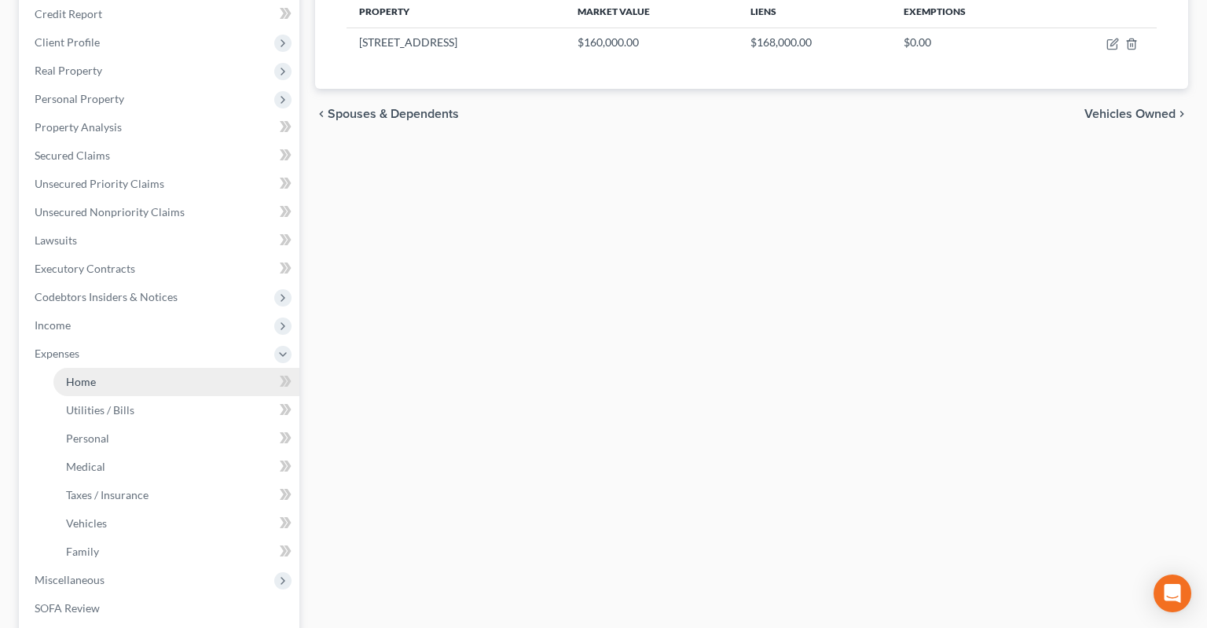
click at [147, 368] on link "Home" at bounding box center [176, 382] width 246 height 28
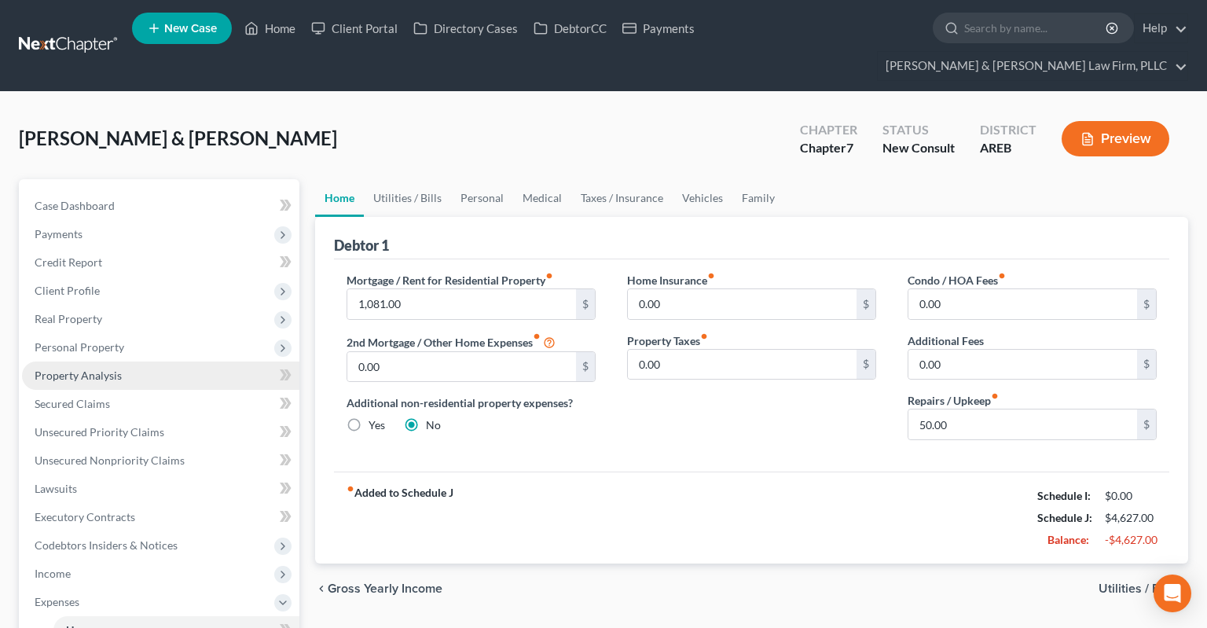
click at [185, 361] on link "Property Analysis" at bounding box center [160, 375] width 277 height 28
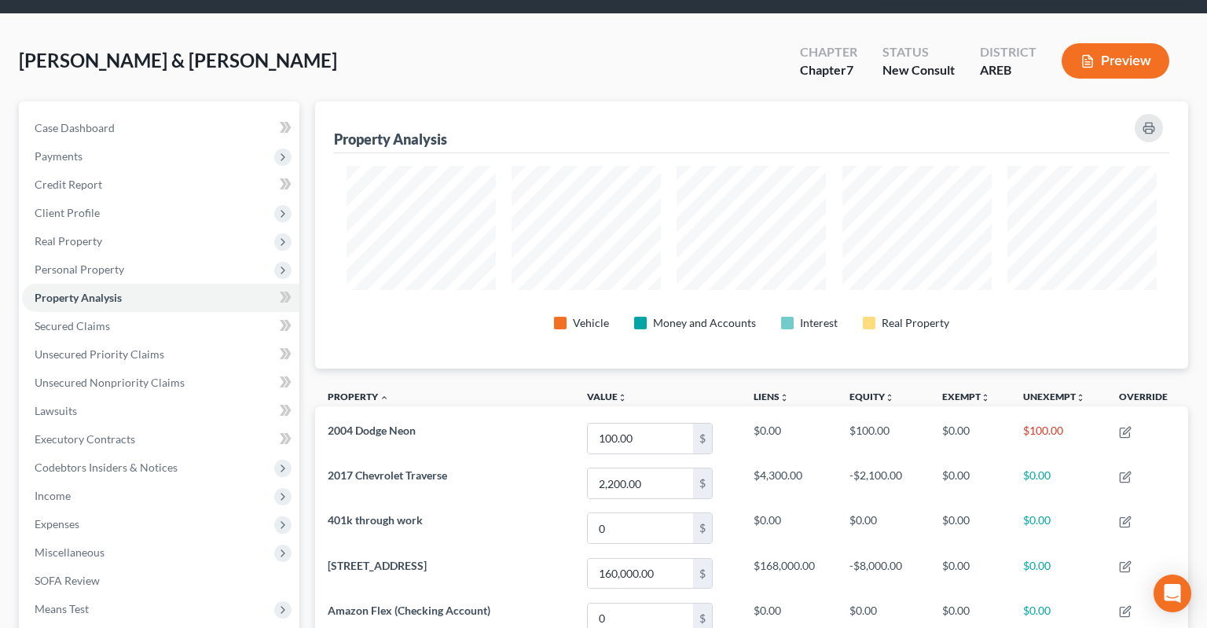
scroll to position [60, 0]
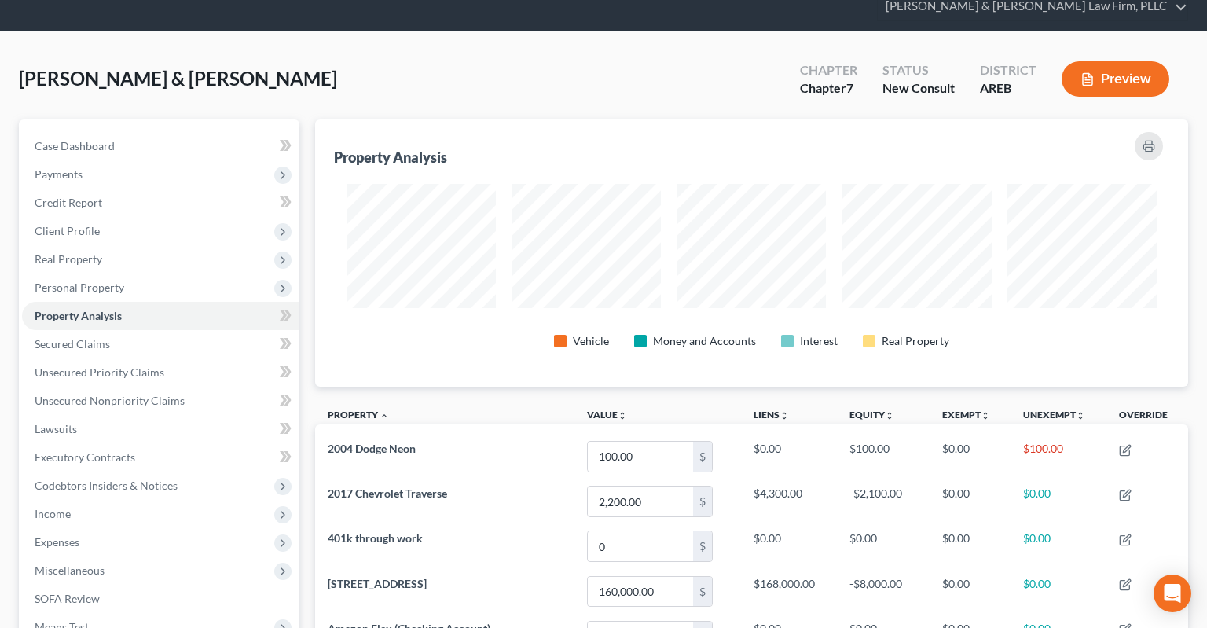
click at [333, 57] on div "[PERSON_NAME] & [PERSON_NAME] Upgraded Chapter Chapter 7 Status New Consult Dis…" at bounding box center [603, 85] width 1169 height 68
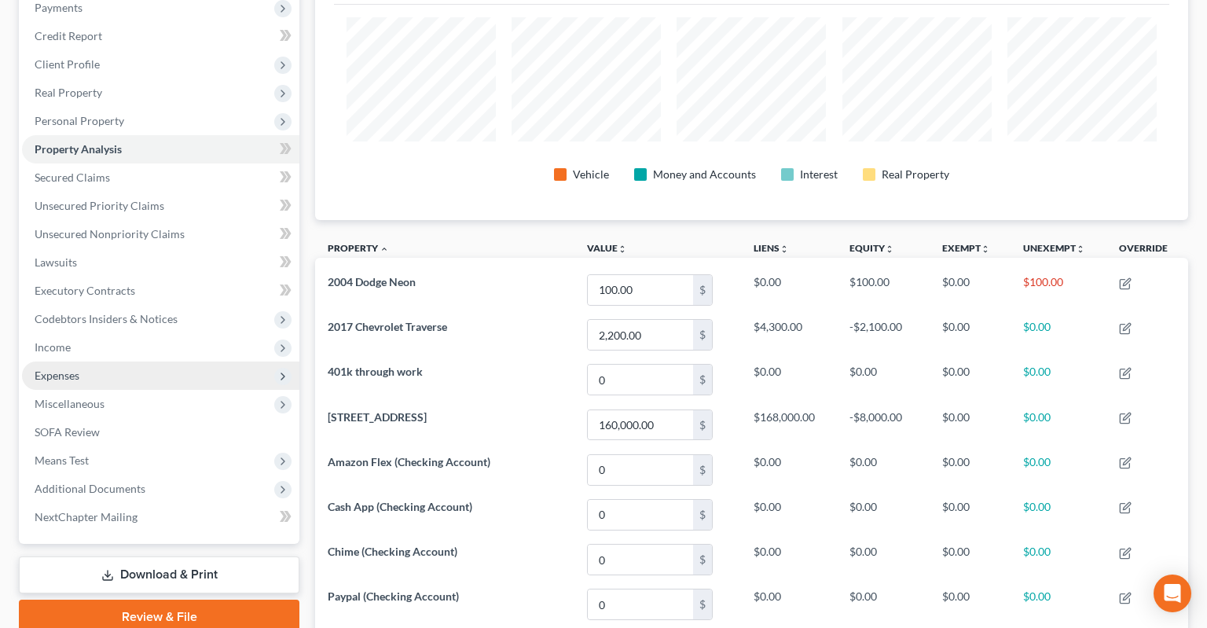
click at [156, 361] on span "Expenses" at bounding box center [160, 375] width 277 height 28
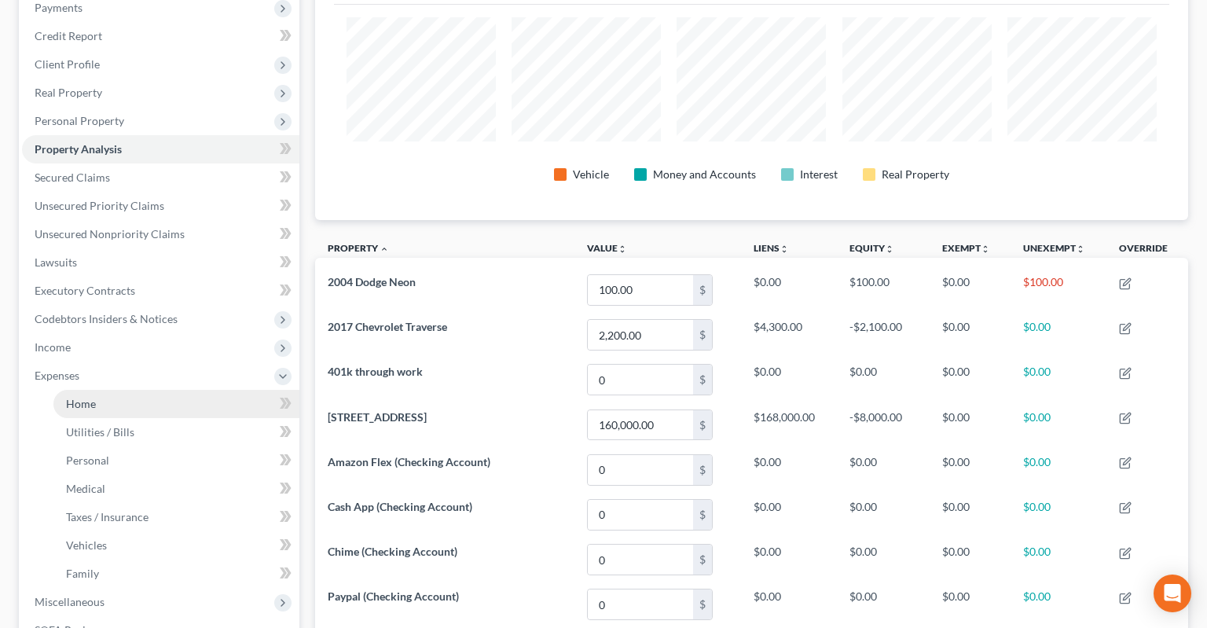
click at [164, 390] on link "Home" at bounding box center [176, 404] width 246 height 28
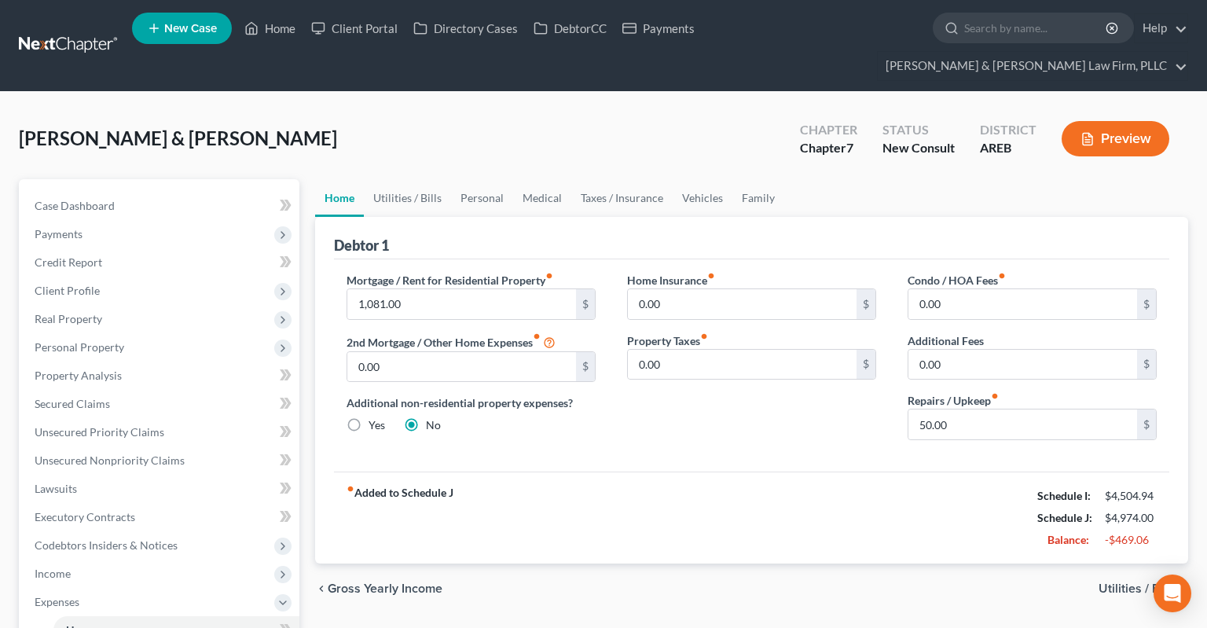
click at [489, 217] on div "Debtor 1" at bounding box center [751, 238] width 835 height 42
click at [474, 179] on link "Personal" at bounding box center [482, 198] width 62 height 38
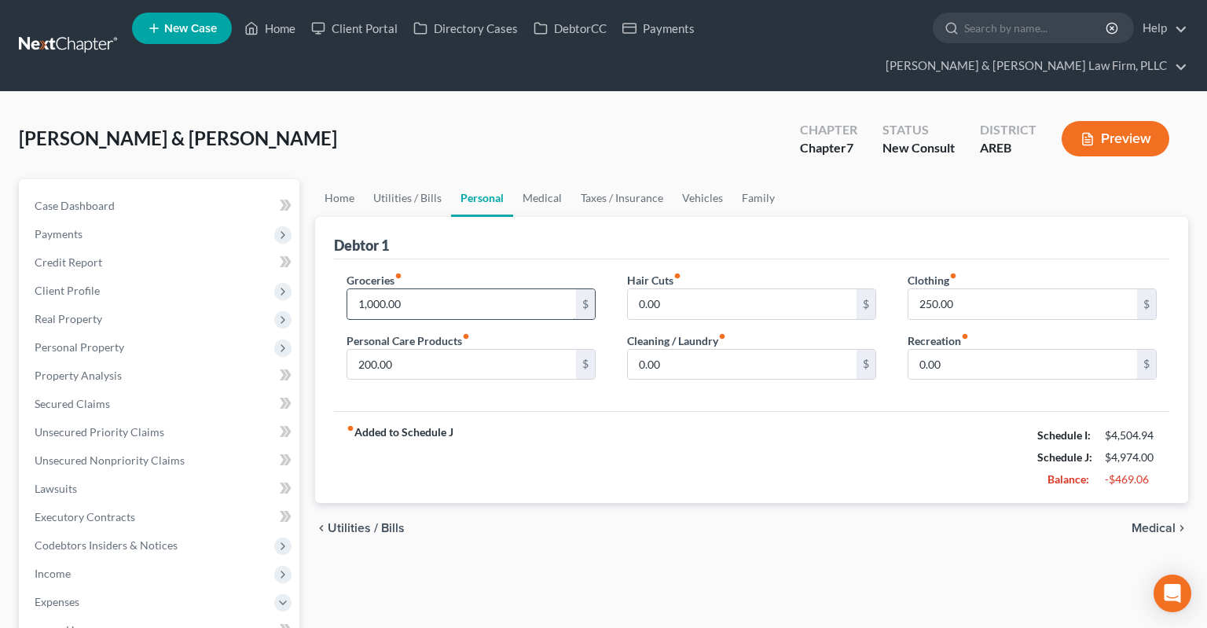
click at [471, 289] on input "1,000.00" at bounding box center [461, 304] width 229 height 30
click at [1015, 289] on input "250.00" at bounding box center [1022, 304] width 229 height 30
type input "200"
drag, startPoint x: 412, startPoint y: 337, endPoint x: 413, endPoint y: 325, distance: 11.8
click at [412, 350] on input "200.00" at bounding box center [461, 365] width 229 height 30
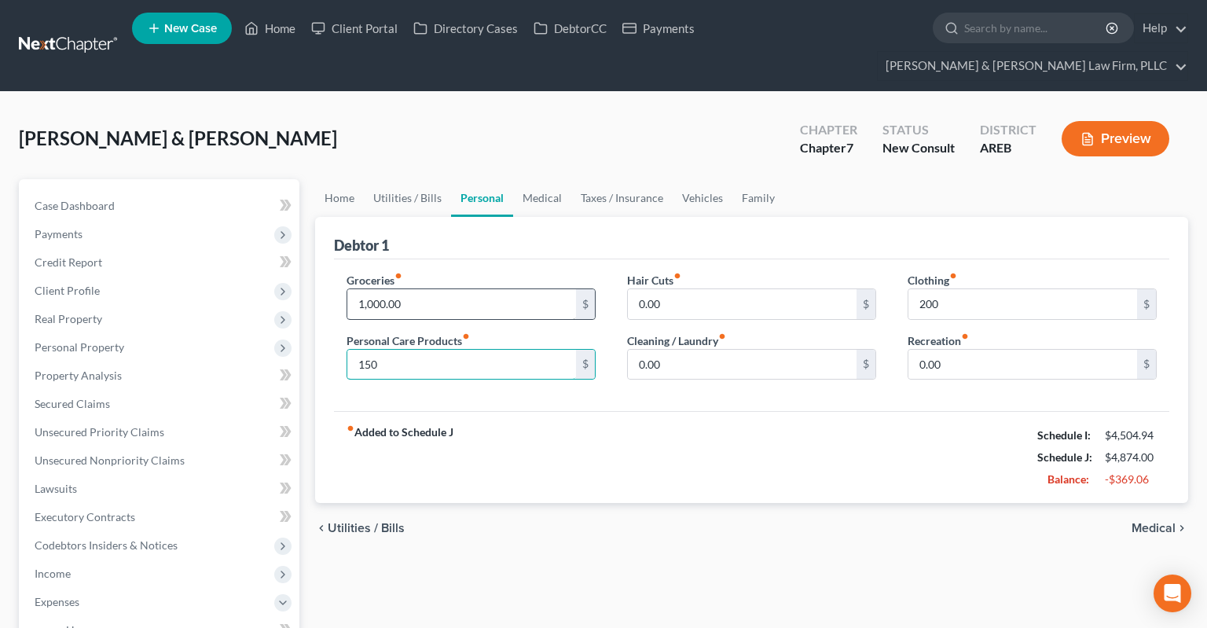
type input "150"
drag, startPoint x: 426, startPoint y: 269, endPoint x: 504, endPoint y: 283, distance: 78.9
click at [428, 289] on input "1,000.00" at bounding box center [461, 304] width 229 height 30
type input "900"
click at [571, 179] on link "Taxes / Insurance" at bounding box center [621, 198] width 101 height 38
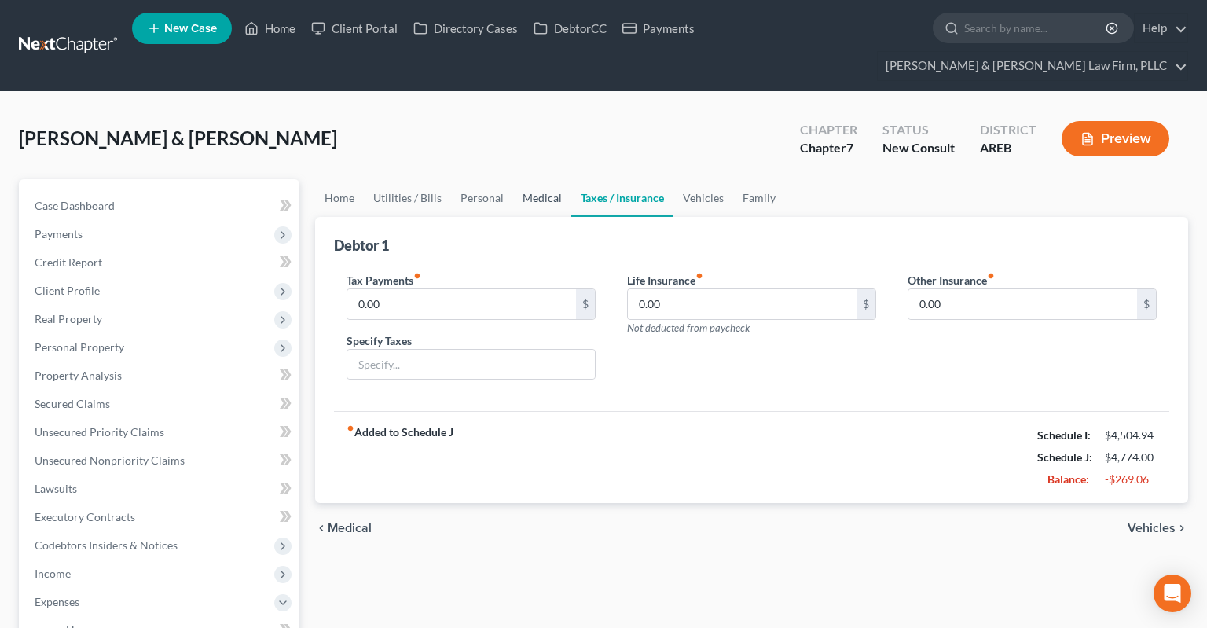
click at [555, 179] on link "Medical" at bounding box center [542, 198] width 58 height 38
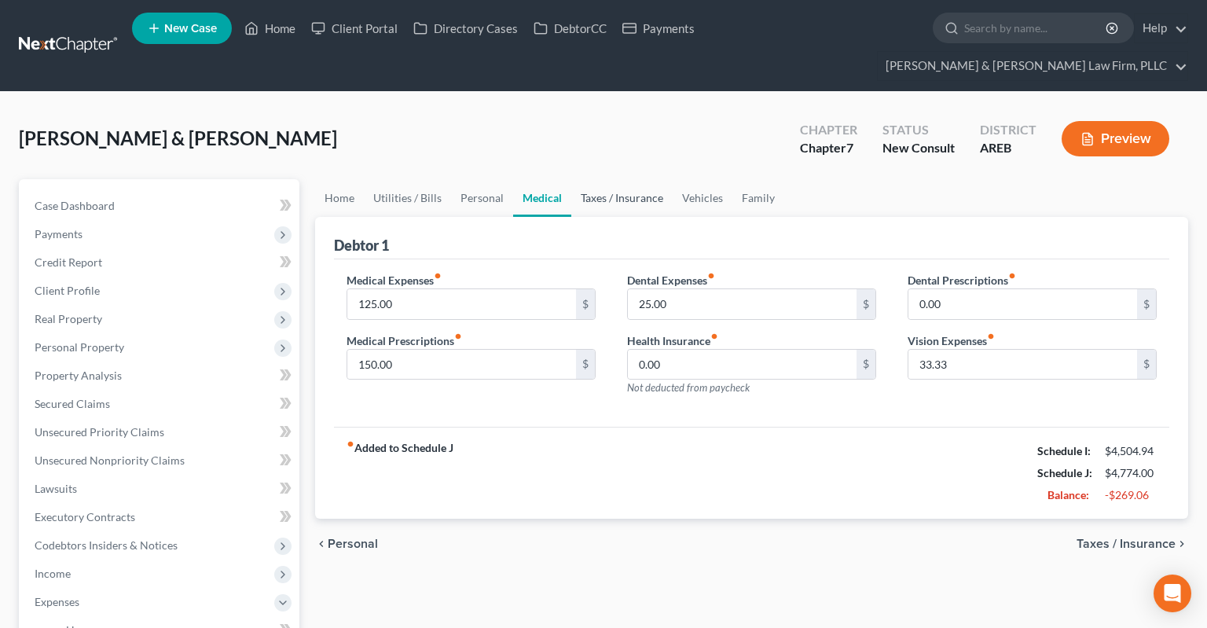
click at [598, 179] on link "Taxes / Insurance" at bounding box center [621, 198] width 101 height 38
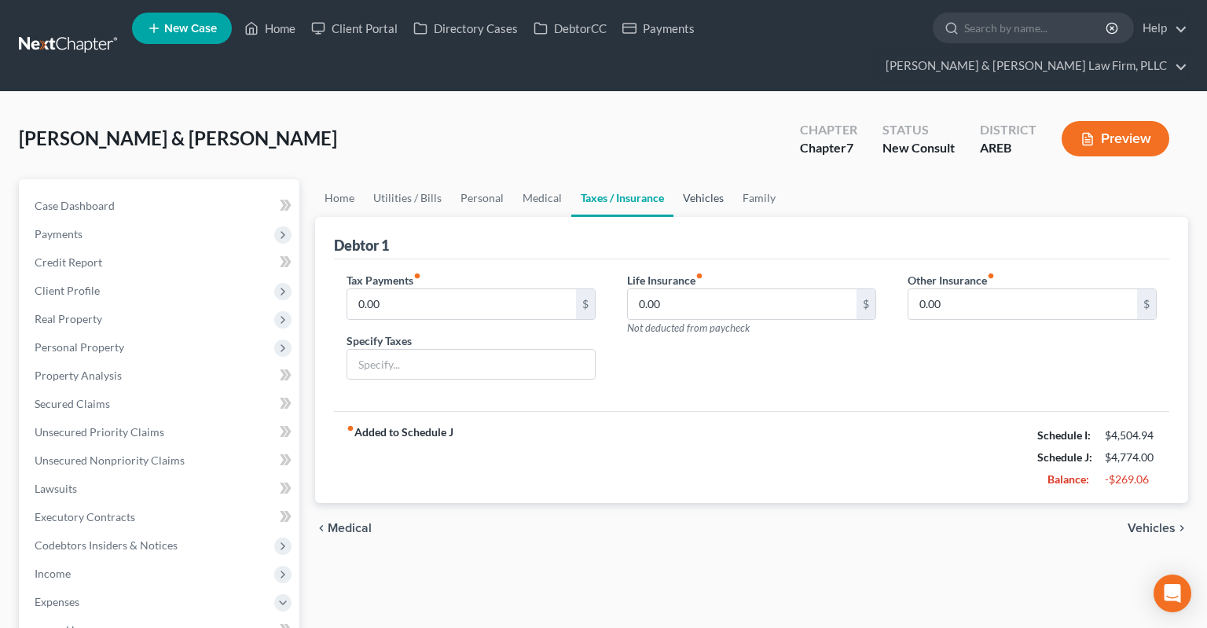
click at [674, 179] on link "Vehicles" at bounding box center [703, 198] width 60 height 38
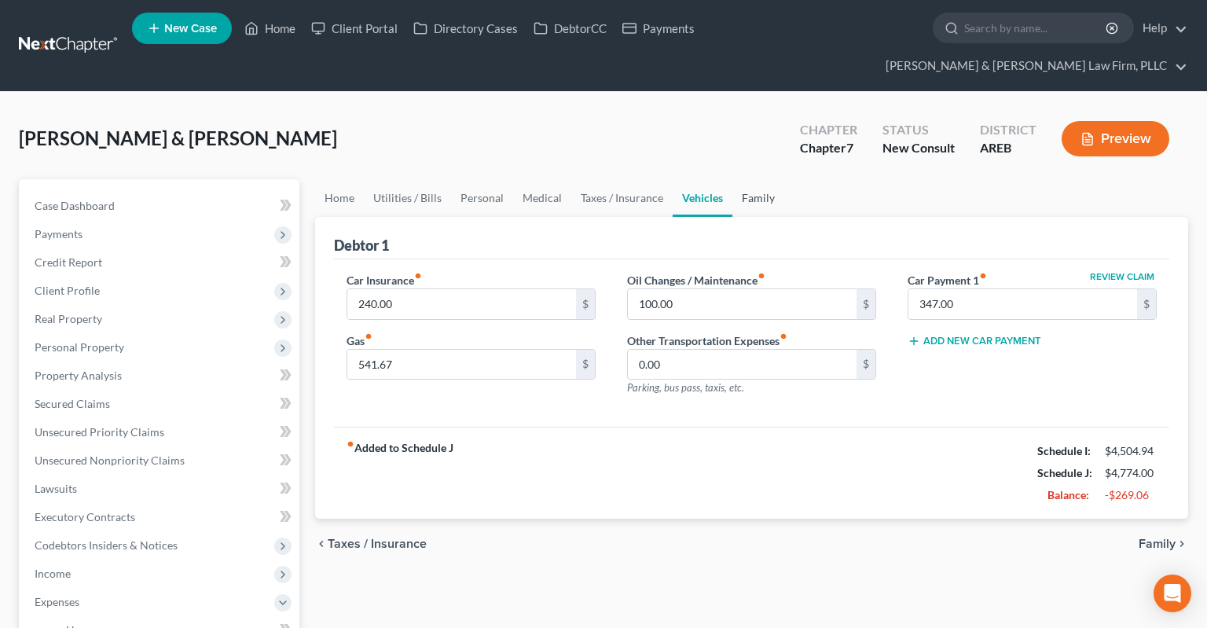
click at [758, 179] on link "Family" at bounding box center [758, 198] width 52 height 38
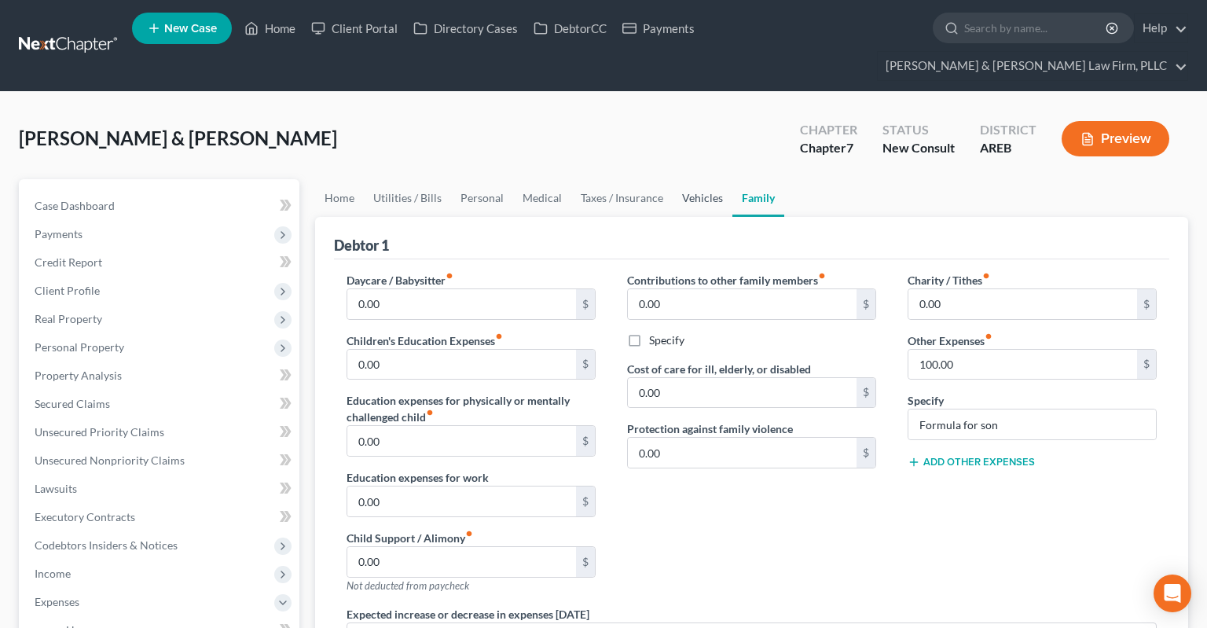
click at [700, 181] on link "Vehicles" at bounding box center [702, 198] width 60 height 38
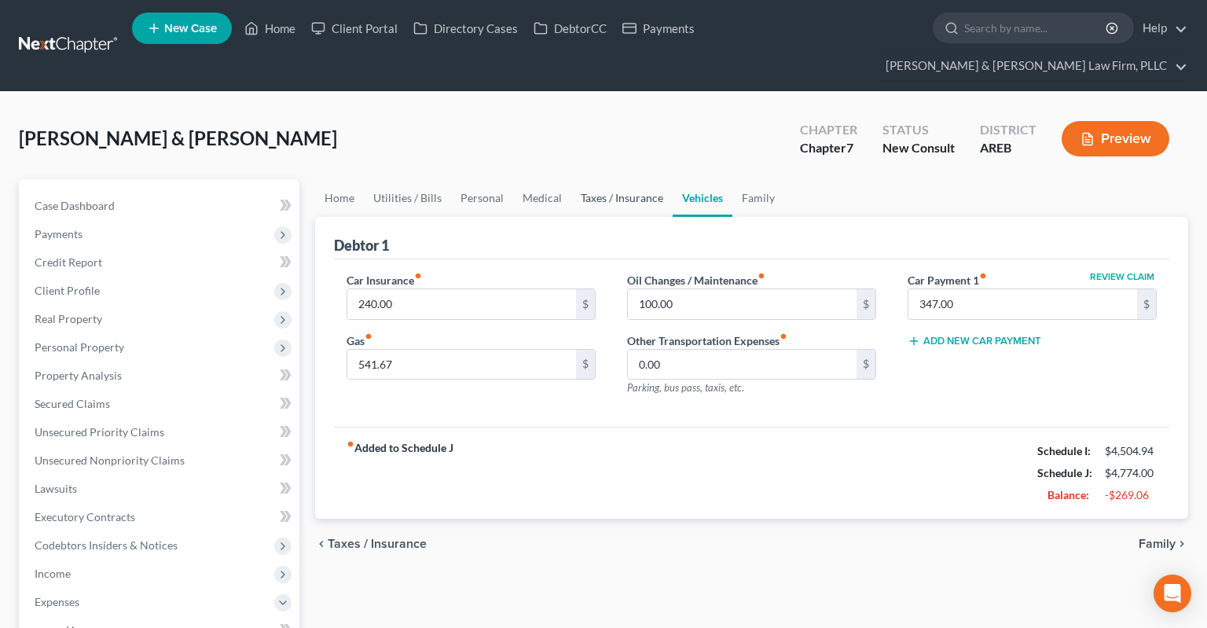
click at [613, 179] on link "Taxes / Insurance" at bounding box center [621, 198] width 101 height 38
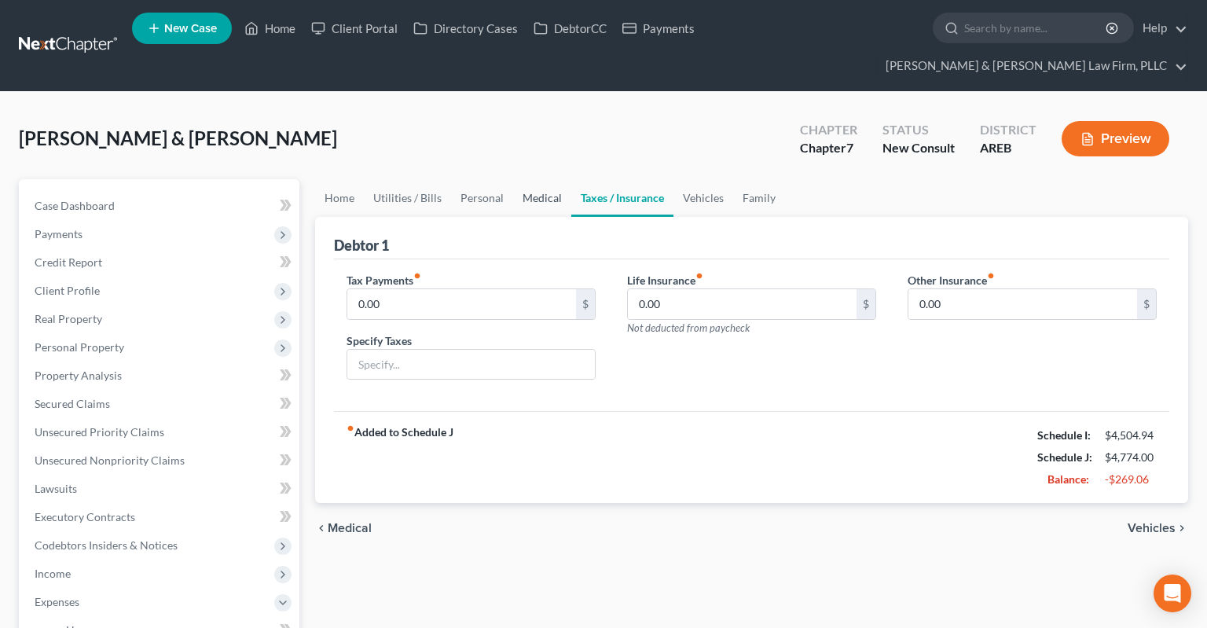
click at [533, 179] on link "Medical" at bounding box center [542, 198] width 58 height 38
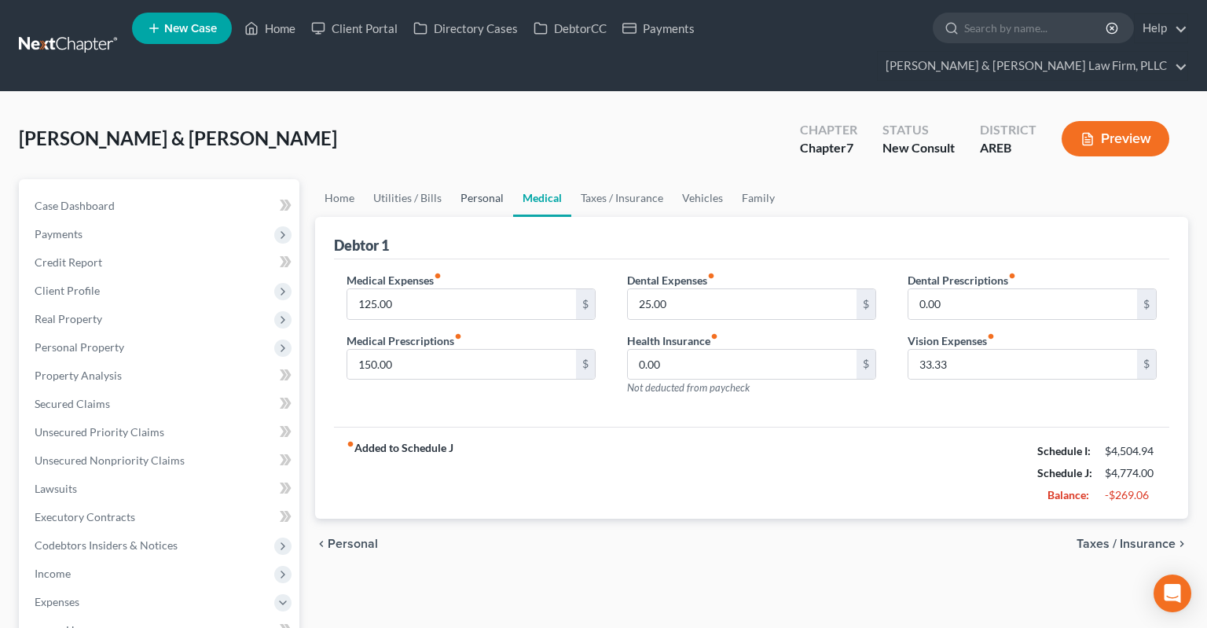
click at [455, 181] on link "Personal" at bounding box center [482, 198] width 62 height 38
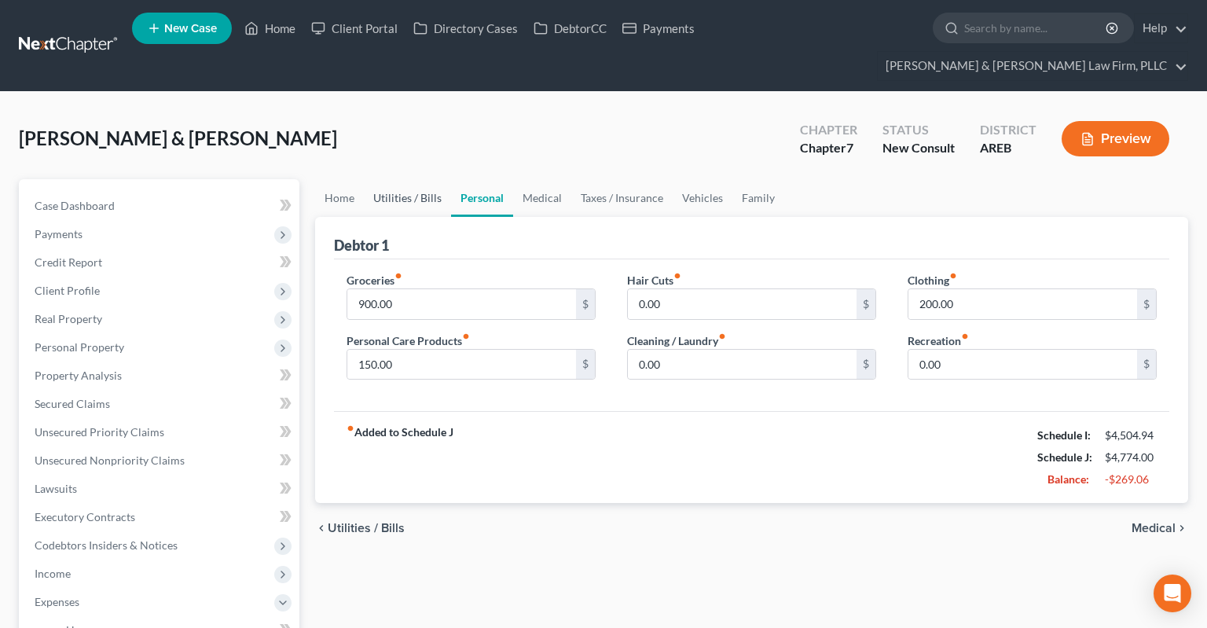
click at [408, 179] on link "Utilities / Bills" at bounding box center [407, 198] width 87 height 38
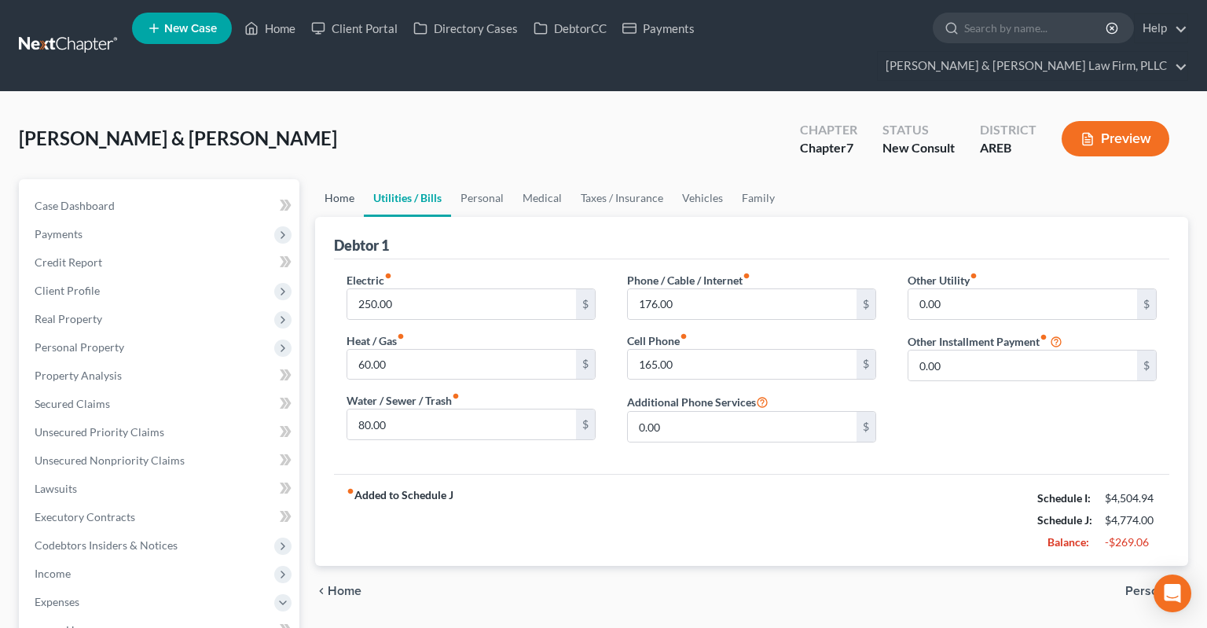
click at [320, 179] on link "Home" at bounding box center [339, 198] width 49 height 38
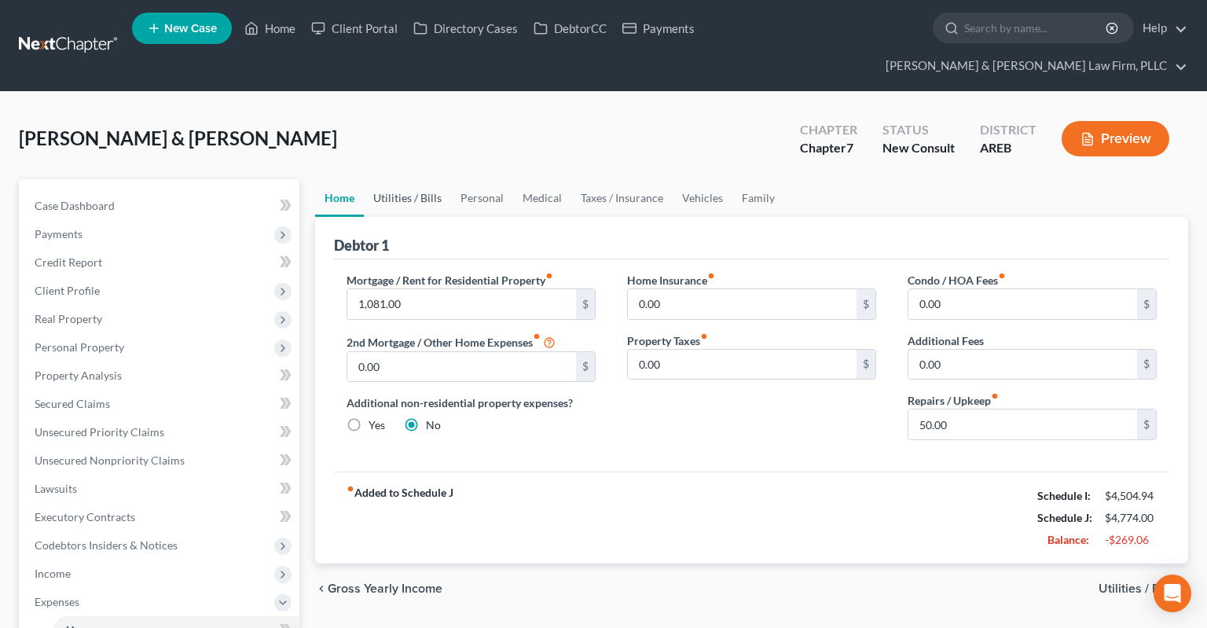
click at [438, 179] on link "Utilities / Bills" at bounding box center [407, 198] width 87 height 38
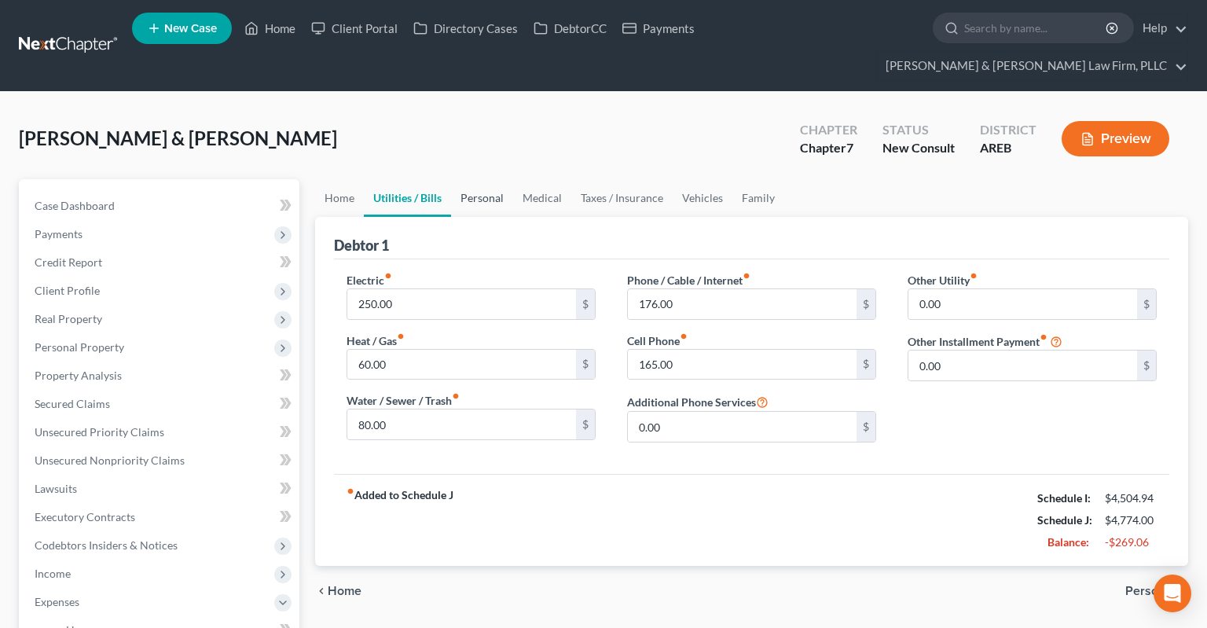
click at [495, 179] on link "Personal" at bounding box center [482, 198] width 62 height 38
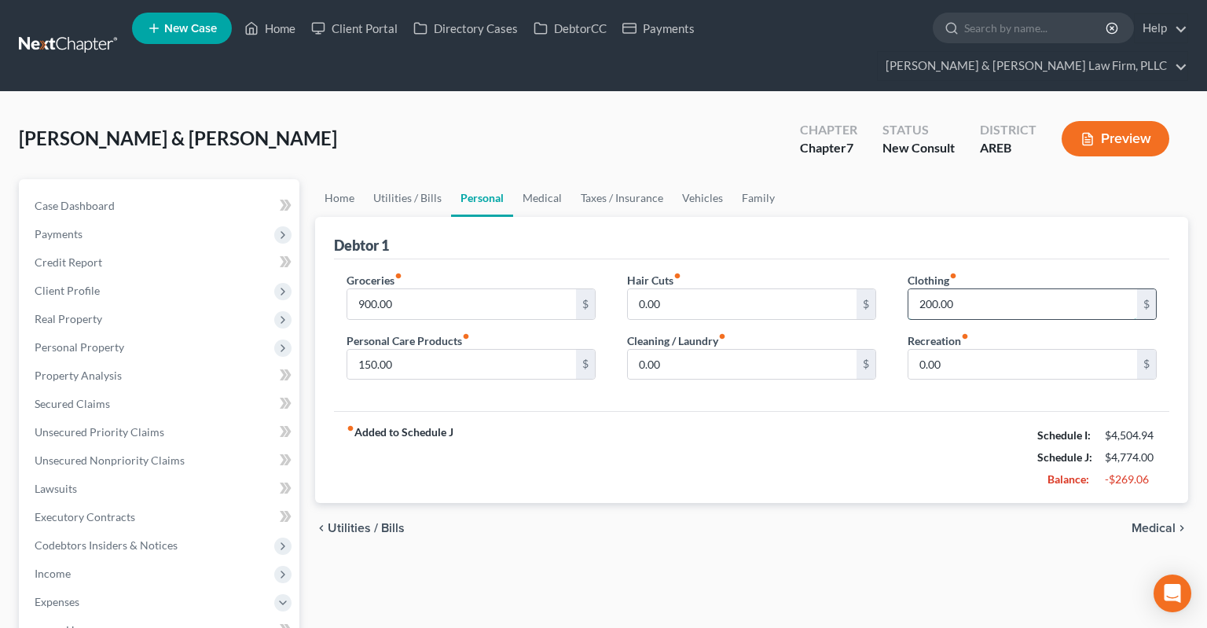
click at [972, 289] on input "200.00" at bounding box center [1022, 304] width 229 height 30
type input "150"
drag, startPoint x: 425, startPoint y: 344, endPoint x: 436, endPoint y: 346, distance: 11.2
click at [434, 350] on input "150.00" at bounding box center [461, 365] width 229 height 30
type input "1"
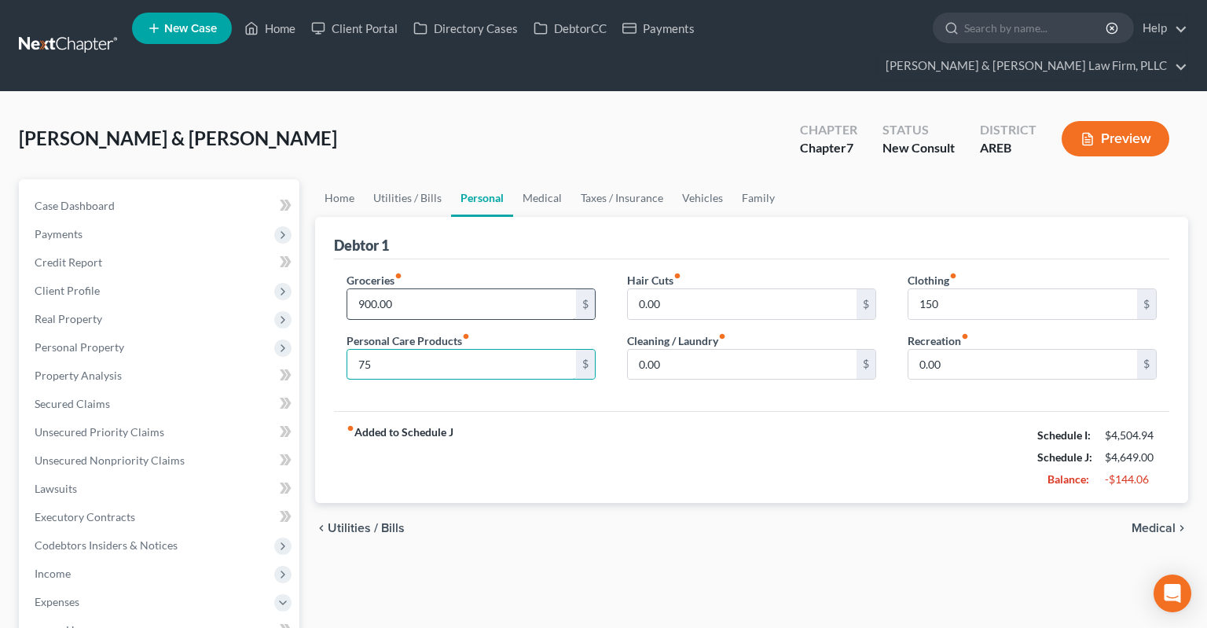
type input "75"
click at [484, 289] on input "900.00" at bounding box center [461, 304] width 229 height 30
click at [544, 179] on link "Medical" at bounding box center [542, 198] width 58 height 38
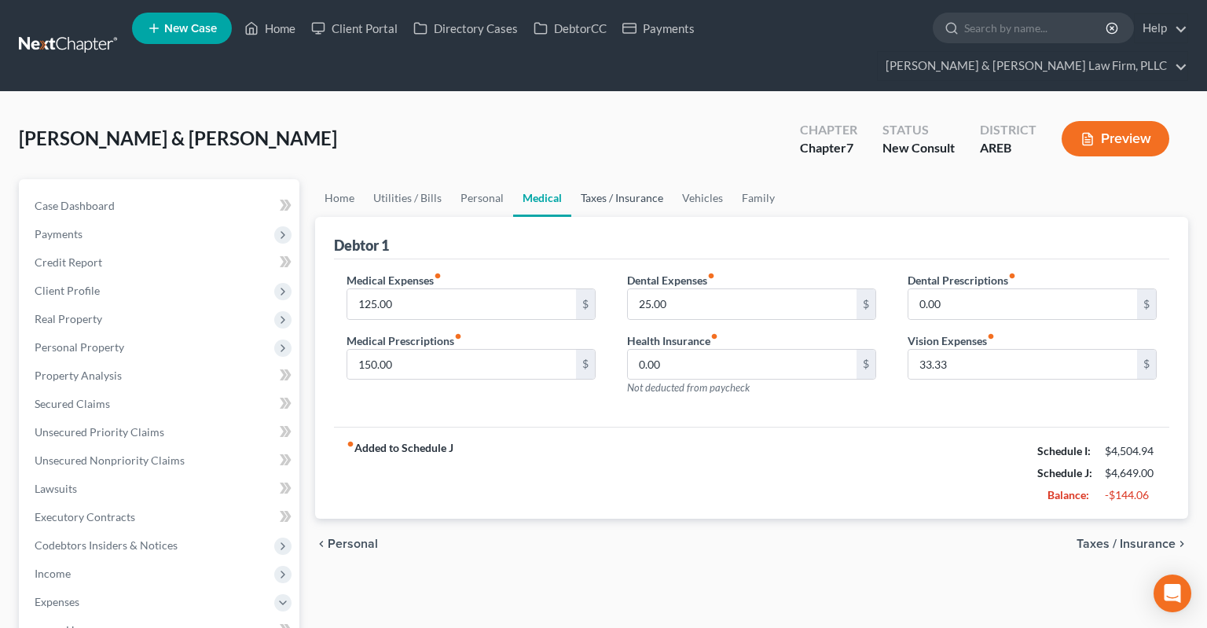
click at [583, 179] on link "Taxes / Insurance" at bounding box center [621, 198] width 101 height 38
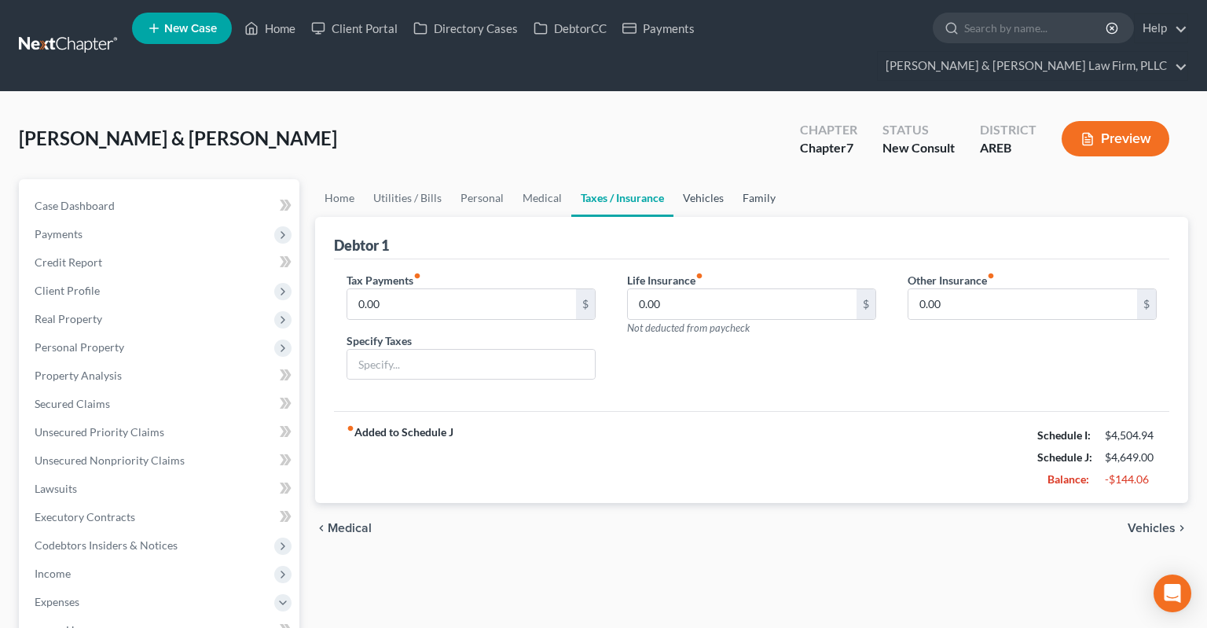
click at [699, 179] on link "Vehicles" at bounding box center [703, 198] width 60 height 38
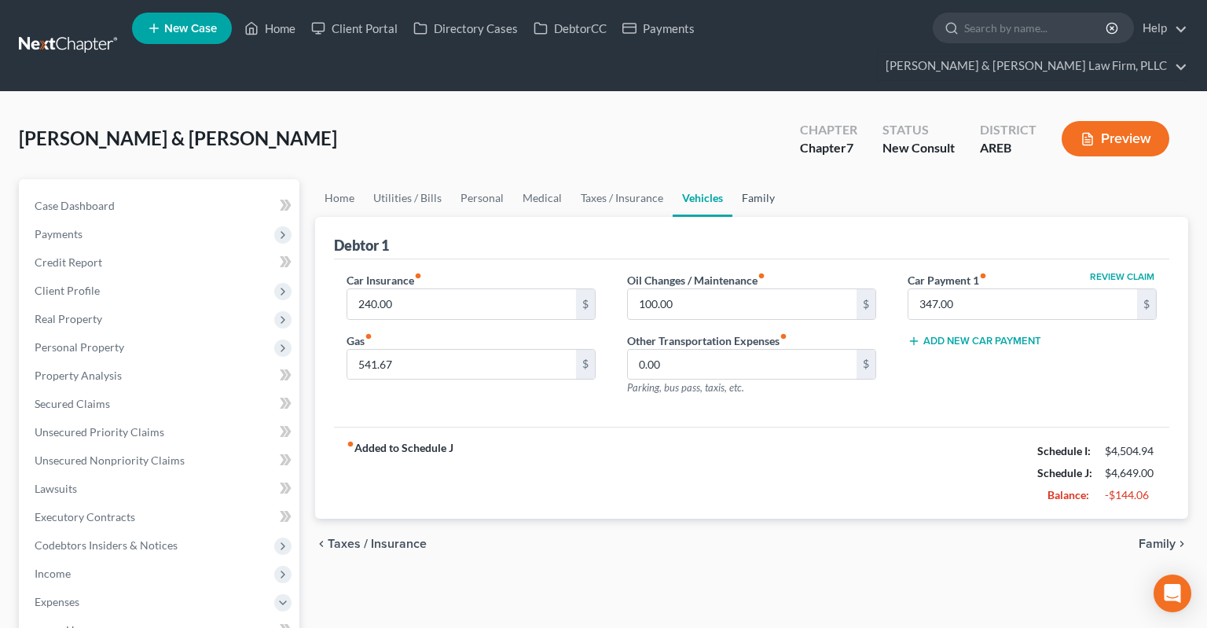
click at [744, 179] on link "Family" at bounding box center [758, 198] width 52 height 38
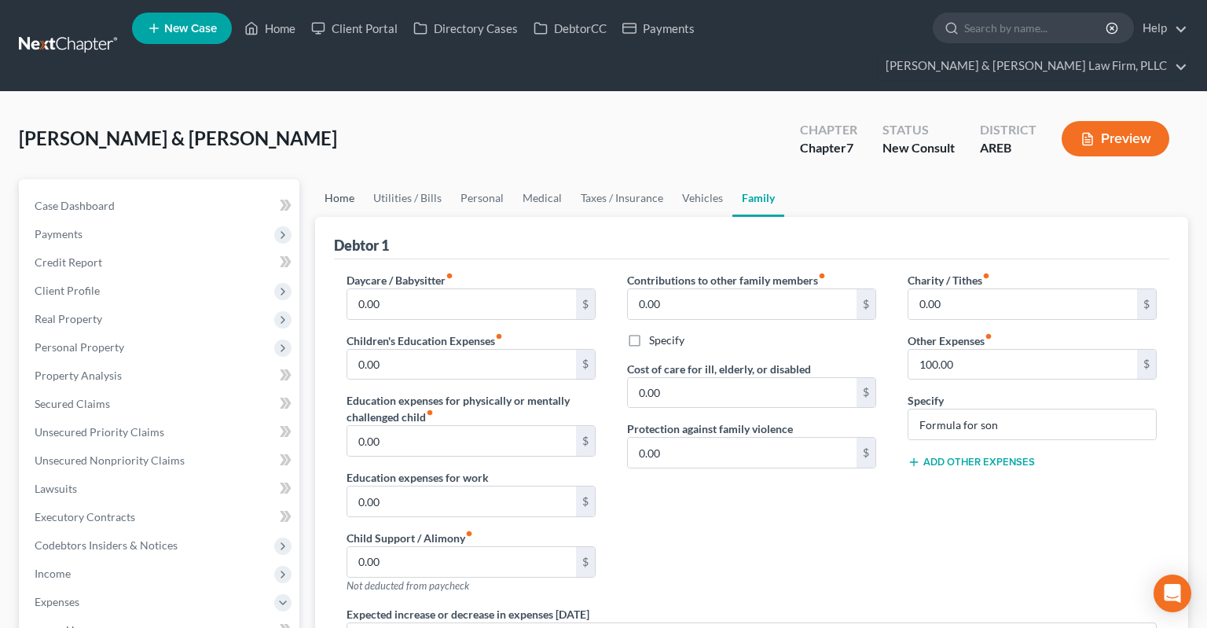
click at [335, 179] on link "Home" at bounding box center [339, 198] width 49 height 38
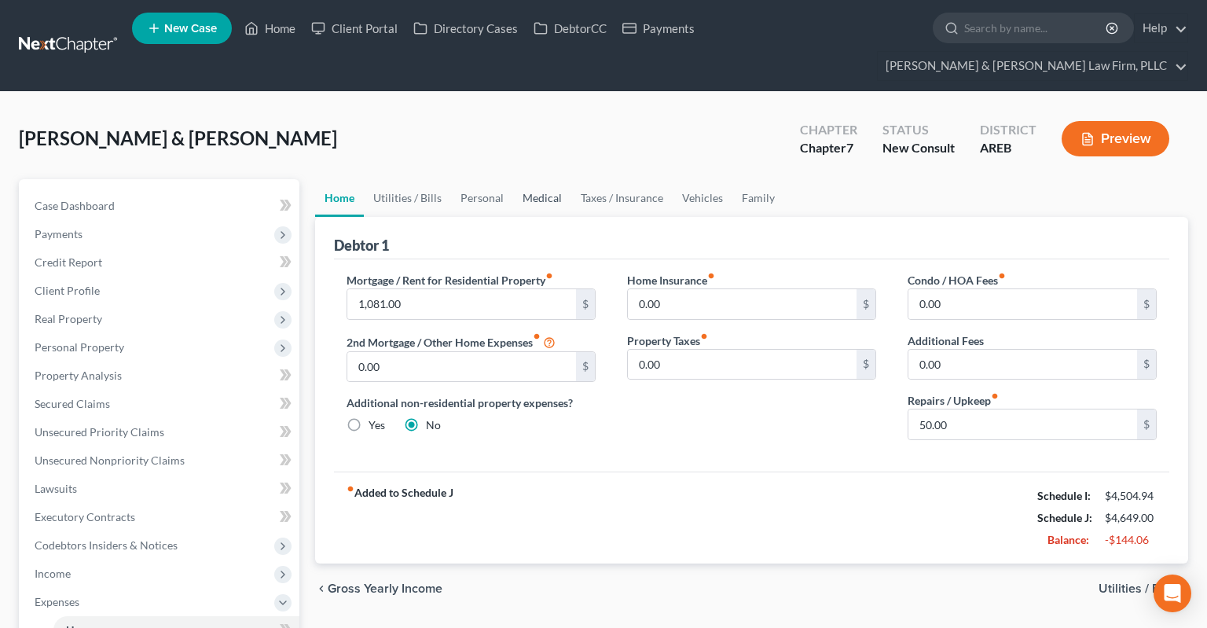
click at [523, 179] on link "Medical" at bounding box center [542, 198] width 58 height 38
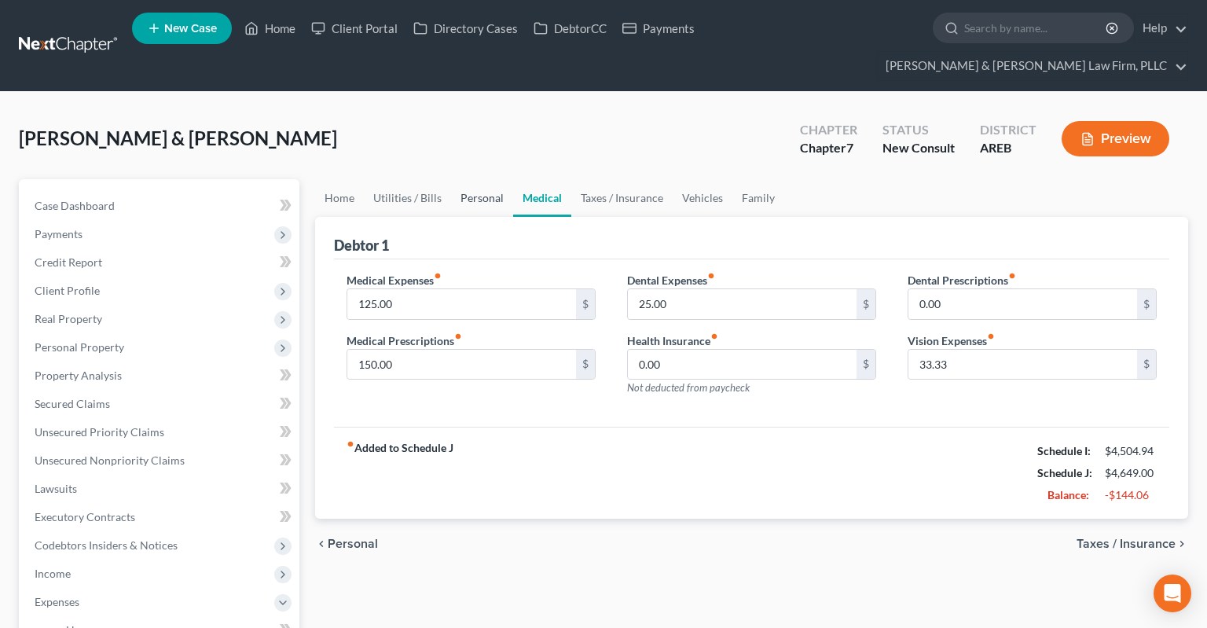
drag, startPoint x: 467, startPoint y: 174, endPoint x: 482, endPoint y: 177, distance: 14.3
click at [469, 179] on link "Personal" at bounding box center [482, 198] width 62 height 38
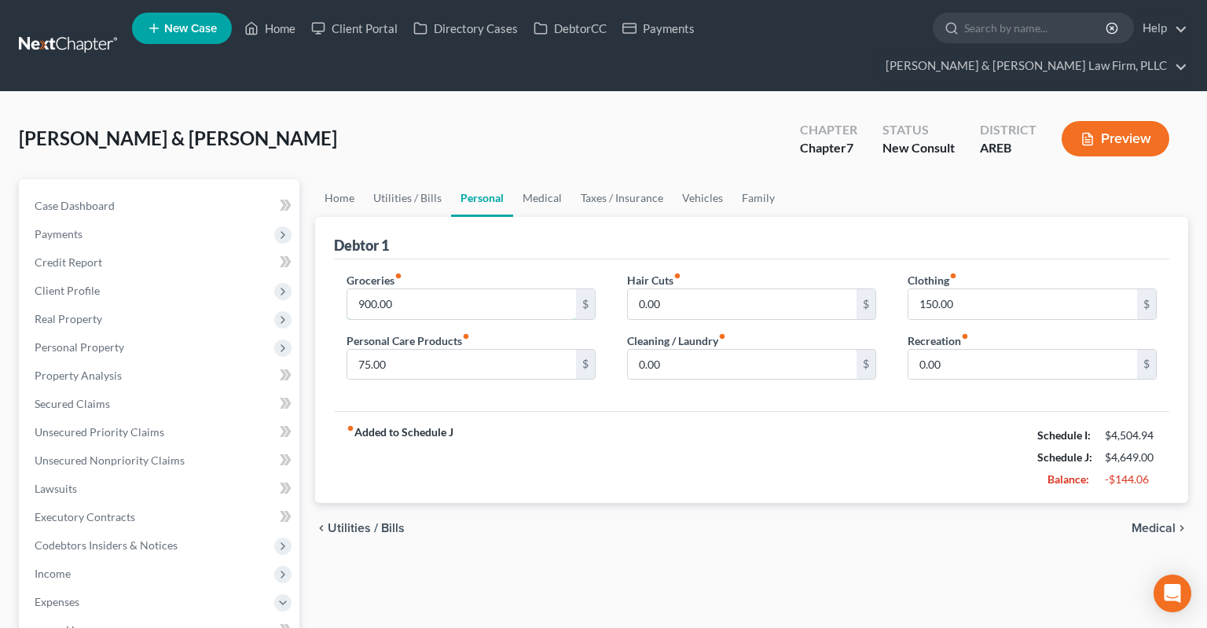
drag, startPoint x: 464, startPoint y: 266, endPoint x: 601, endPoint y: 285, distance: 138.0
click at [464, 289] on input "900.00" at bounding box center [461, 304] width 229 height 30
type input "750"
click at [570, 124] on div "[PERSON_NAME] & [PERSON_NAME] Upgraded Chapter Chapter 7 Status New Consult Dis…" at bounding box center [603, 145] width 1169 height 68
click at [462, 115] on div "[PERSON_NAME] & [PERSON_NAME] Upgraded Chapter Chapter 7 Status New Consult Dis…" at bounding box center [603, 145] width 1169 height 68
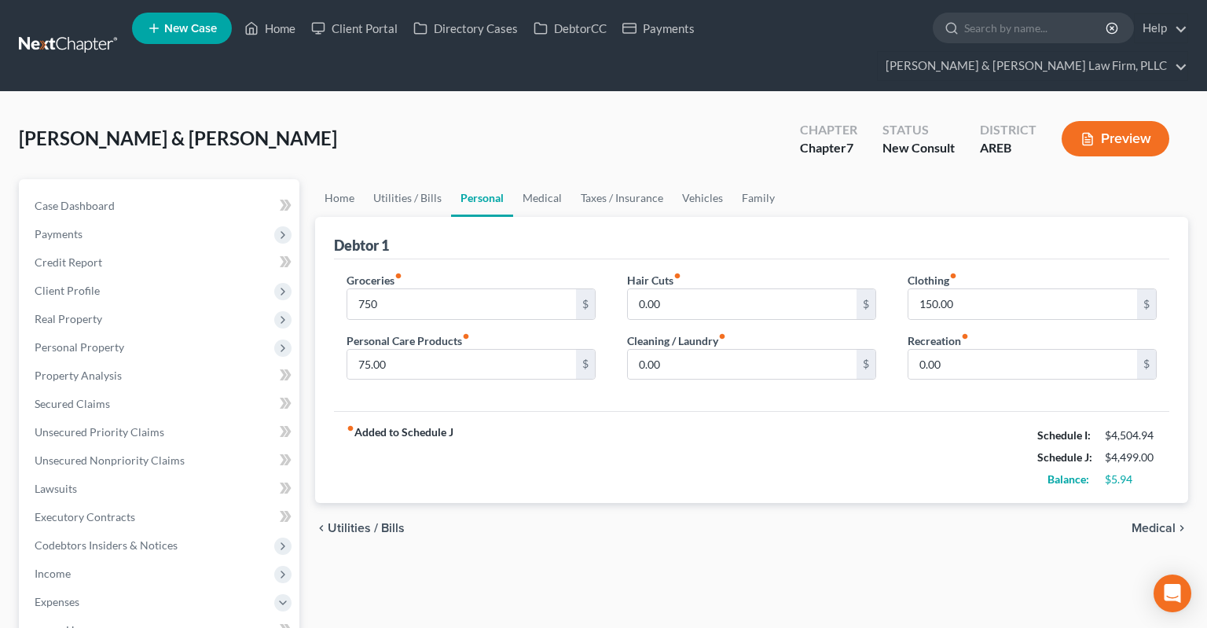
click at [405, 119] on div "[PERSON_NAME] & [PERSON_NAME] Upgraded Chapter Chapter 7 Status New Consult Dis…" at bounding box center [603, 145] width 1169 height 68
click at [332, 179] on link "Home" at bounding box center [339, 198] width 49 height 38
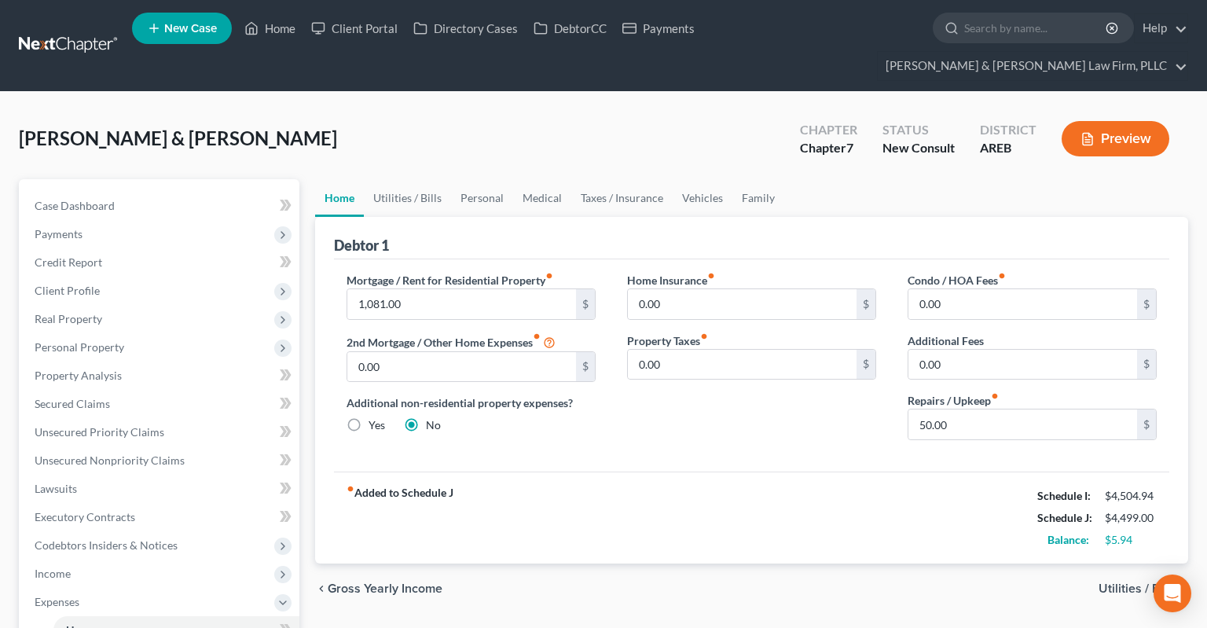
click at [379, 119] on div "[PERSON_NAME] & [PERSON_NAME] Upgraded Chapter Chapter 7 Status New Consult Dis…" at bounding box center [603, 145] width 1169 height 68
click at [335, 179] on link "Home" at bounding box center [339, 198] width 49 height 38
click at [379, 112] on div "[PERSON_NAME] & [PERSON_NAME] Upgraded Chapter Chapter 7 Status New Consult Dis…" at bounding box center [603, 145] width 1169 height 68
click at [473, 179] on link "Personal" at bounding box center [482, 198] width 62 height 38
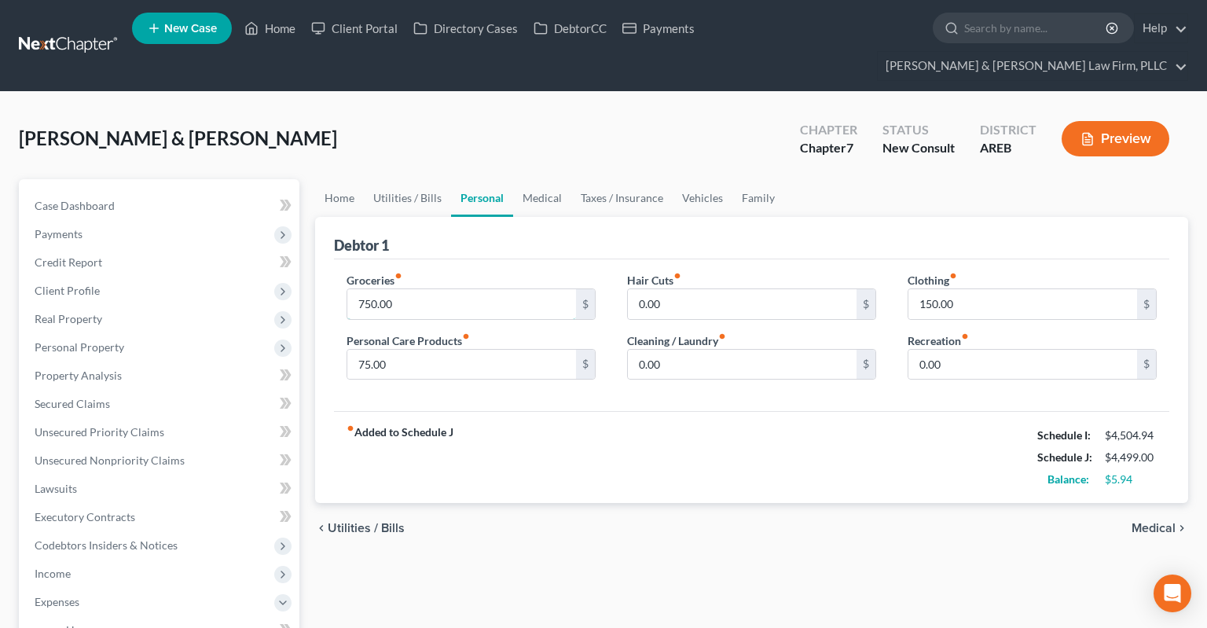
drag, startPoint x: 435, startPoint y: 282, endPoint x: 465, endPoint y: 195, distance: 92.2
click at [435, 289] on input "750.00" at bounding box center [461, 304] width 229 height 30
click at [476, 112] on div "[PERSON_NAME] & [PERSON_NAME] Upgraded Chapter Chapter 7 Status New Consult Dis…" at bounding box center [603, 145] width 1169 height 68
click at [127, 276] on span "Client Profile" at bounding box center [160, 290] width 277 height 28
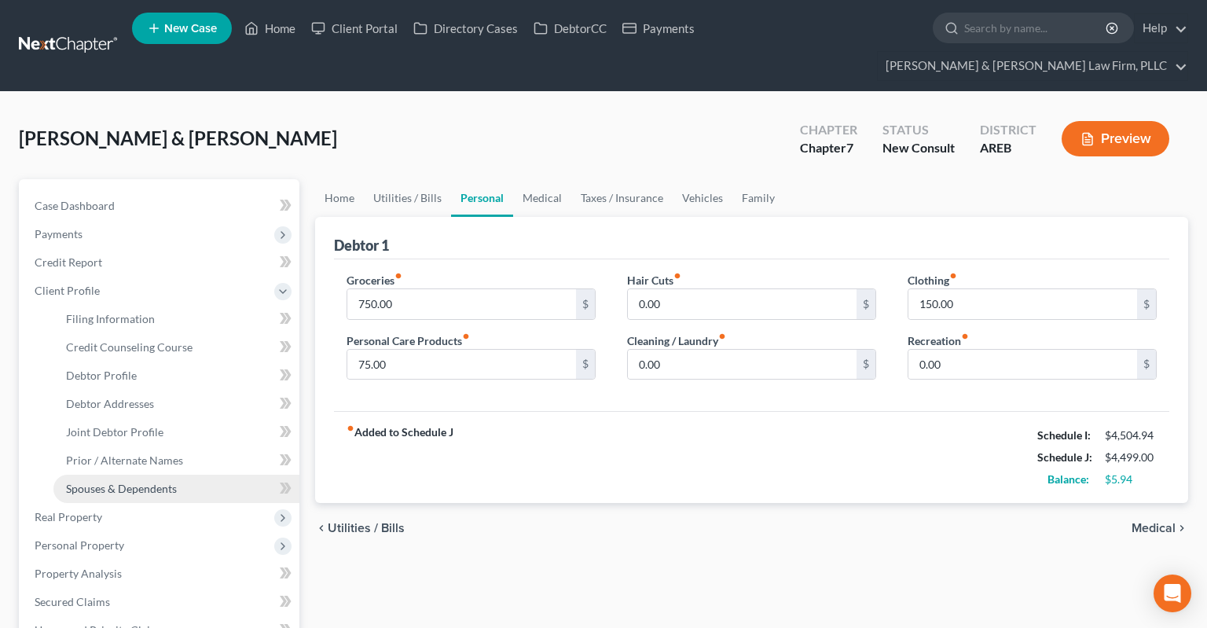
click at [169, 482] on span "Spouses & Dependents" at bounding box center [121, 488] width 111 height 13
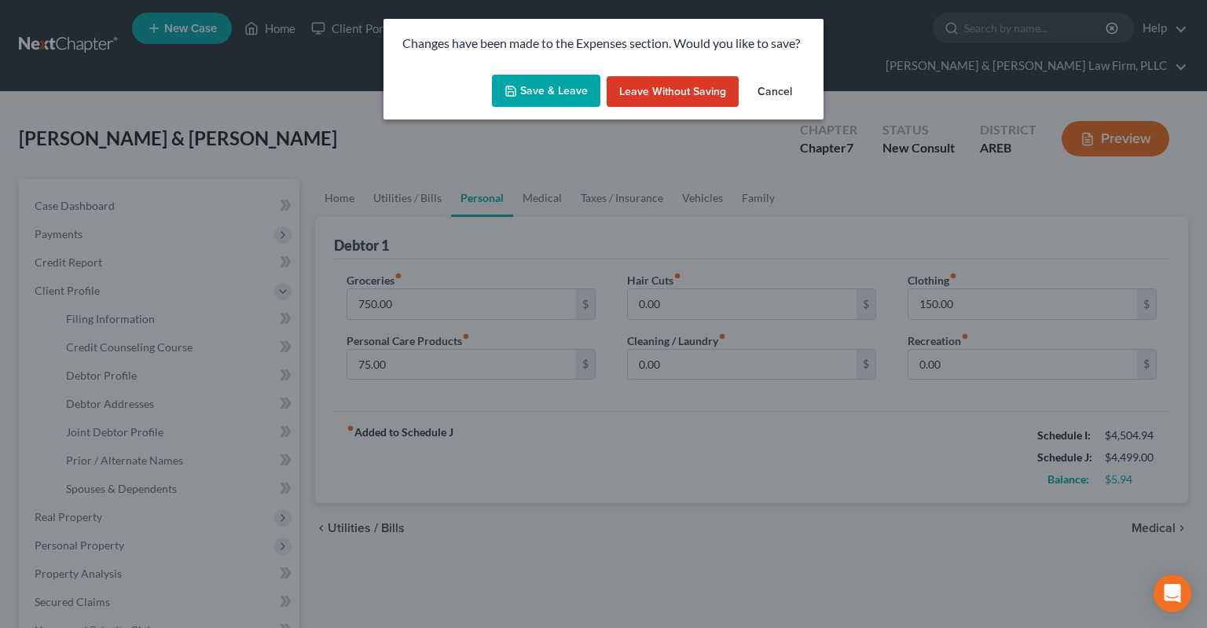
click at [558, 94] on button "Save & Leave" at bounding box center [546, 91] width 108 height 33
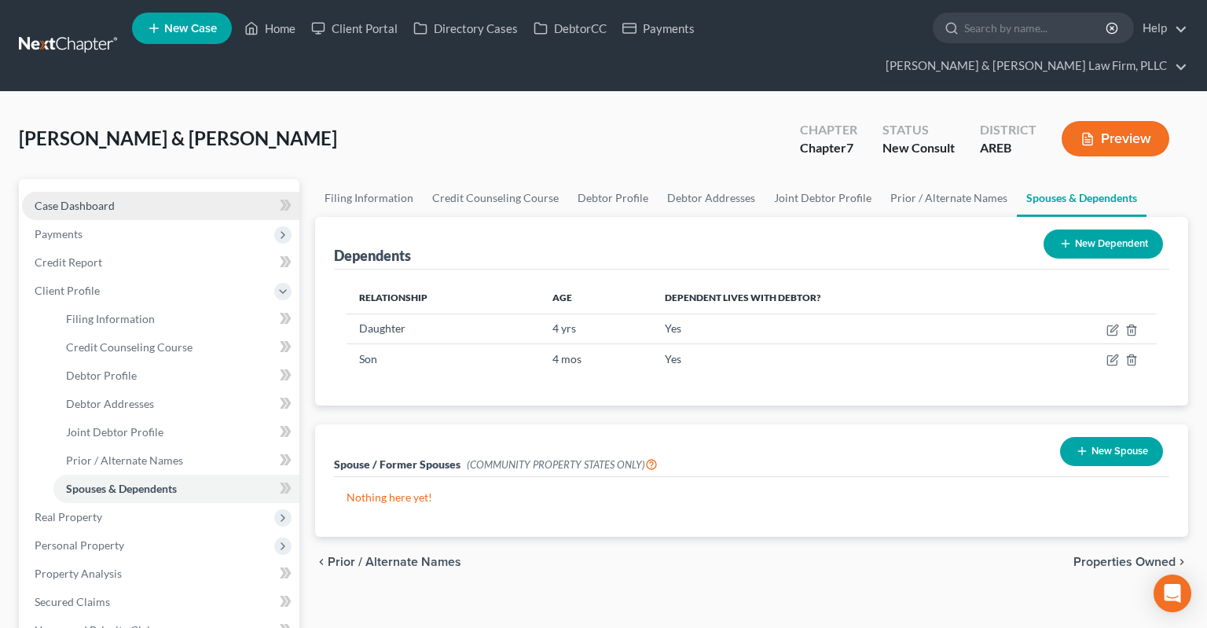
click at [140, 192] on link "Case Dashboard" at bounding box center [160, 206] width 277 height 28
select select "3"
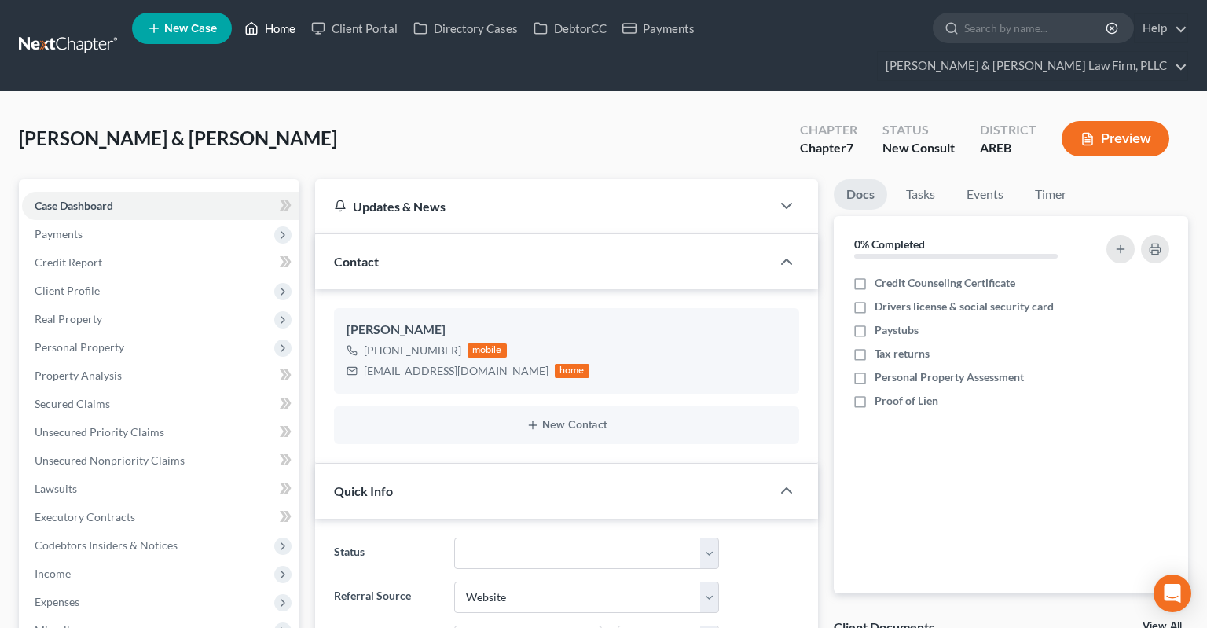
click at [269, 42] on link "Home" at bounding box center [269, 28] width 67 height 28
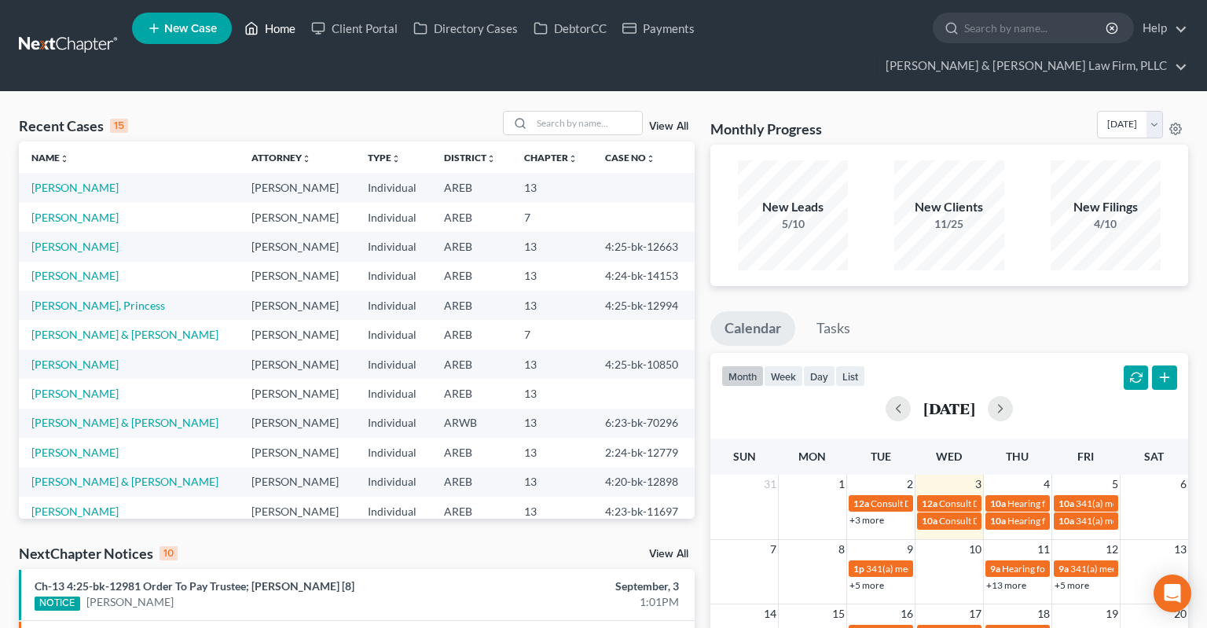
click at [258, 32] on icon at bounding box center [251, 28] width 14 height 19
click at [674, 121] on link "View All" at bounding box center [668, 126] width 39 height 11
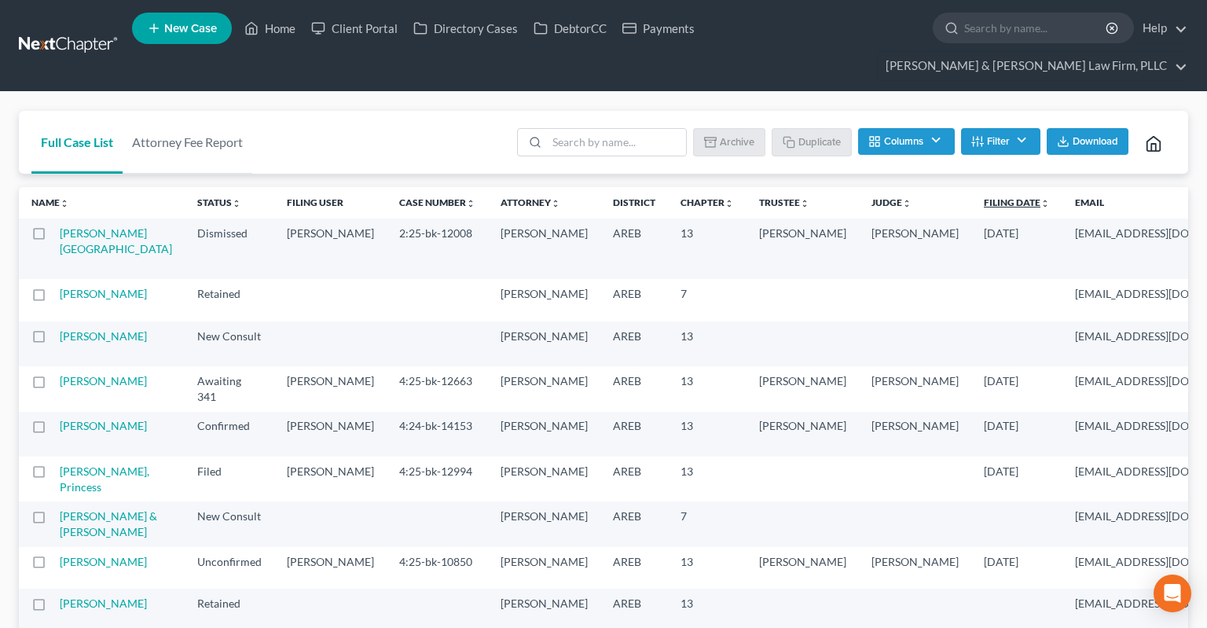
click at [983, 196] on link "Filing Date unfold_more expand_more expand_less" at bounding box center [1016, 202] width 66 height 12
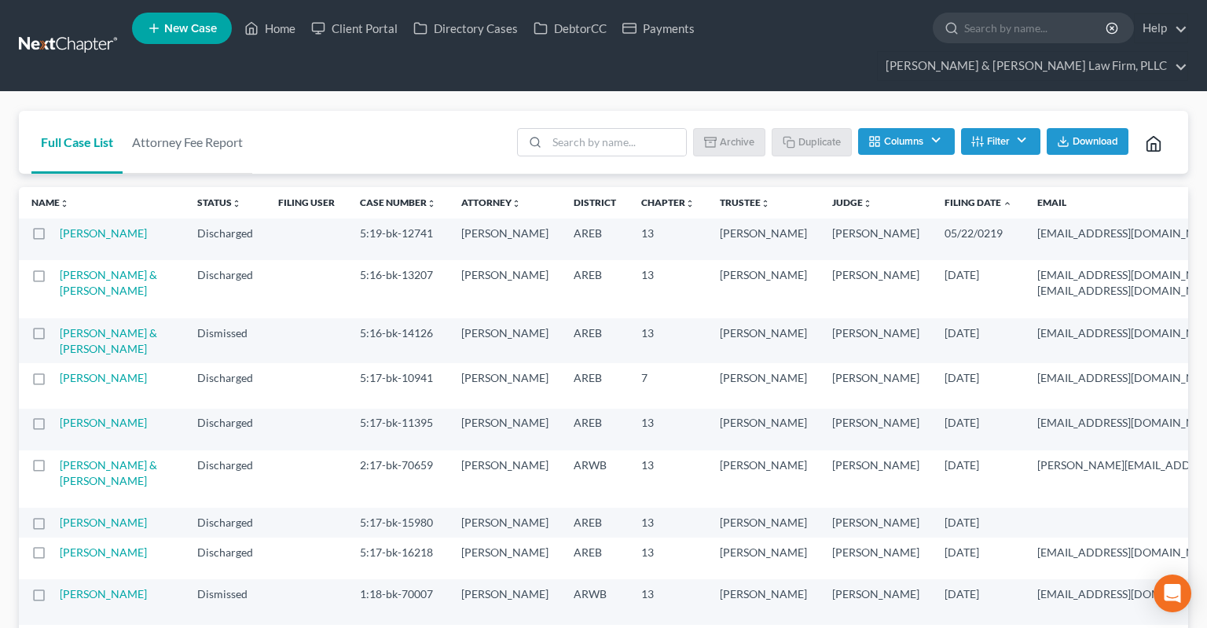
click at [932, 187] on th "Filing Date unfold_more expand_more expand_less" at bounding box center [978, 202] width 93 height 31
click at [944, 196] on link "Filing Date unfold_more expand_more expand_less" at bounding box center [978, 202] width 68 height 12
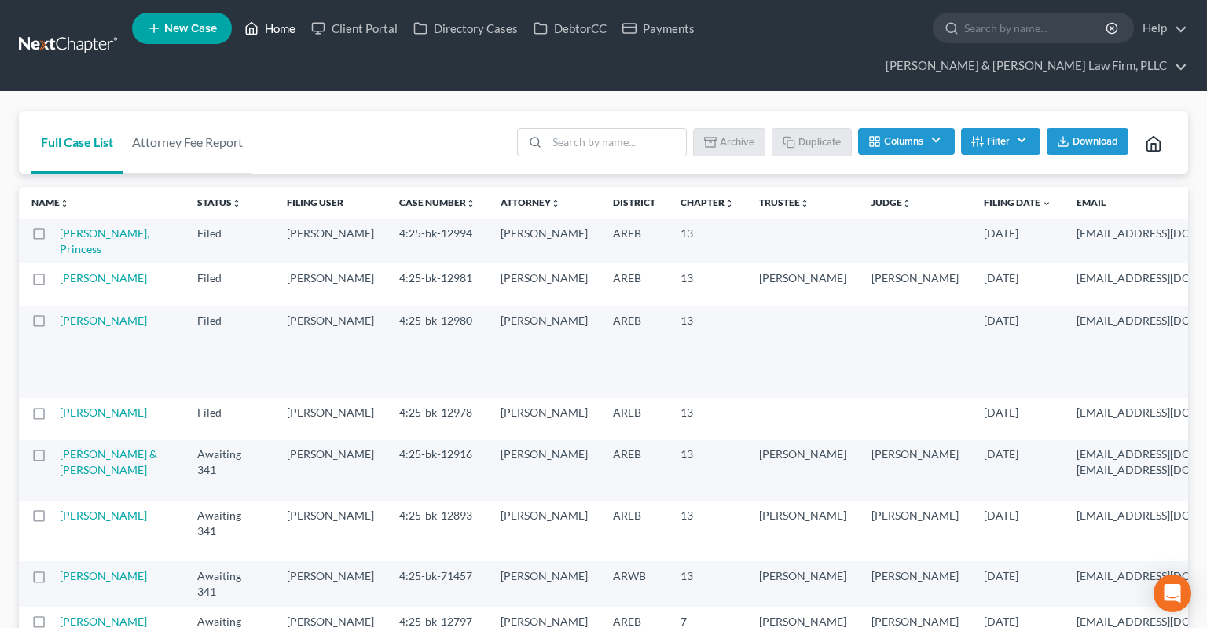
click at [280, 37] on link "Home" at bounding box center [269, 28] width 67 height 28
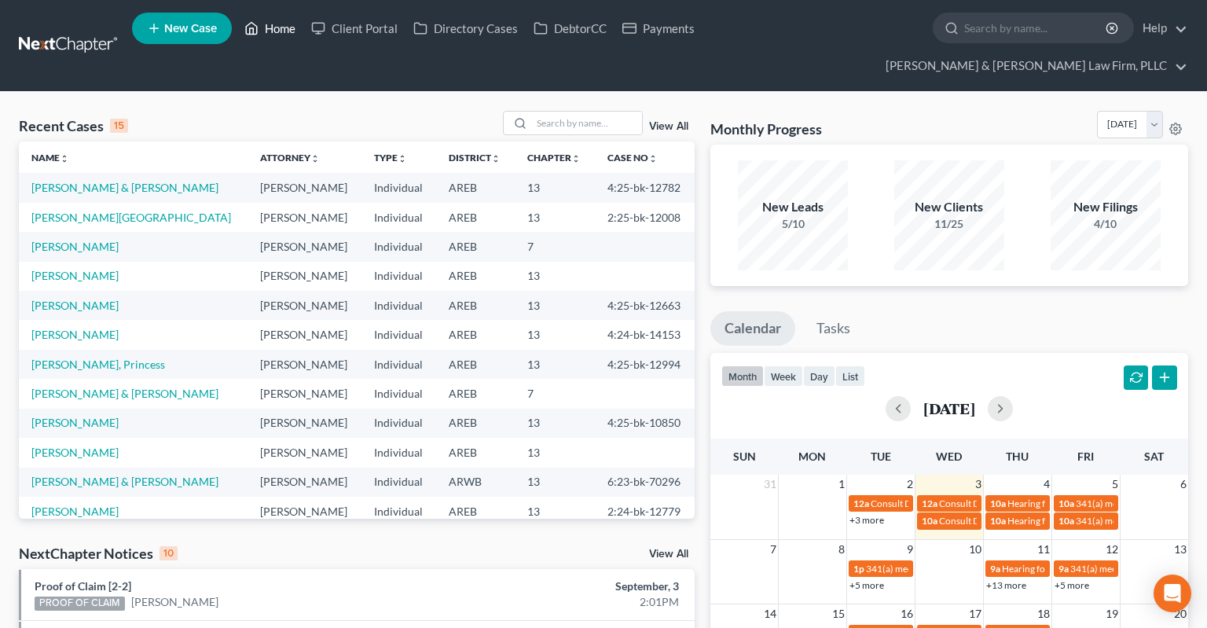
click at [287, 31] on link "Home" at bounding box center [269, 28] width 67 height 28
click at [283, 31] on link "Home" at bounding box center [269, 28] width 67 height 28
click at [542, 112] on input "search" at bounding box center [587, 123] width 110 height 23
type input "[PERSON_NAME]"
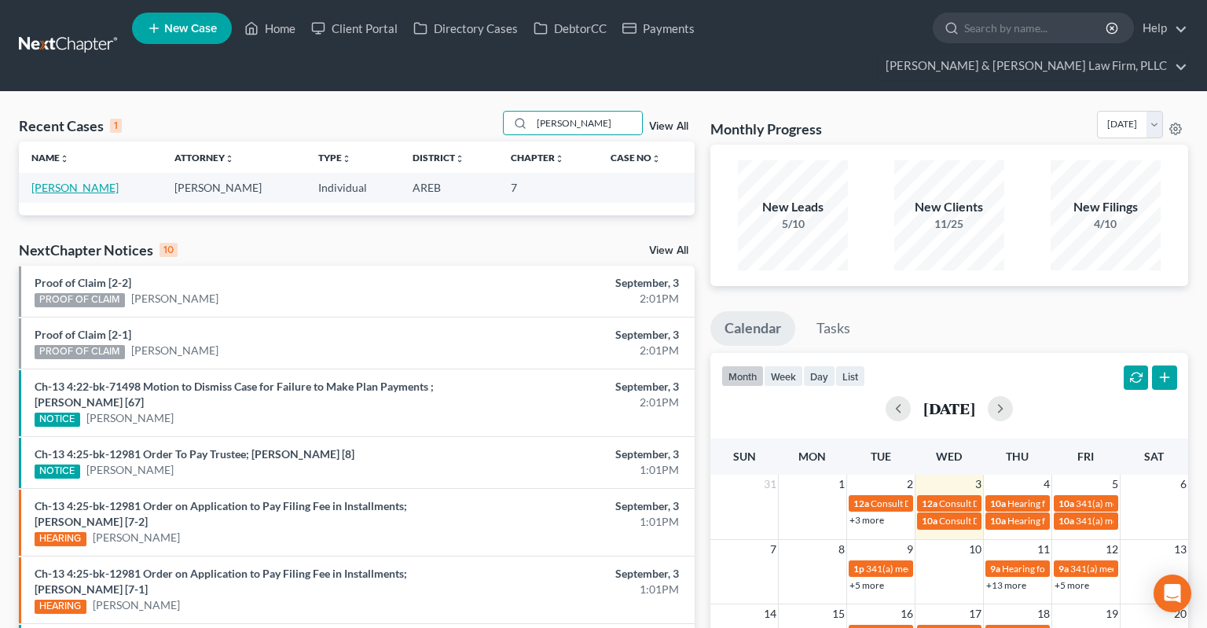
click at [60, 181] on link "[PERSON_NAME]" at bounding box center [74, 187] width 87 height 13
select select "2"
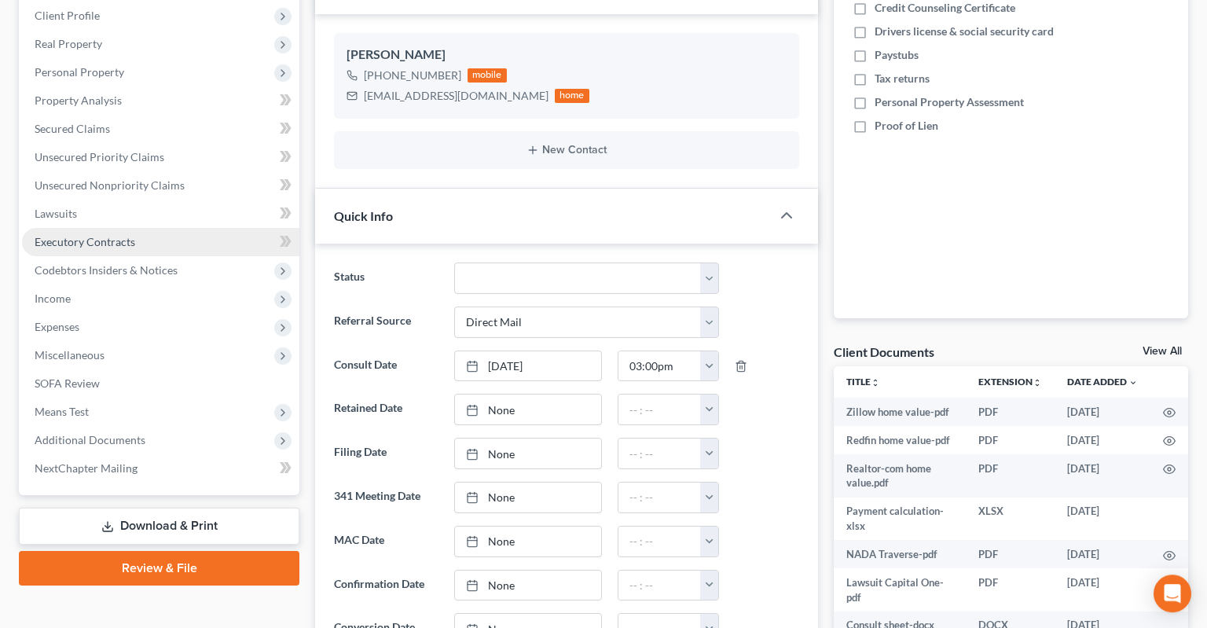
scroll to position [331, 0]
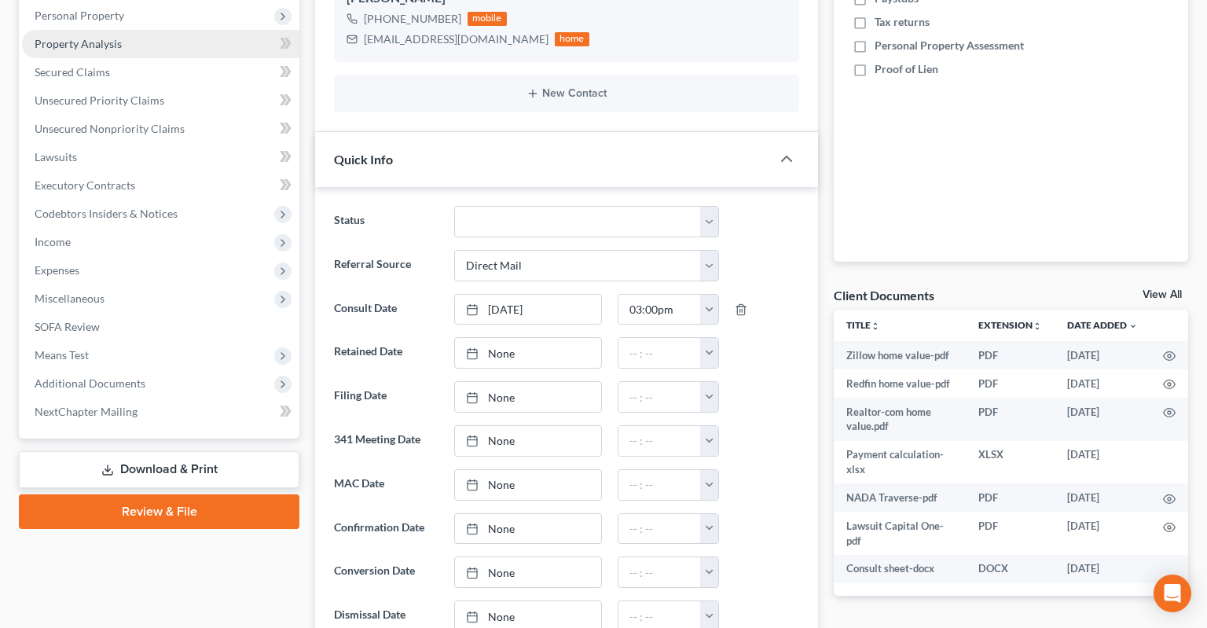
click at [185, 30] on link "Property Analysis" at bounding box center [160, 44] width 277 height 28
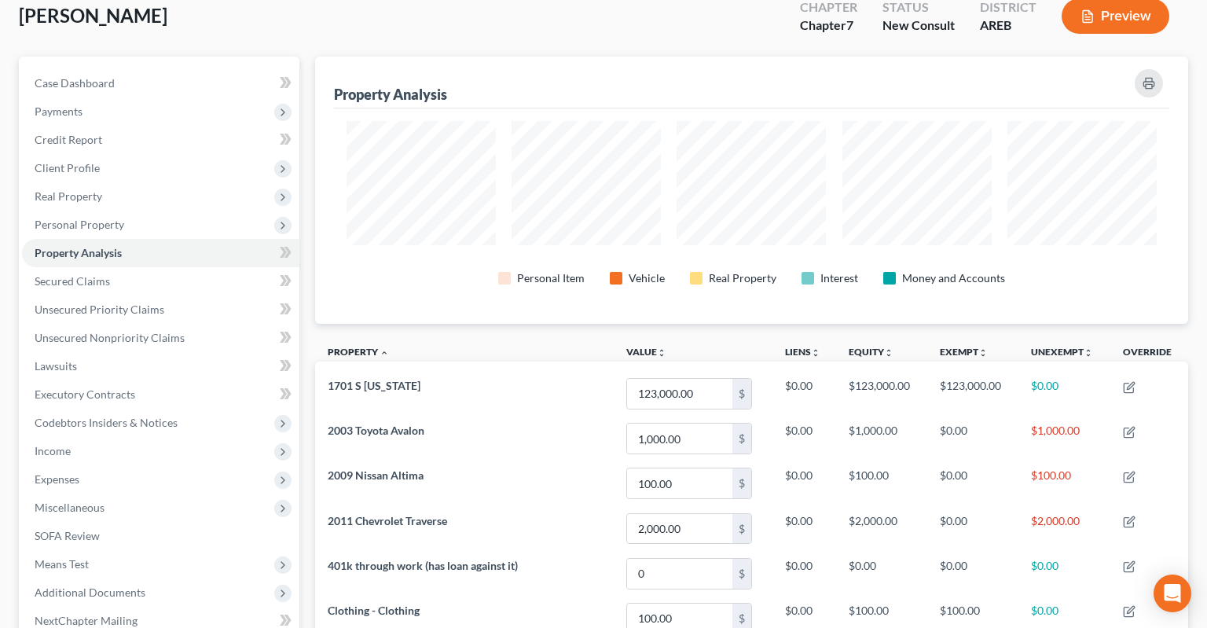
scroll to position [96, 0]
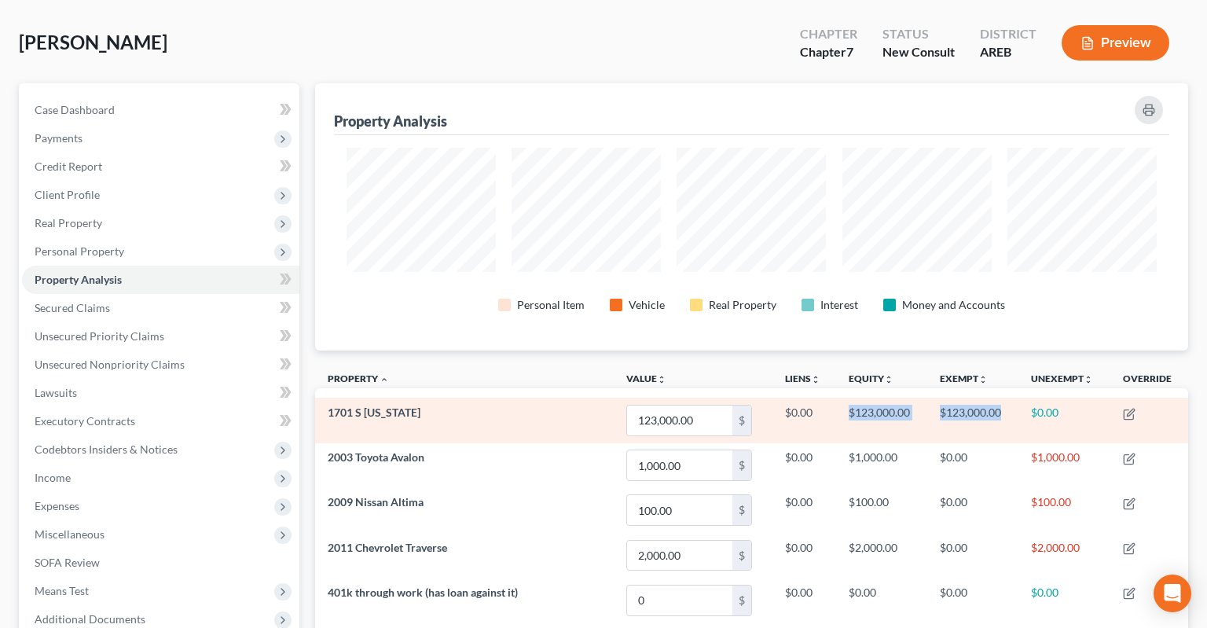
drag, startPoint x: 844, startPoint y: 388, endPoint x: 1003, endPoint y: 398, distance: 159.8
click at [1016, 397] on tr "1701 S [US_STATE] 123,000.00 $ $0.00 $123,000.00 $123,000.00 $0.00" at bounding box center [751, 419] width 873 height 45
click at [1003, 398] on td "$123,000.00" at bounding box center [972, 419] width 91 height 45
click at [1012, 397] on td "$123,000.00" at bounding box center [972, 419] width 91 height 45
drag, startPoint x: 1008, startPoint y: 385, endPoint x: 860, endPoint y: 386, distance: 147.7
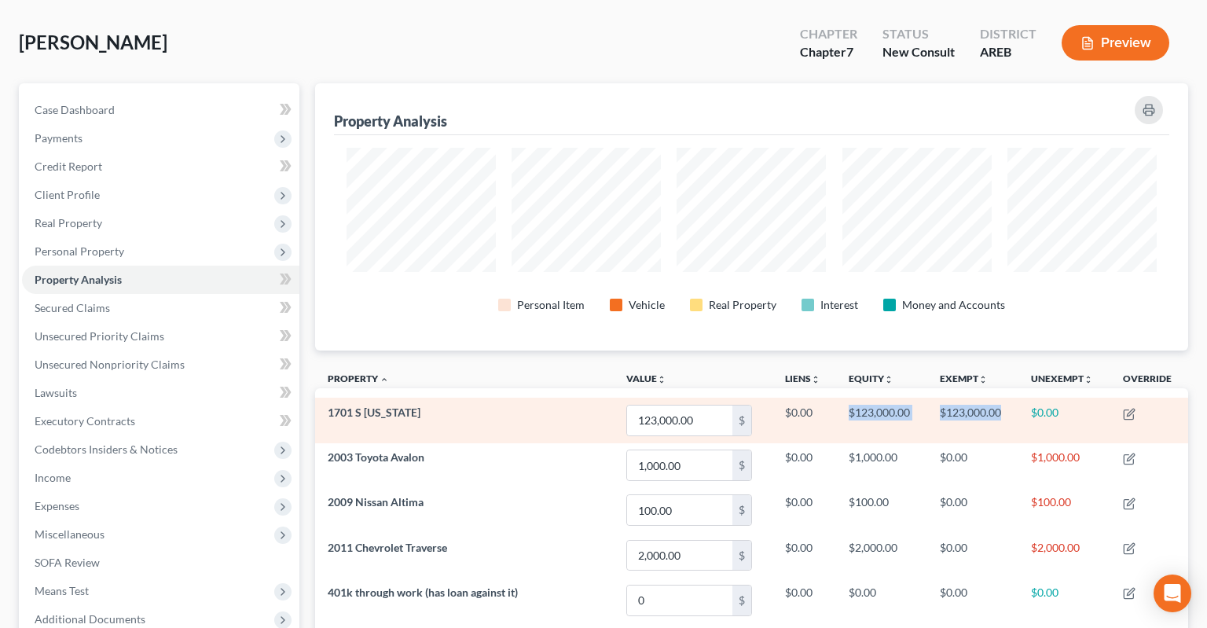
click at [836, 397] on tr "1701 S [US_STATE] 123,000.00 $ $0.00 $123,000.00 $123,000.00 $0.00" at bounding box center [751, 419] width 873 height 45
click at [860, 397] on td "$123,000.00" at bounding box center [881, 419] width 91 height 45
click at [850, 397] on td "$123,000.00" at bounding box center [881, 419] width 91 height 45
drag, startPoint x: 844, startPoint y: 381, endPoint x: 994, endPoint y: 399, distance: 151.9
click at [1034, 397] on tr "1701 S [US_STATE] 123,000.00 $ $0.00 $123,000.00 $123,000.00 $0.00" at bounding box center [751, 419] width 873 height 45
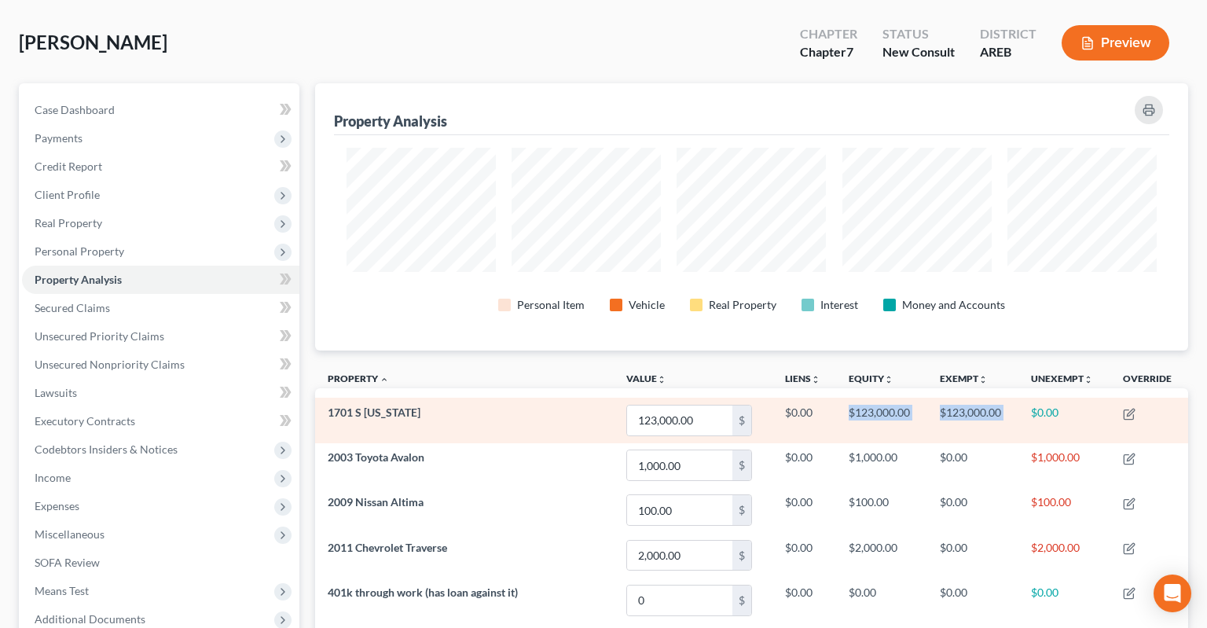
click at [994, 399] on td "$123,000.00" at bounding box center [972, 419] width 91 height 45
click at [994, 397] on td "$123,000.00" at bounding box center [972, 419] width 91 height 45
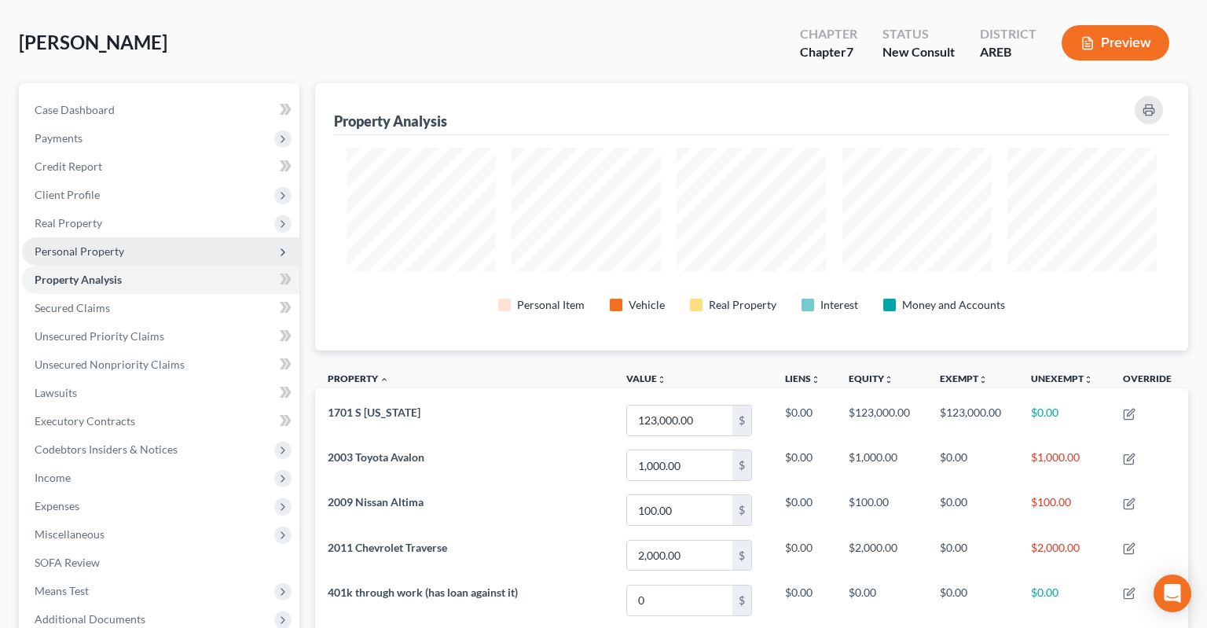
click at [115, 181] on span "Client Profile" at bounding box center [160, 195] width 277 height 28
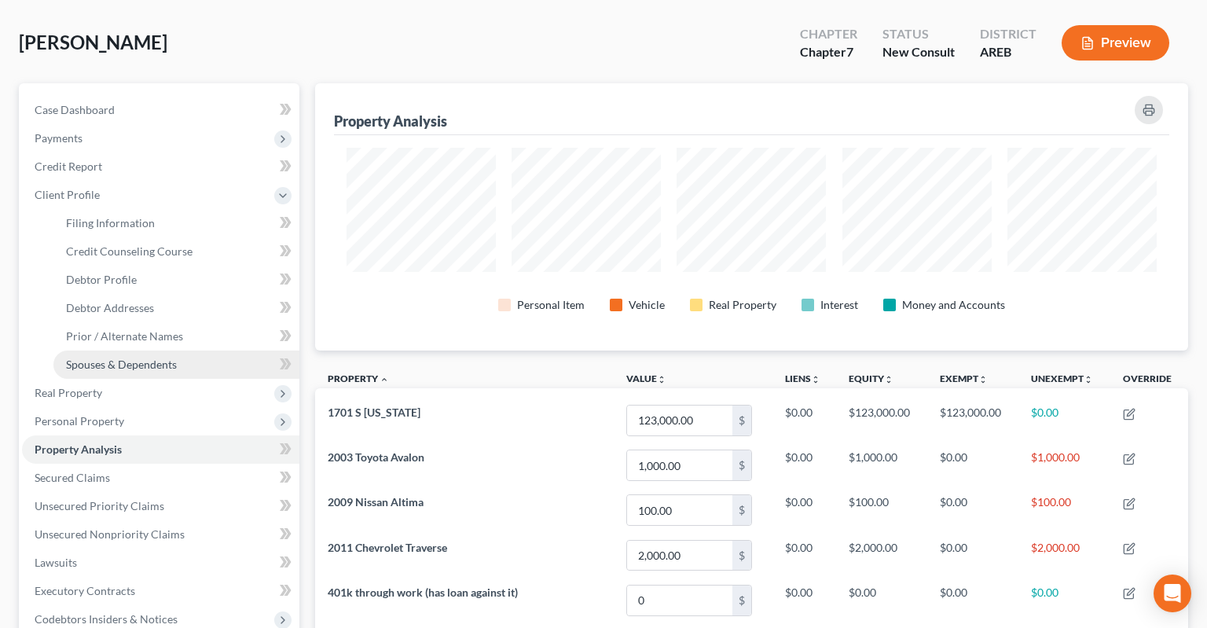
click at [170, 350] on link "Spouses & Dependents" at bounding box center [176, 364] width 246 height 28
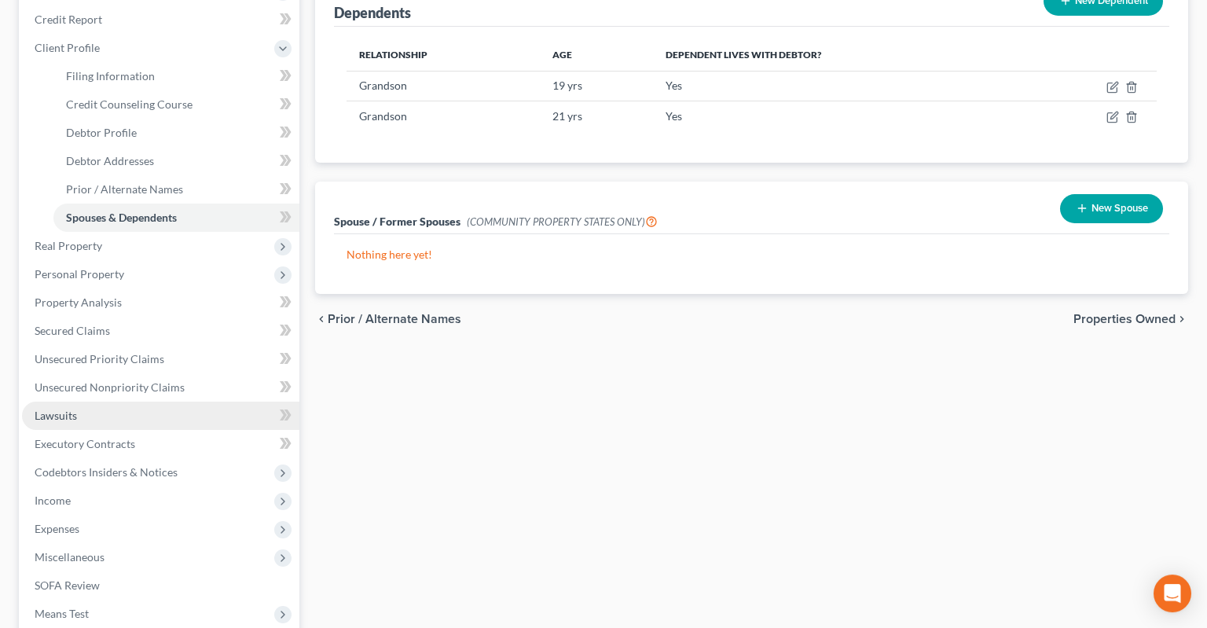
scroll to position [248, 0]
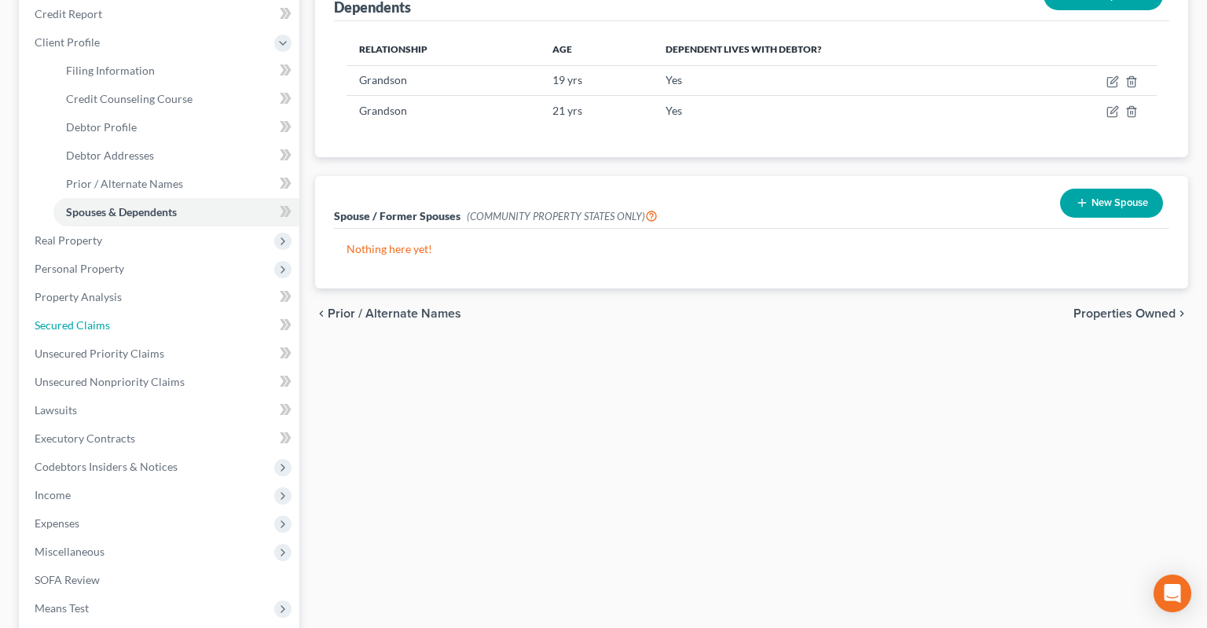
drag, startPoint x: 144, startPoint y: 302, endPoint x: 449, endPoint y: 304, distance: 305.6
click at [144, 311] on link "Secured Claims" at bounding box center [160, 325] width 277 height 28
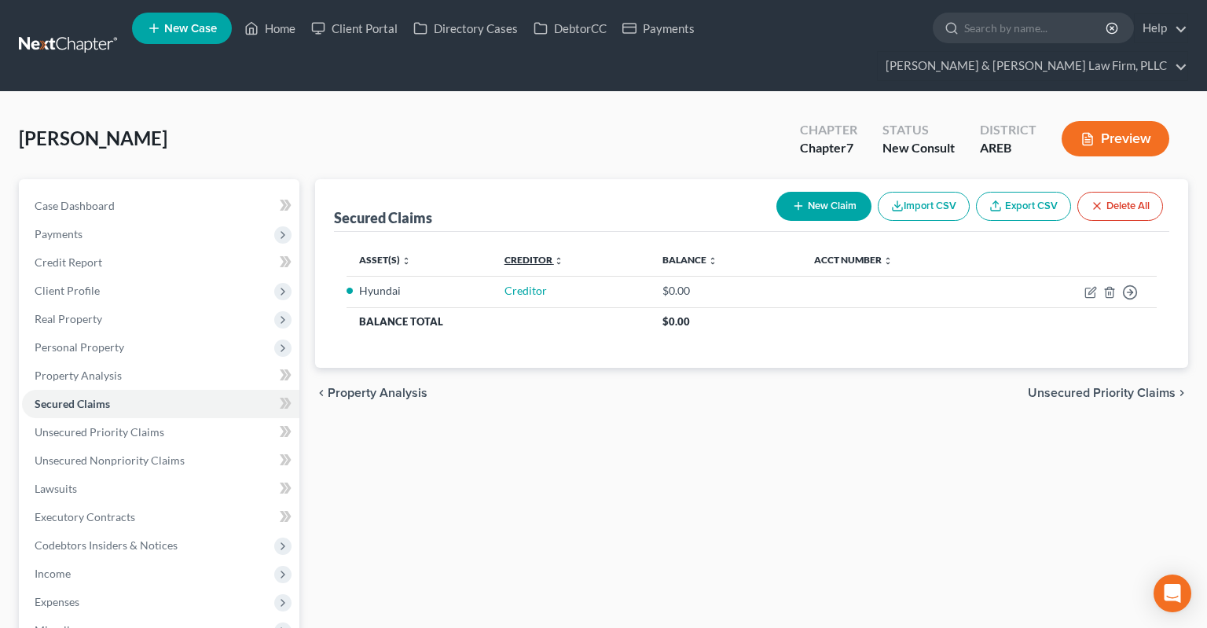
drag, startPoint x: 483, startPoint y: 514, endPoint x: 520, endPoint y: 225, distance: 291.4
click at [485, 514] on div "Secured Claims New Claim Import CSV Export CSV Delete All Asset(s) expand_more …" at bounding box center [751, 519] width 888 height 681
drag, startPoint x: 528, startPoint y: 134, endPoint x: 528, endPoint y: 125, distance: 8.6
click at [528, 130] on div "[PERSON_NAME] Upgraded Chapter Chapter 7 Status New Consult District AREB Previ…" at bounding box center [603, 145] width 1169 height 68
